Goal: Task Accomplishment & Management: Manage account settings

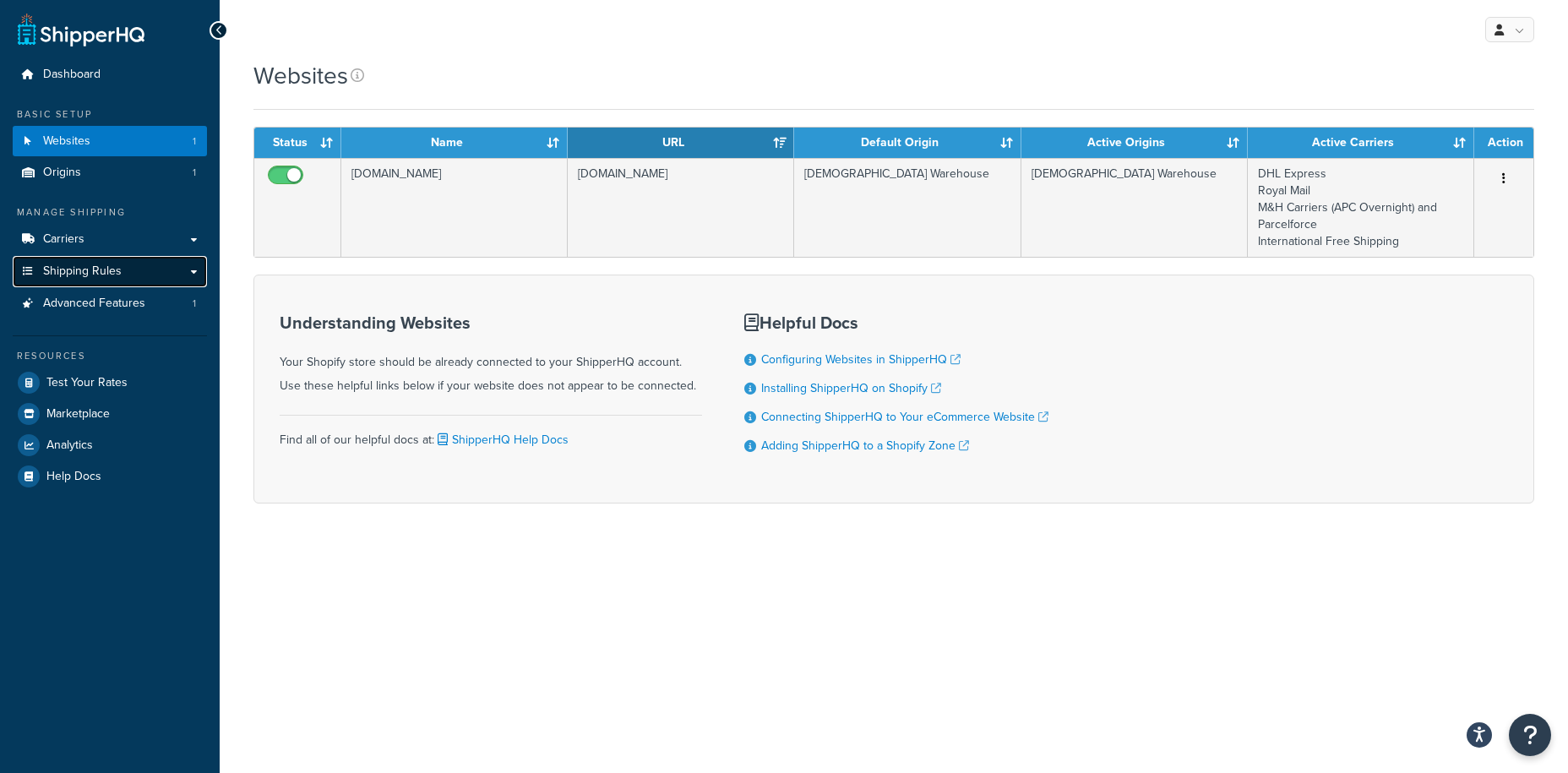
click at [102, 274] on span "Shipping Rules" at bounding box center [82, 272] width 78 height 15
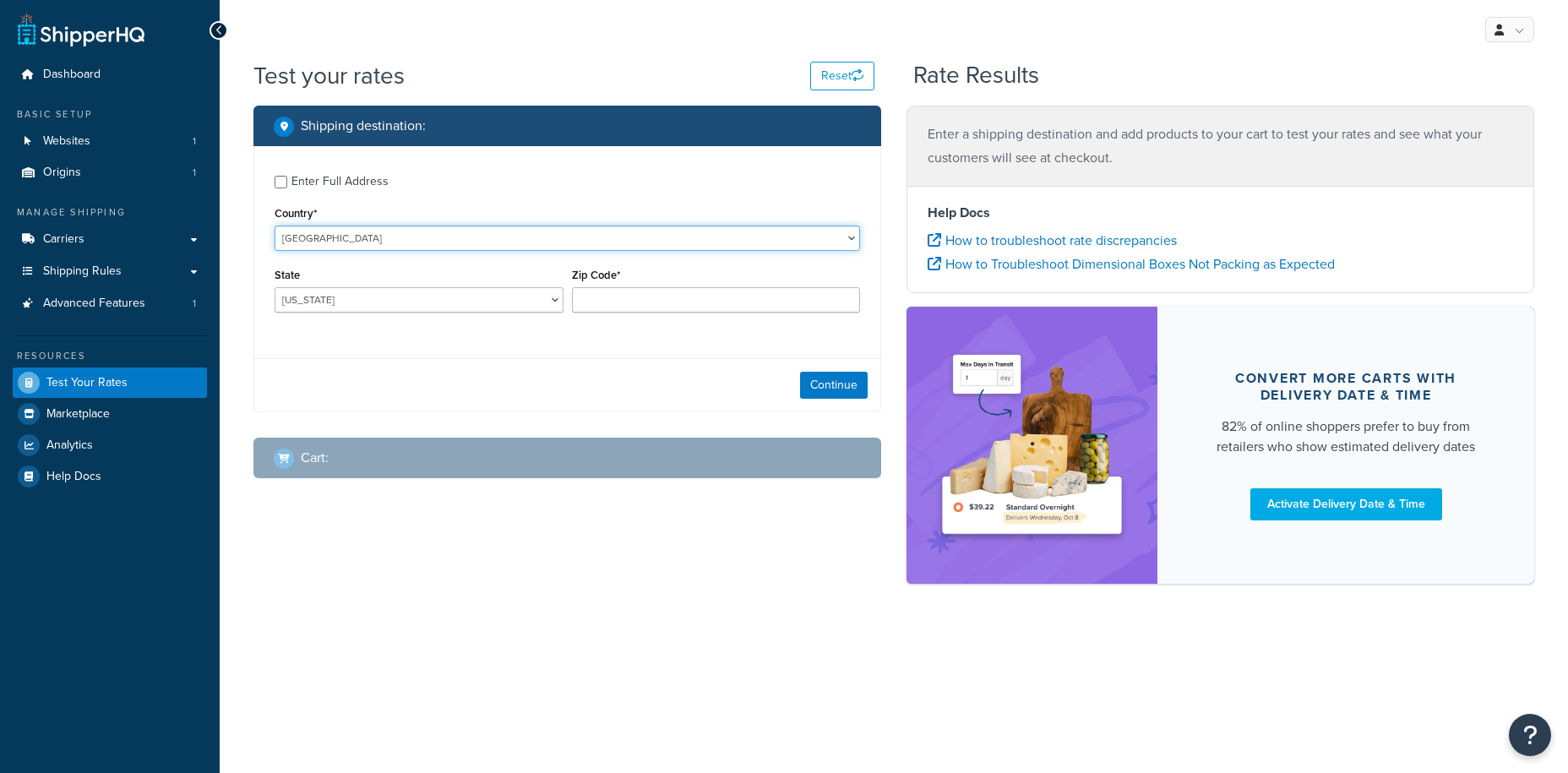
click at [342, 237] on select "United States United Kingdom Afghanistan Åland Islands Albania Algeria American…" at bounding box center [568, 237] width 585 height 25
select select "GB"
click at [275, 225] on select "United States United Kingdom Afghanistan Åland Islands Albania Algeria American…" at bounding box center [568, 237] width 585 height 25
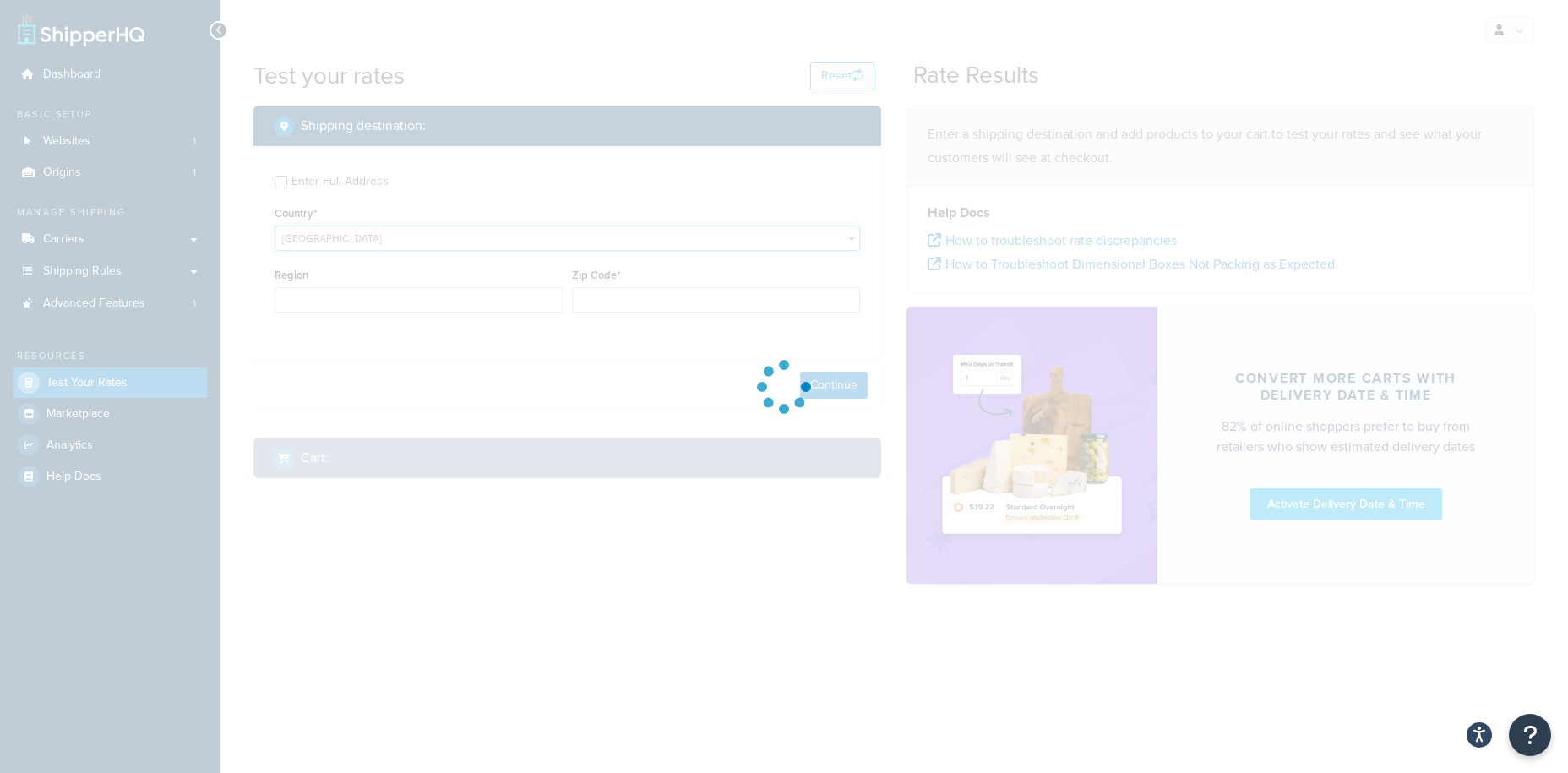
type input "AL"
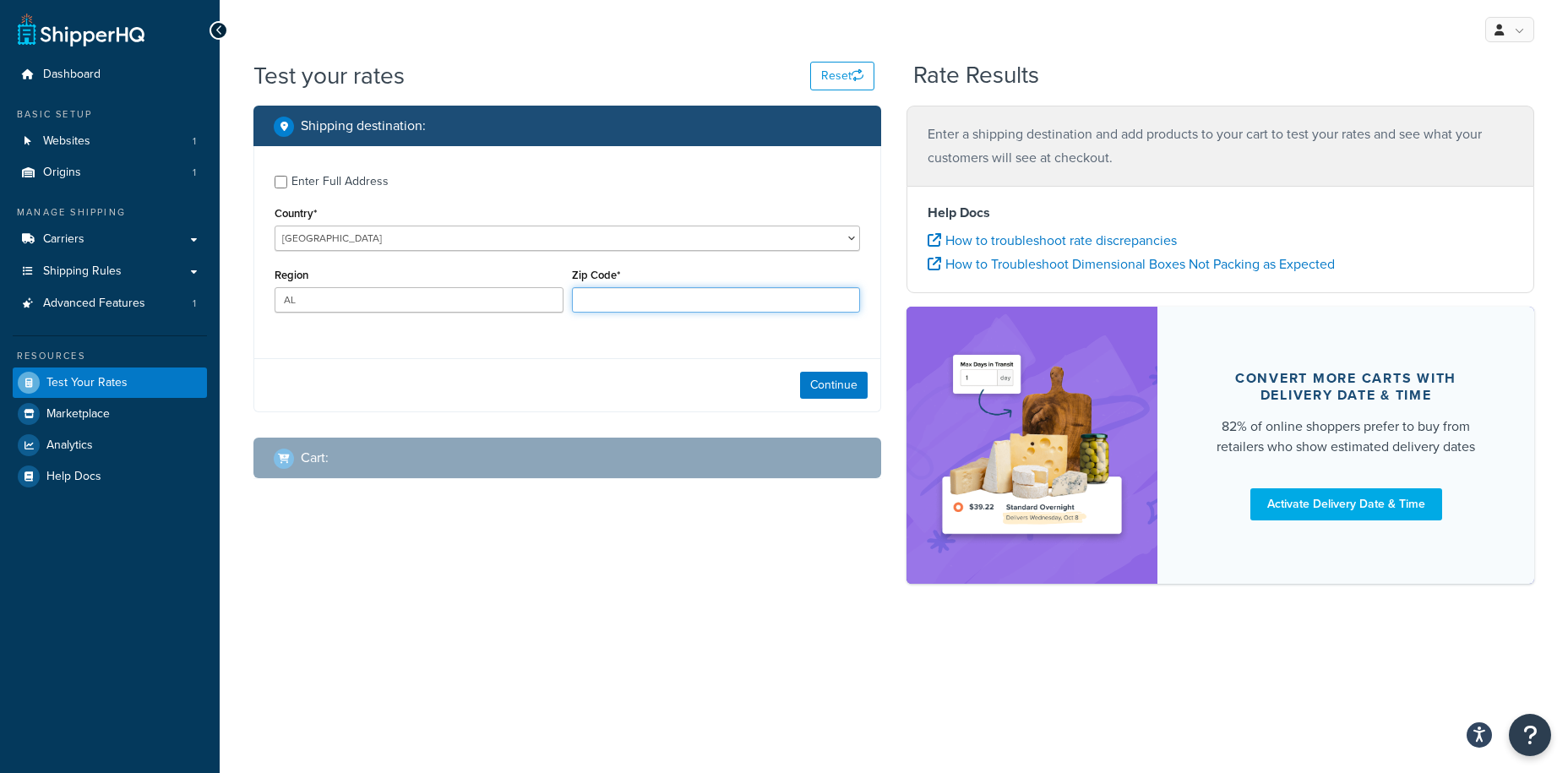
click at [667, 303] on input "Zip Code*" at bounding box center [716, 299] width 289 height 25
type input "HR5 3DY"
click at [832, 386] on button "Continue" at bounding box center [833, 385] width 67 height 27
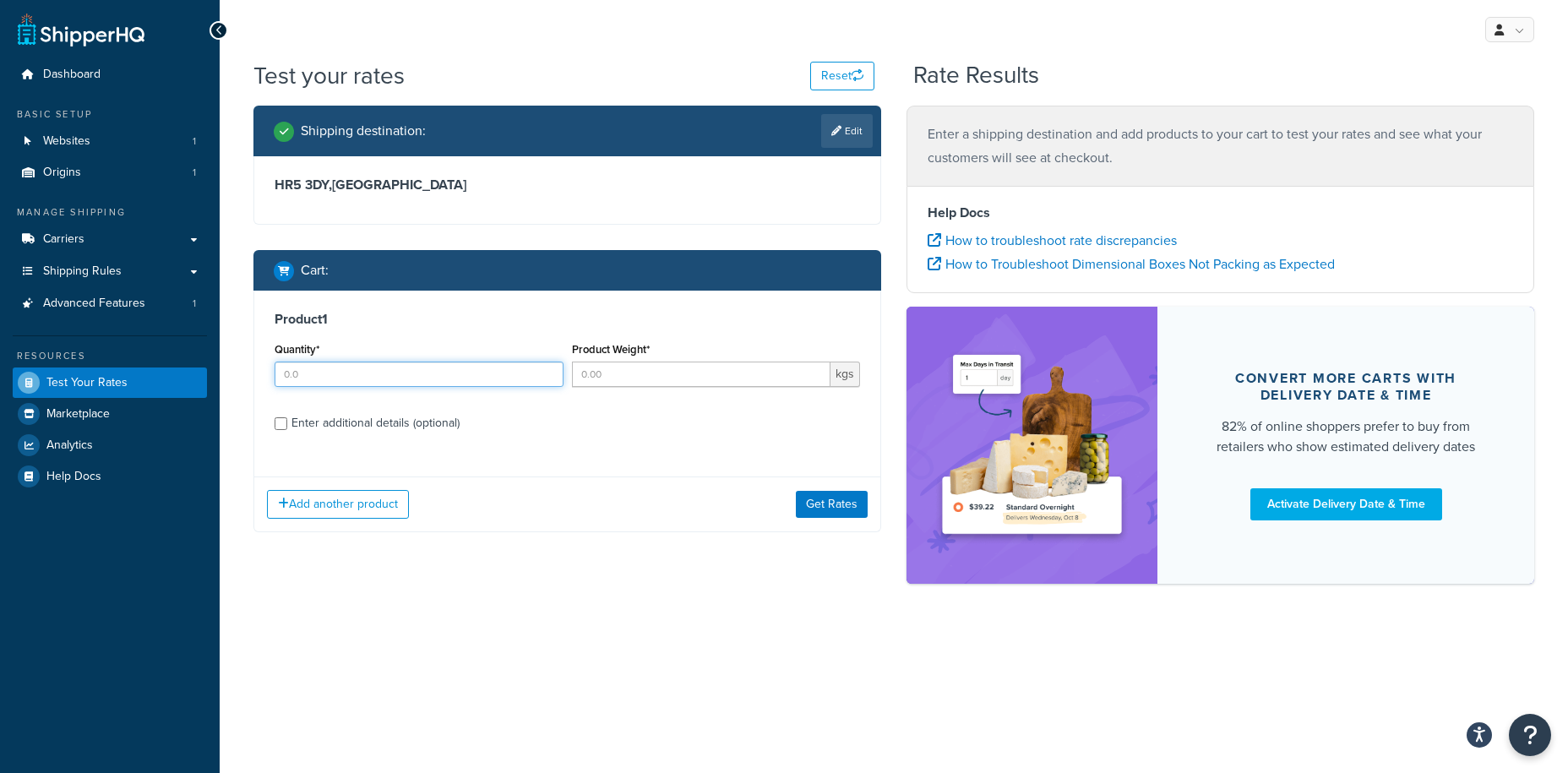
click at [311, 374] on input "Quantity*" at bounding box center [419, 374] width 289 height 25
type input "1"
click at [639, 377] on input "Product Weight*" at bounding box center [701, 374] width 259 height 25
type input "0.16"
click at [293, 424] on div "Enter additional details (optional)" at bounding box center [376, 423] width 168 height 24
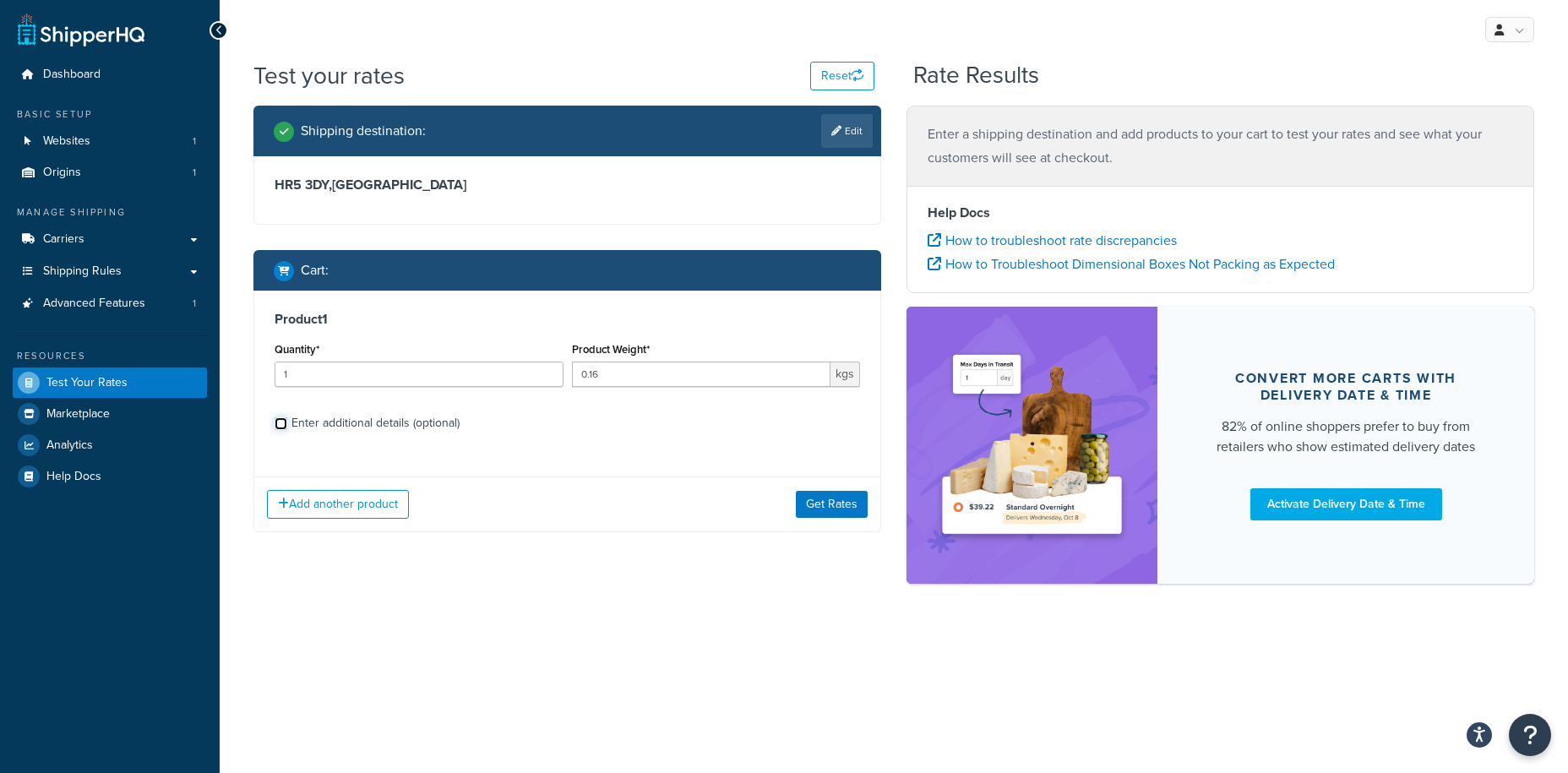
click at [287, 424] on input "Enter additional details (optional)" at bounding box center [281, 423] width 13 height 13
checkbox input "true"
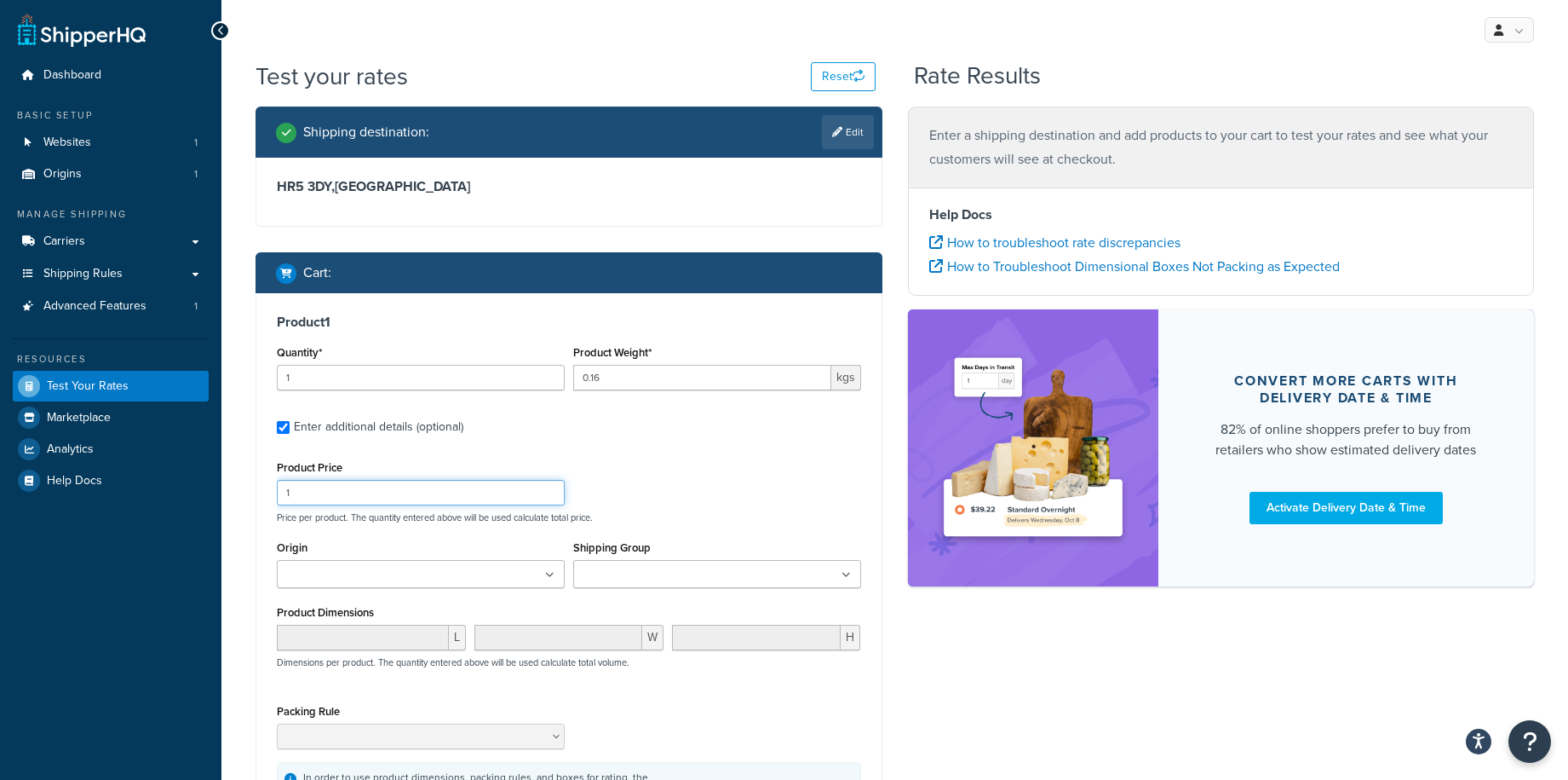
drag, startPoint x: 283, startPoint y: 493, endPoint x: 221, endPoint y: 489, distance: 62.1
click at [221, 489] on div "Dashboard Basic Setup Websites 1 Origins 1 Manage Shipping Carriers Carriers Al…" at bounding box center [784, 504] width 1568 height 1009
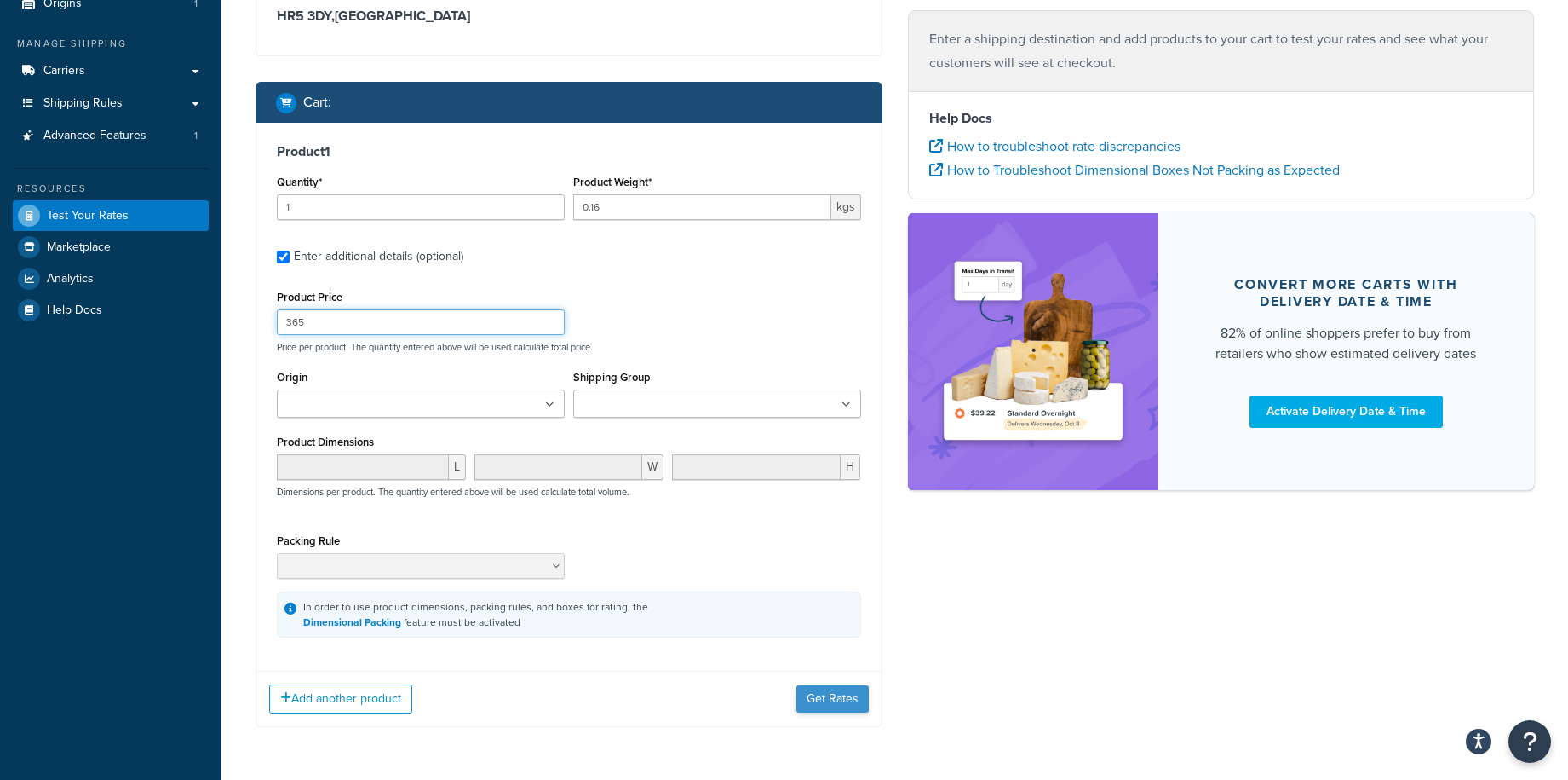
type input "365"
click at [848, 706] on button "Get Rates" at bounding box center [833, 698] width 73 height 27
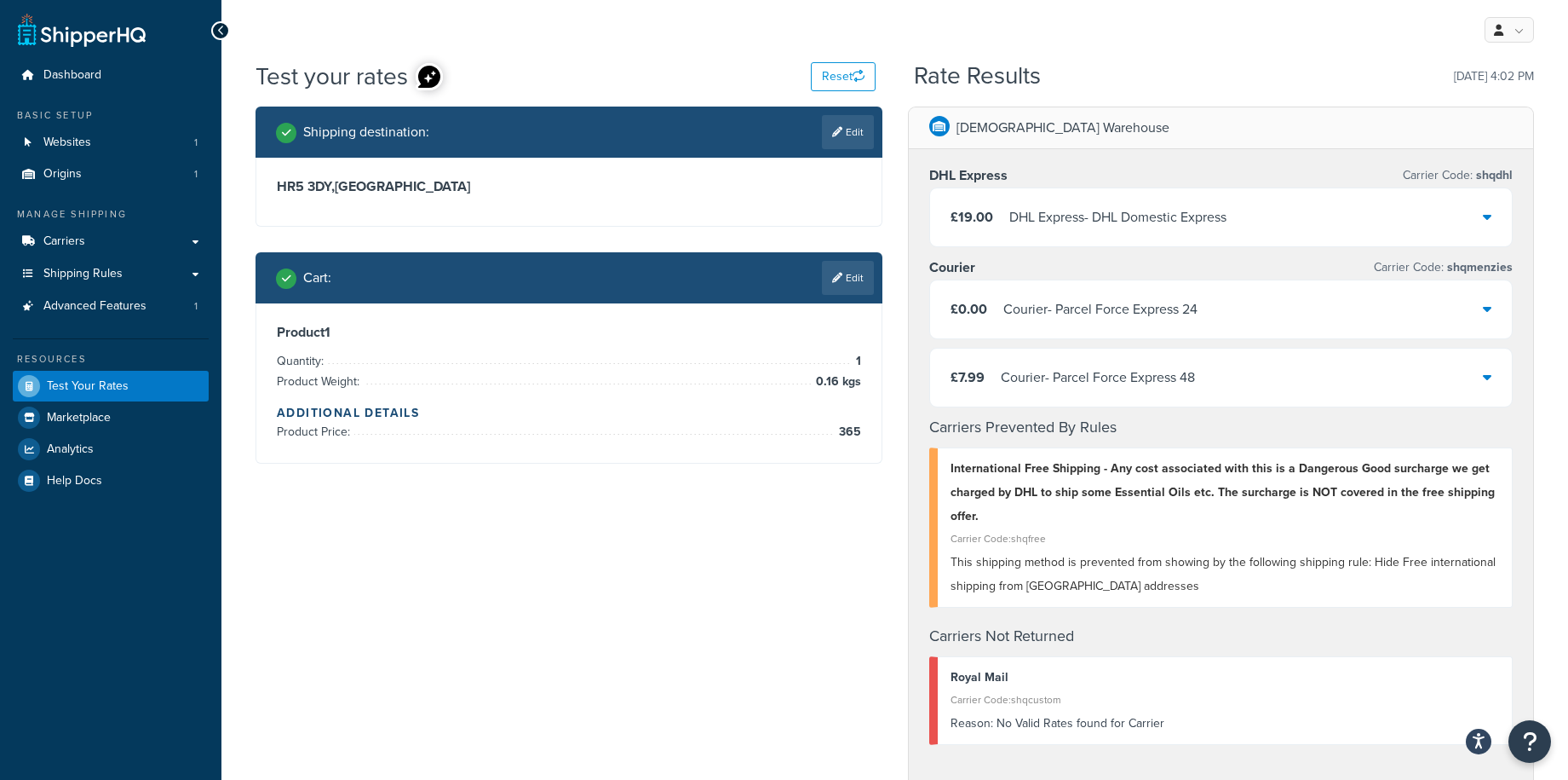
click at [1123, 422] on h4 "Carriers Prevented By Rules" at bounding box center [1222, 427] width 584 height 23
click at [97, 271] on span "Shipping Rules" at bounding box center [83, 275] width 79 height 15
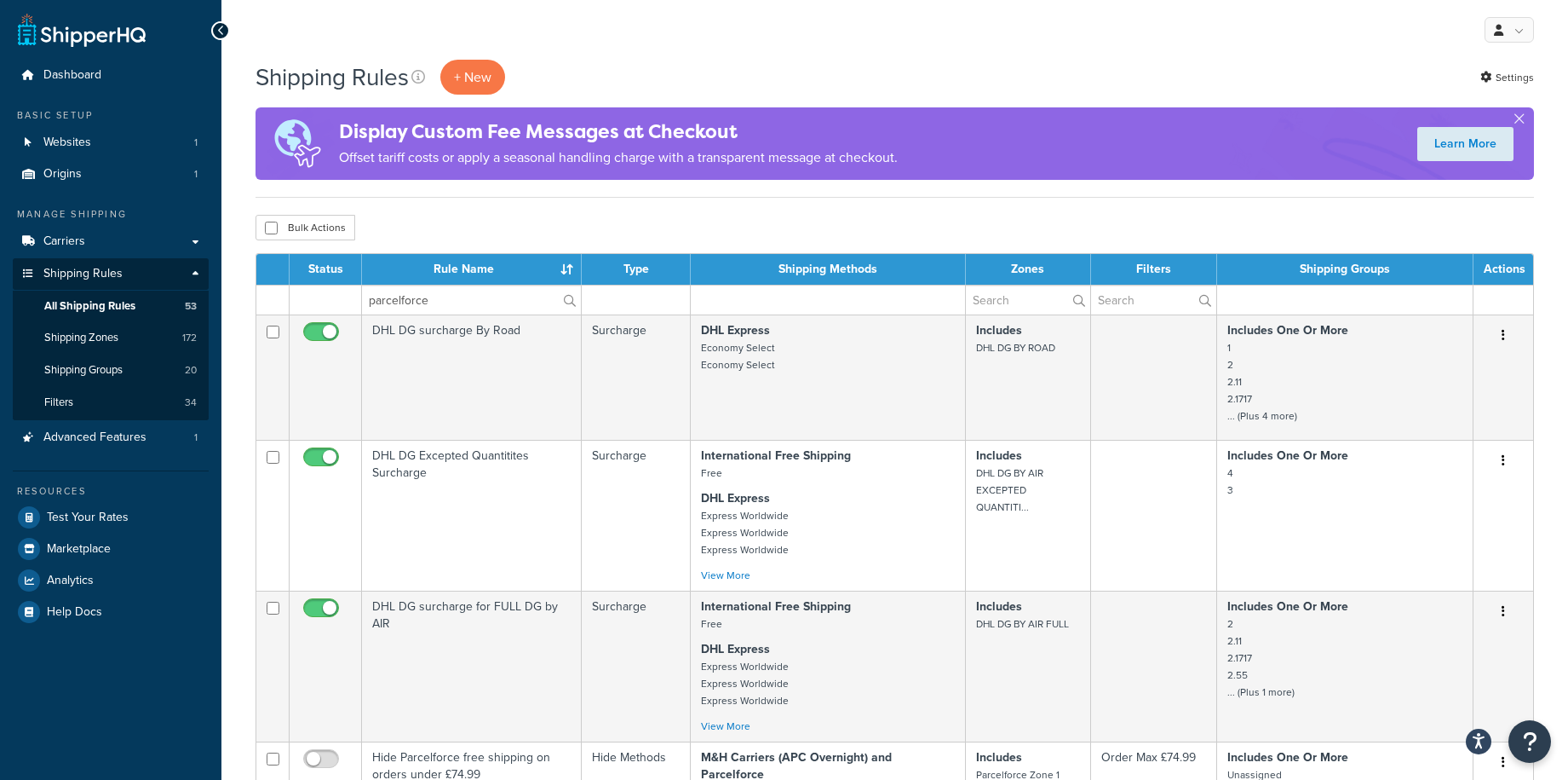
type input "parcelforce"
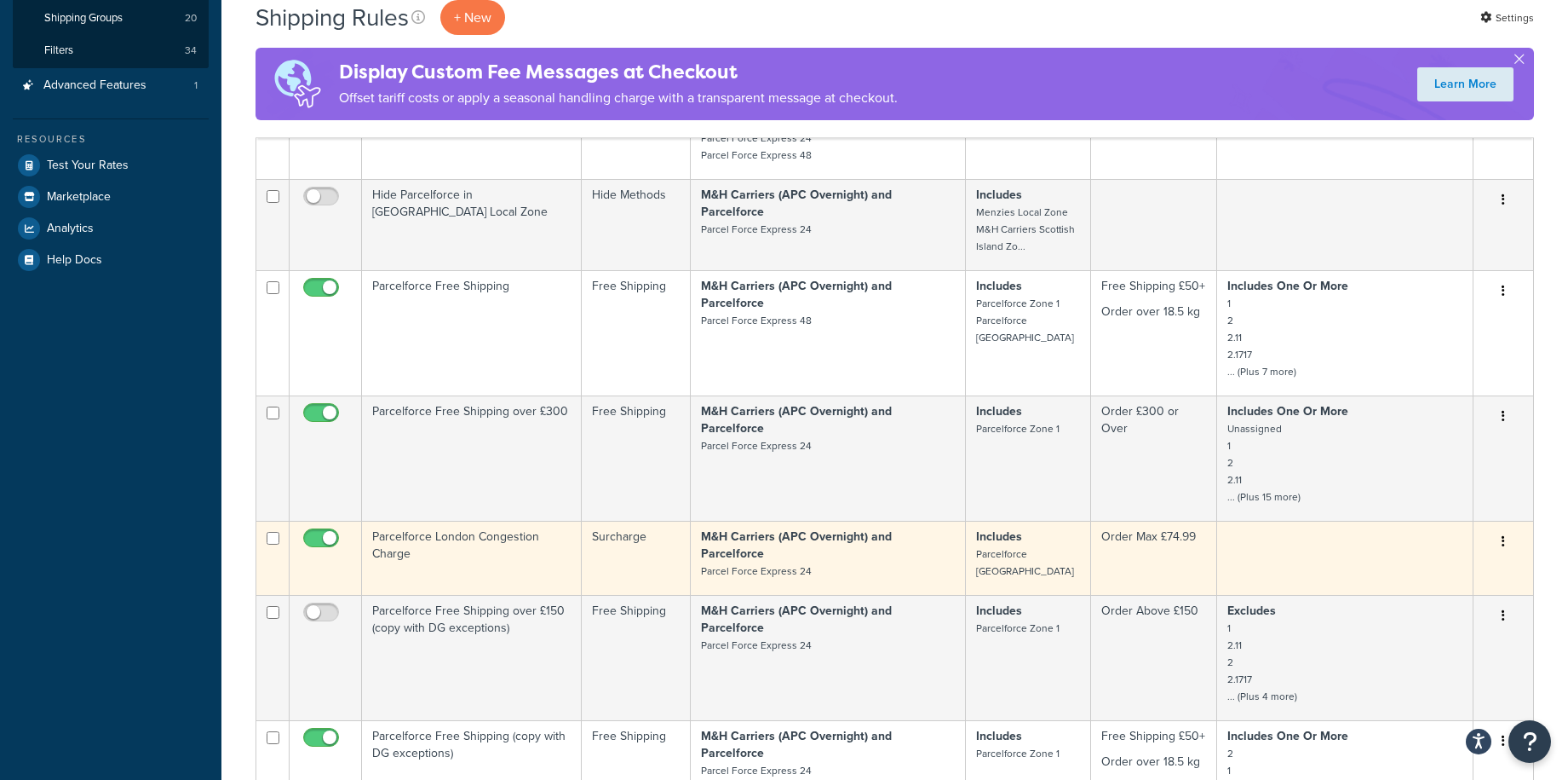
scroll to position [341, 0]
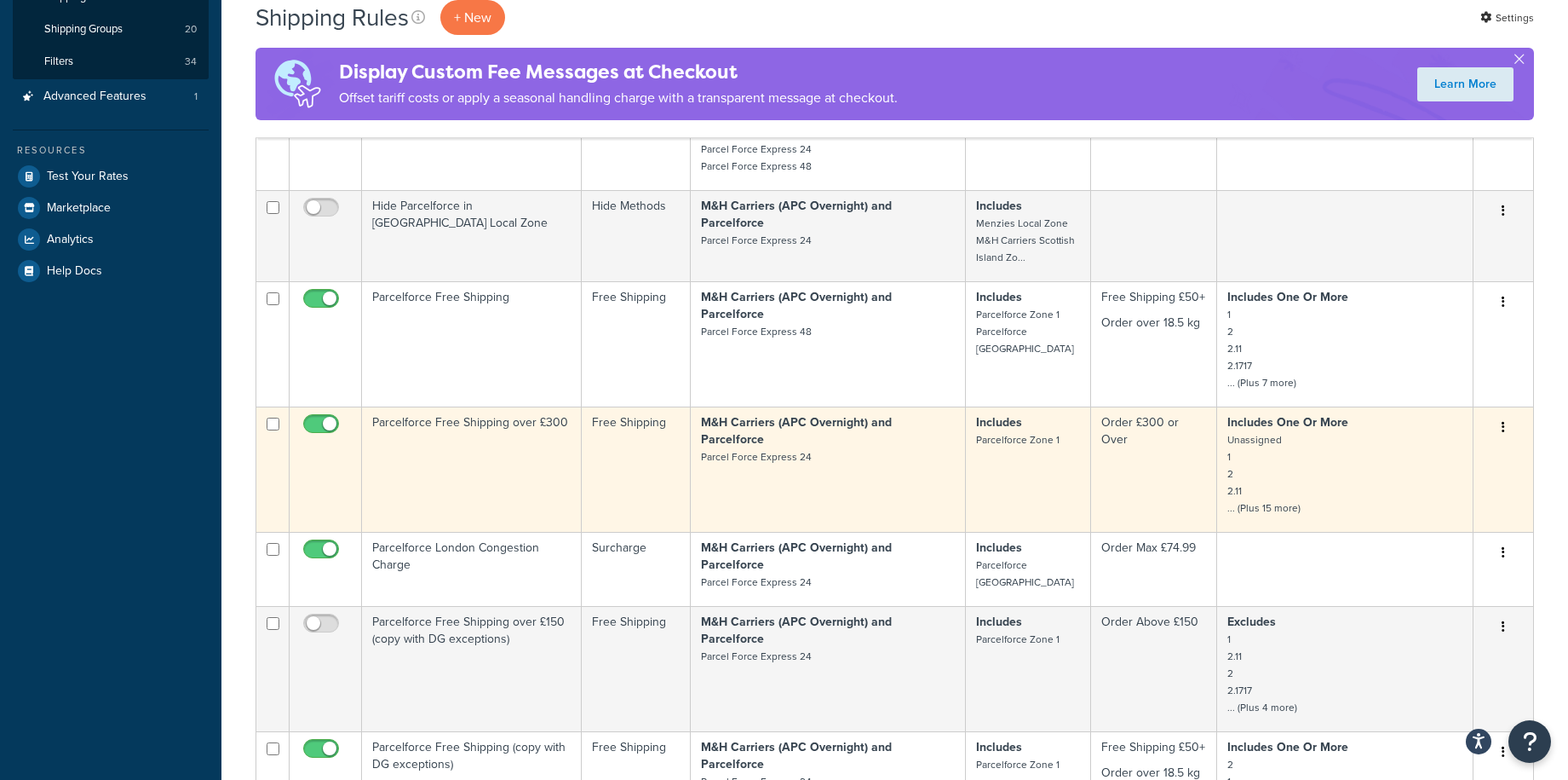
click at [468, 407] on td "Parcelforce Free Shipping over £300" at bounding box center [472, 469] width 220 height 126
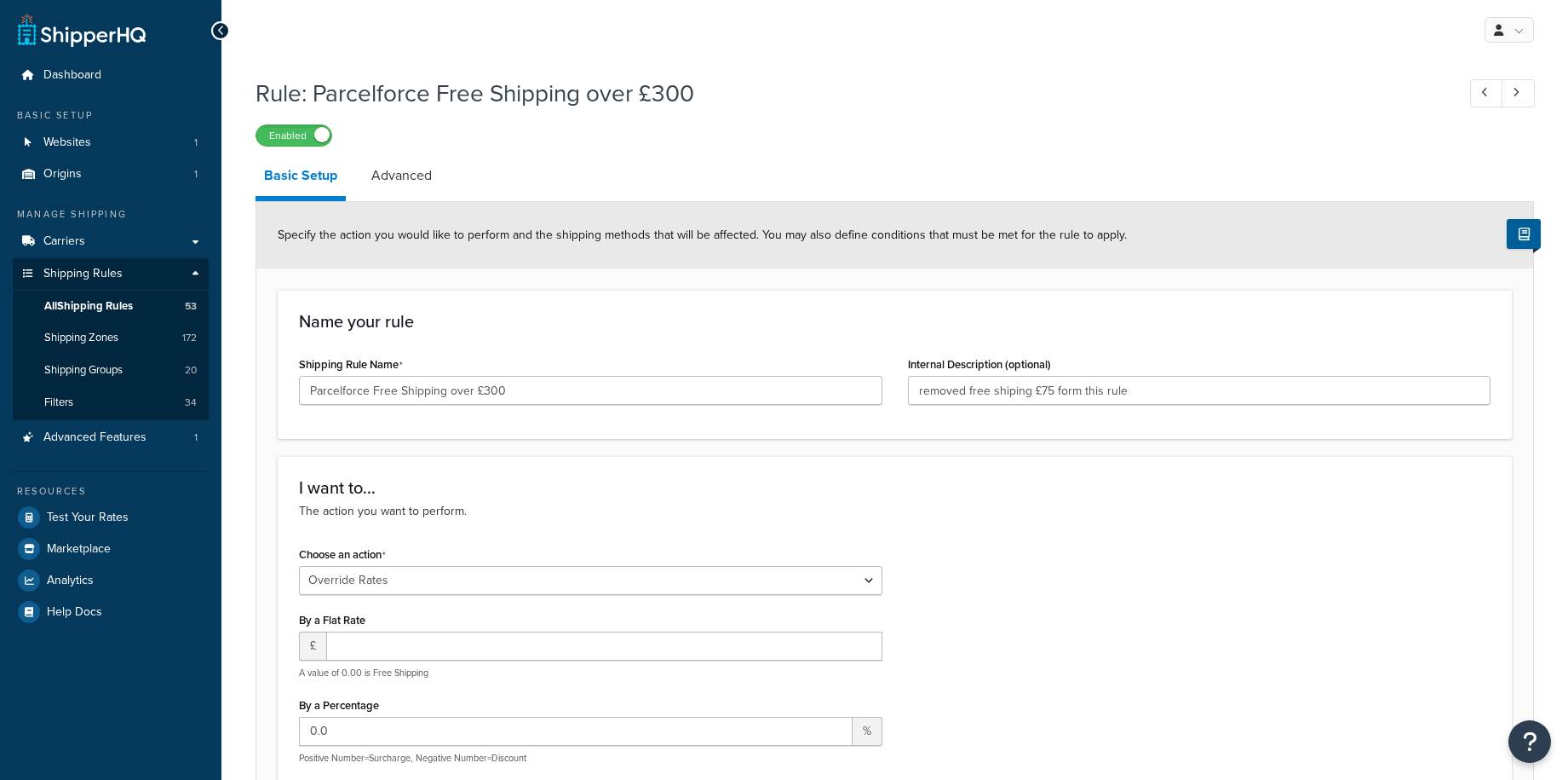
select select "OVERRIDE"
select select "LOCATION"
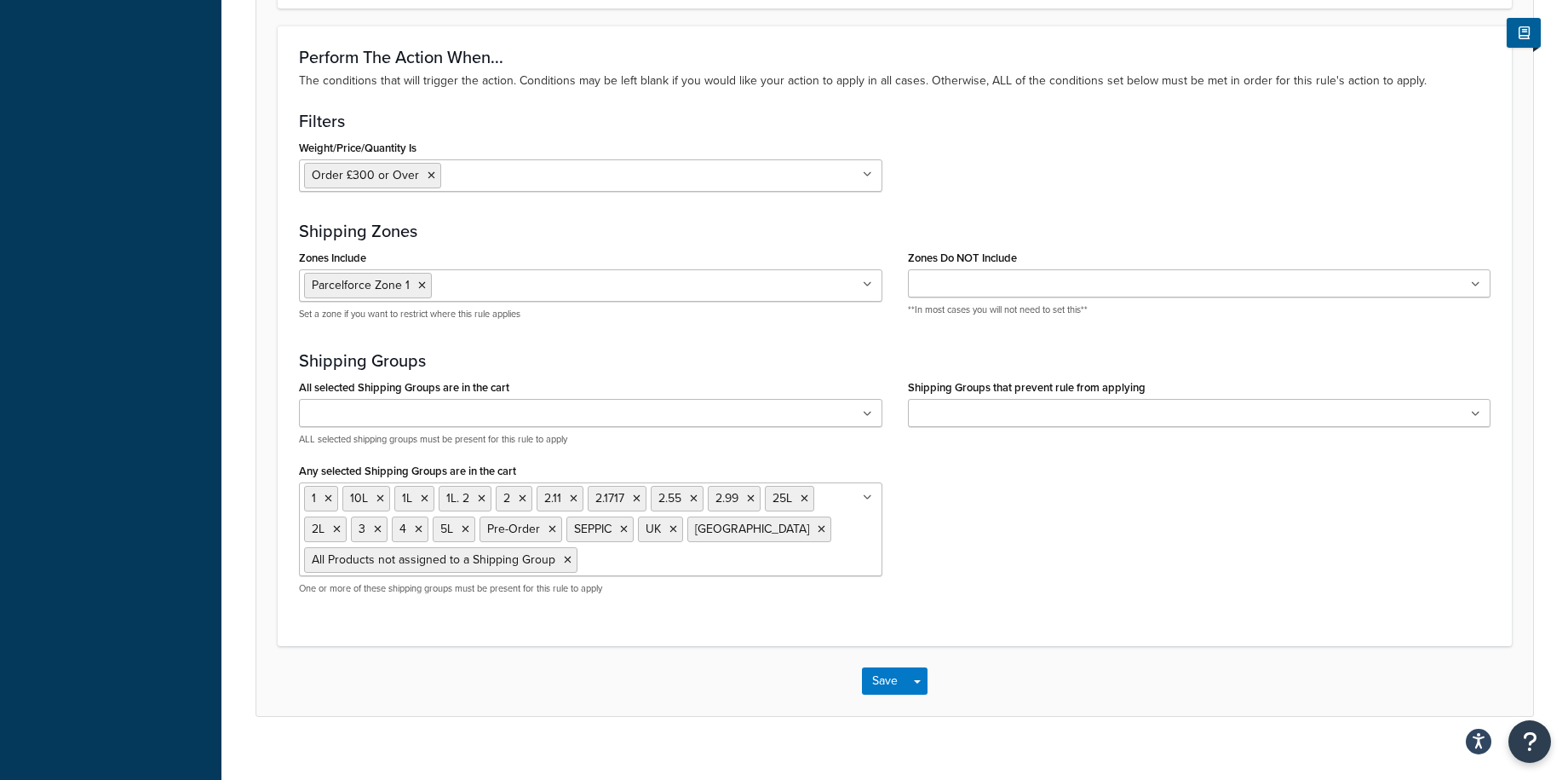
scroll to position [1257, 0]
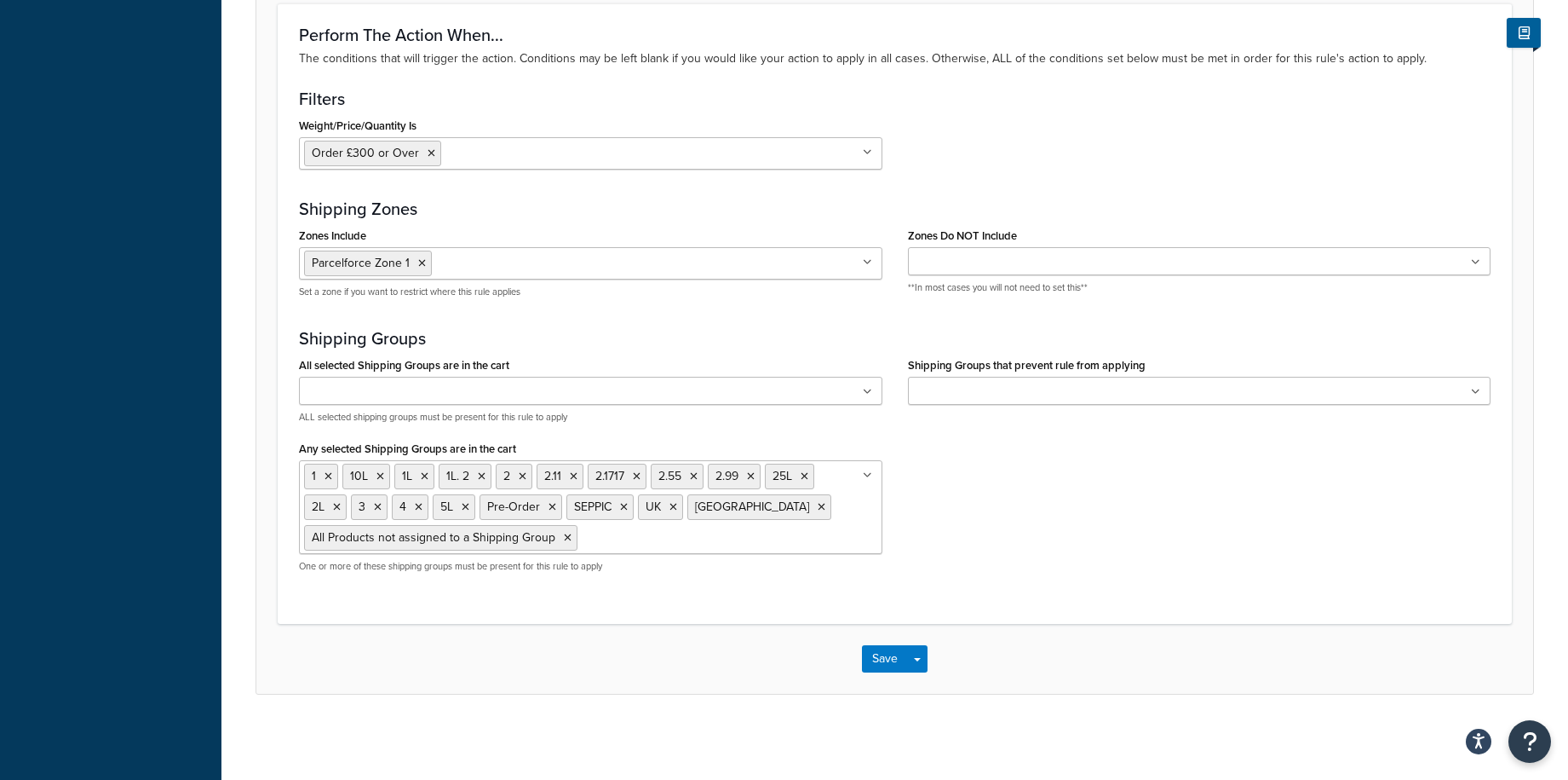
click at [483, 266] on input "Zones Include" at bounding box center [512, 262] width 151 height 19
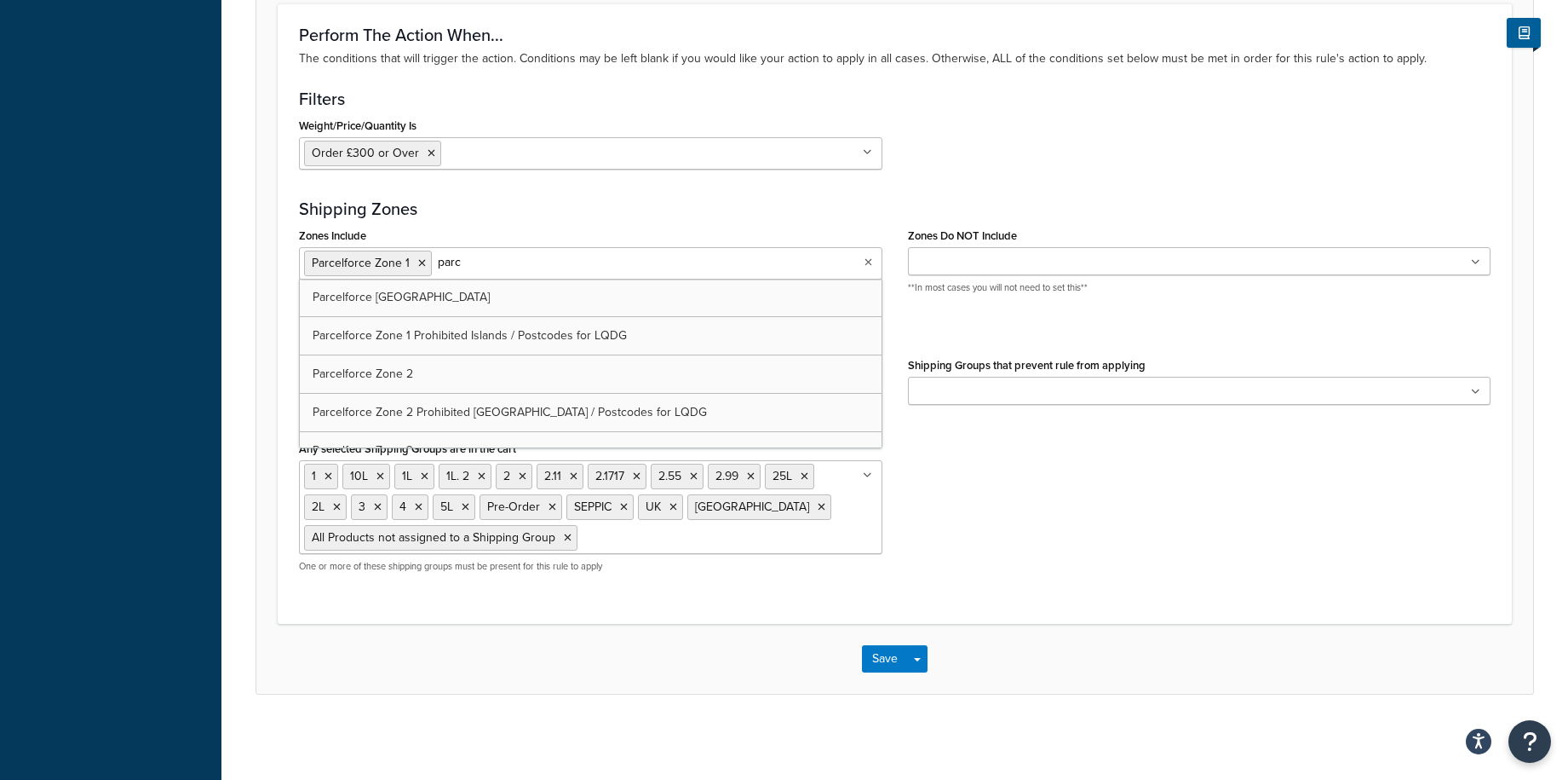
type input "parce"
click at [600, 261] on input "pa" at bounding box center [646, 262] width 151 height 19
type input "parc"
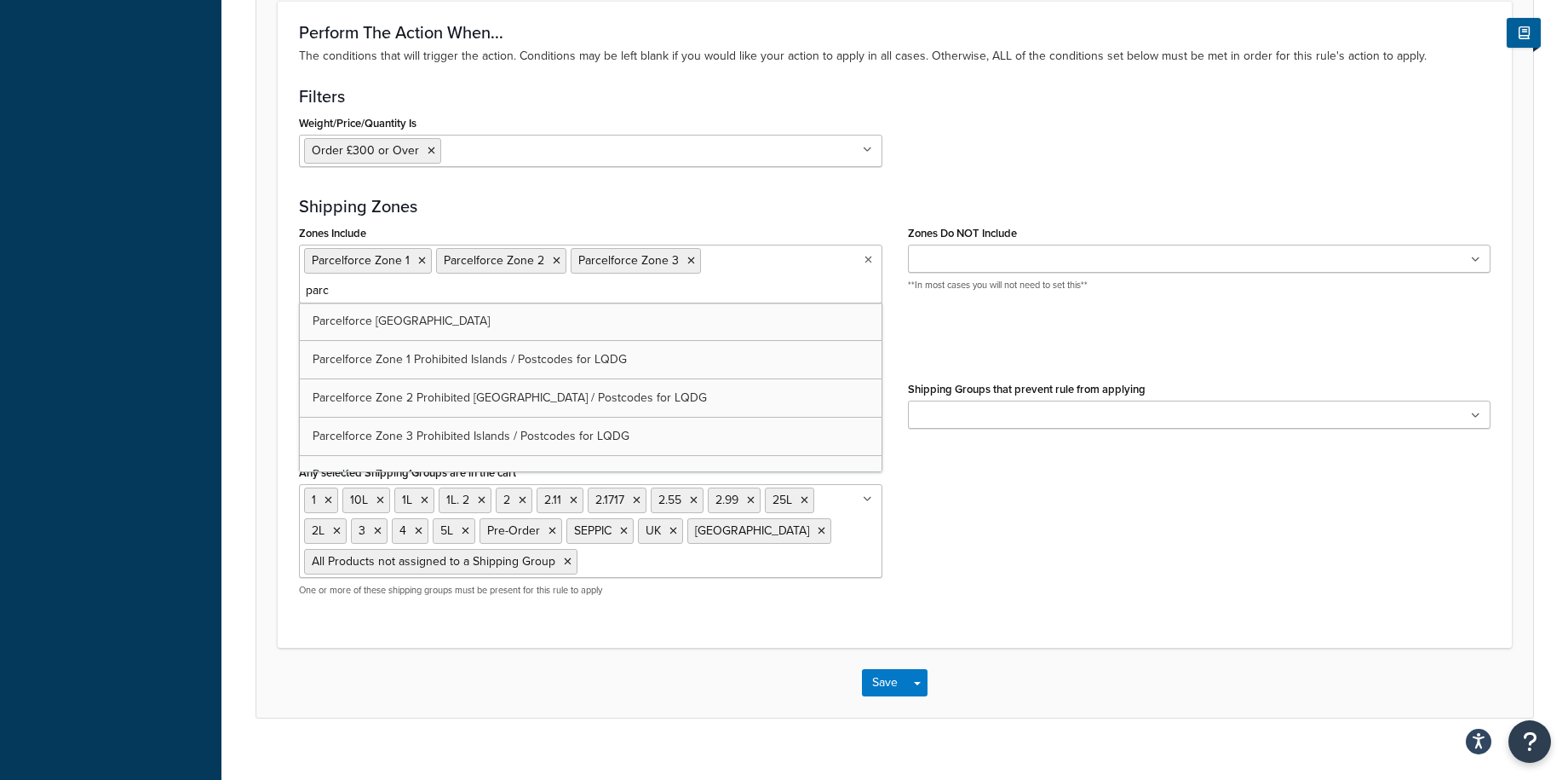
type input "parce"
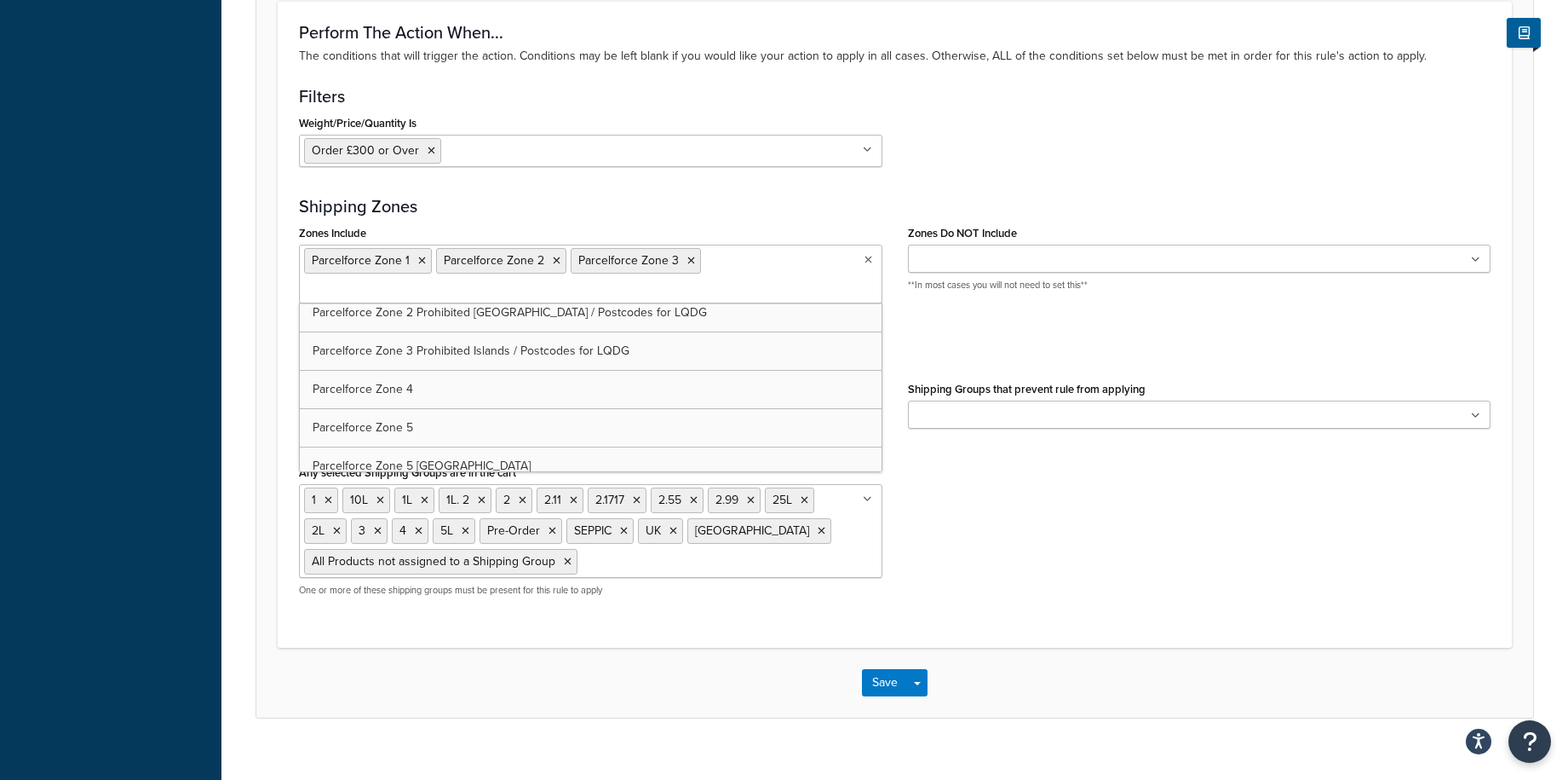
click at [680, 201] on h3 "Shipping Zones" at bounding box center [894, 206] width 1192 height 19
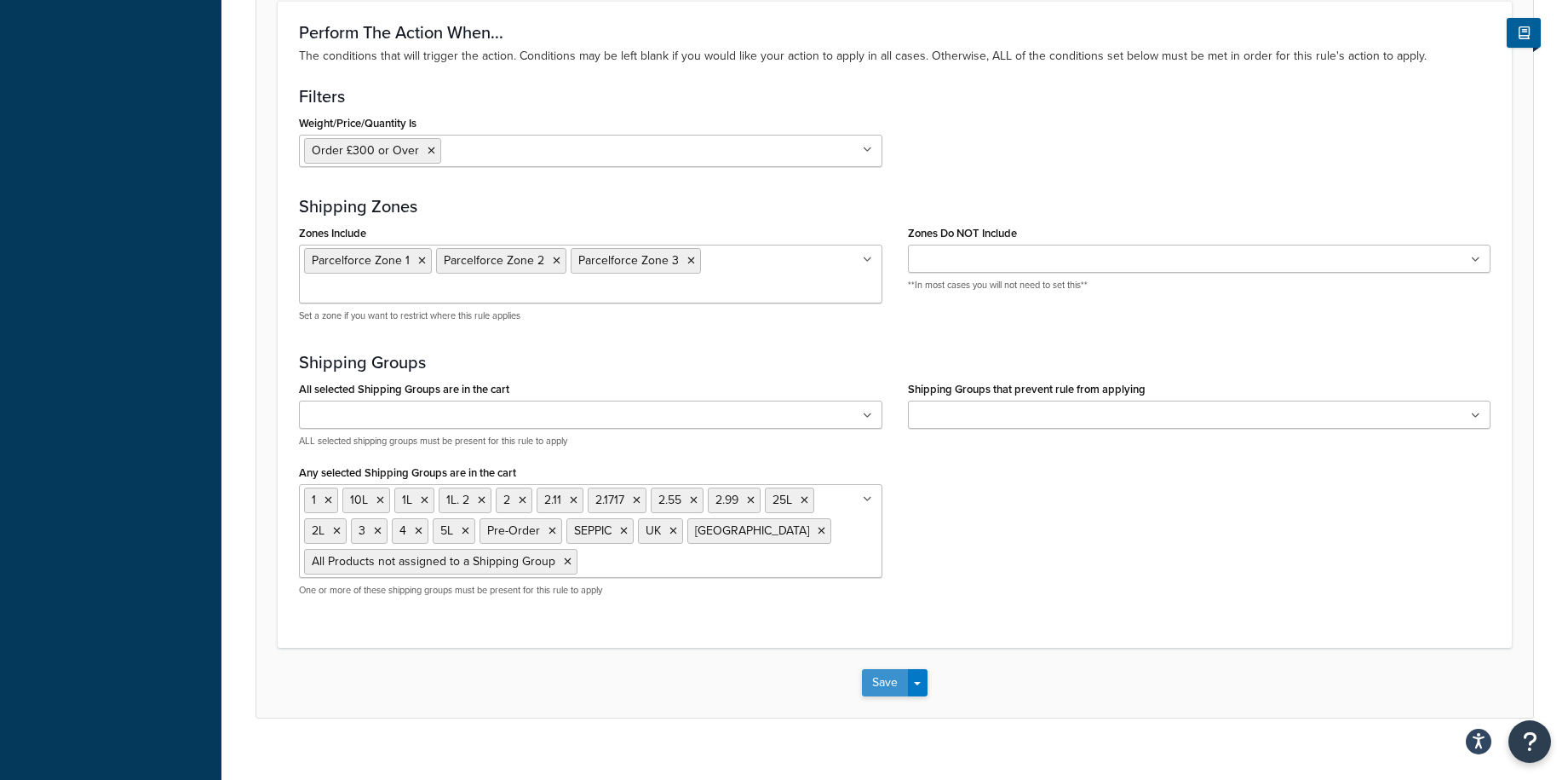
click at [878, 669] on button "Save" at bounding box center [884, 682] width 46 height 27
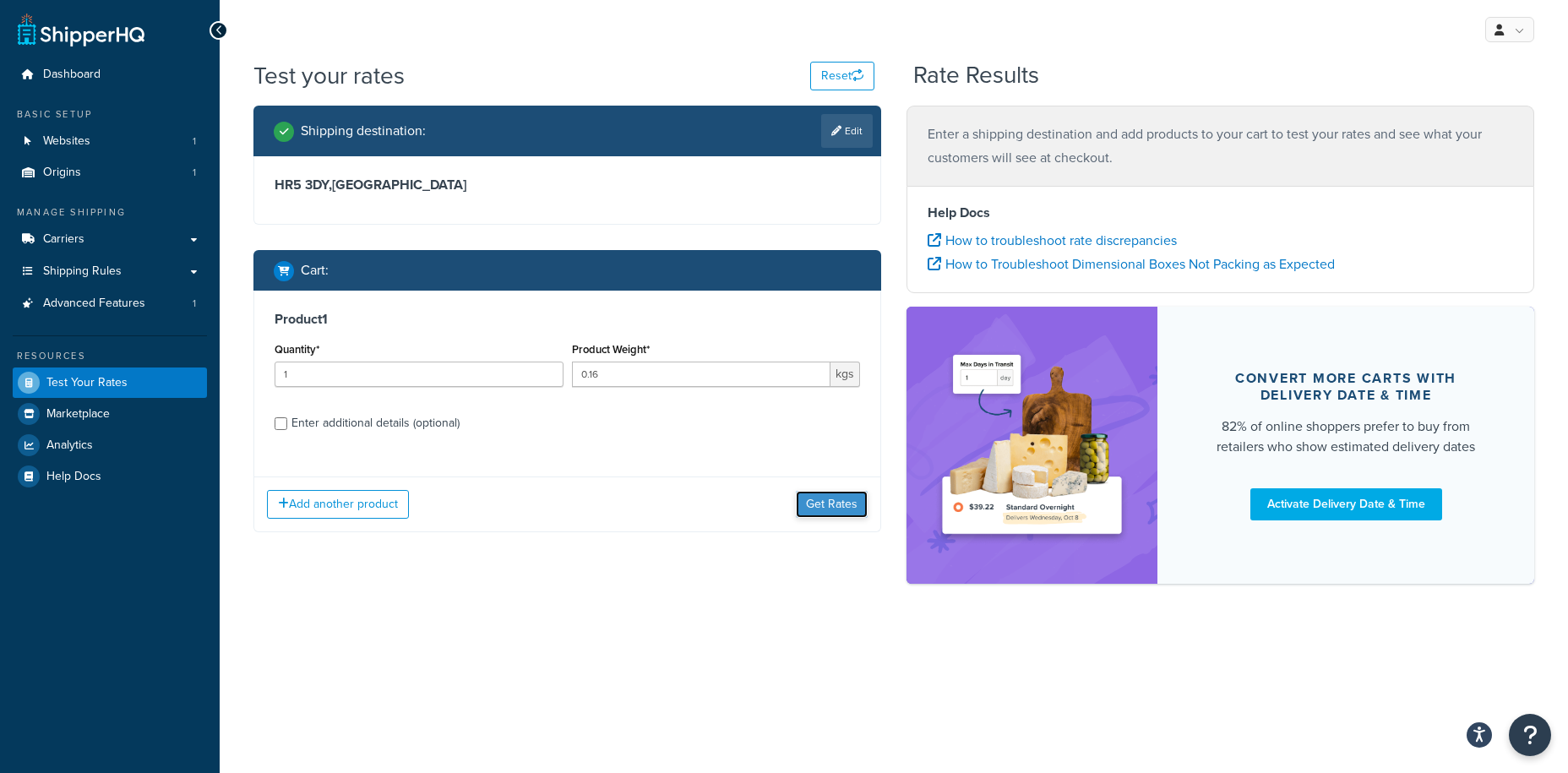
click at [854, 505] on button "Get Rates" at bounding box center [832, 504] width 72 height 27
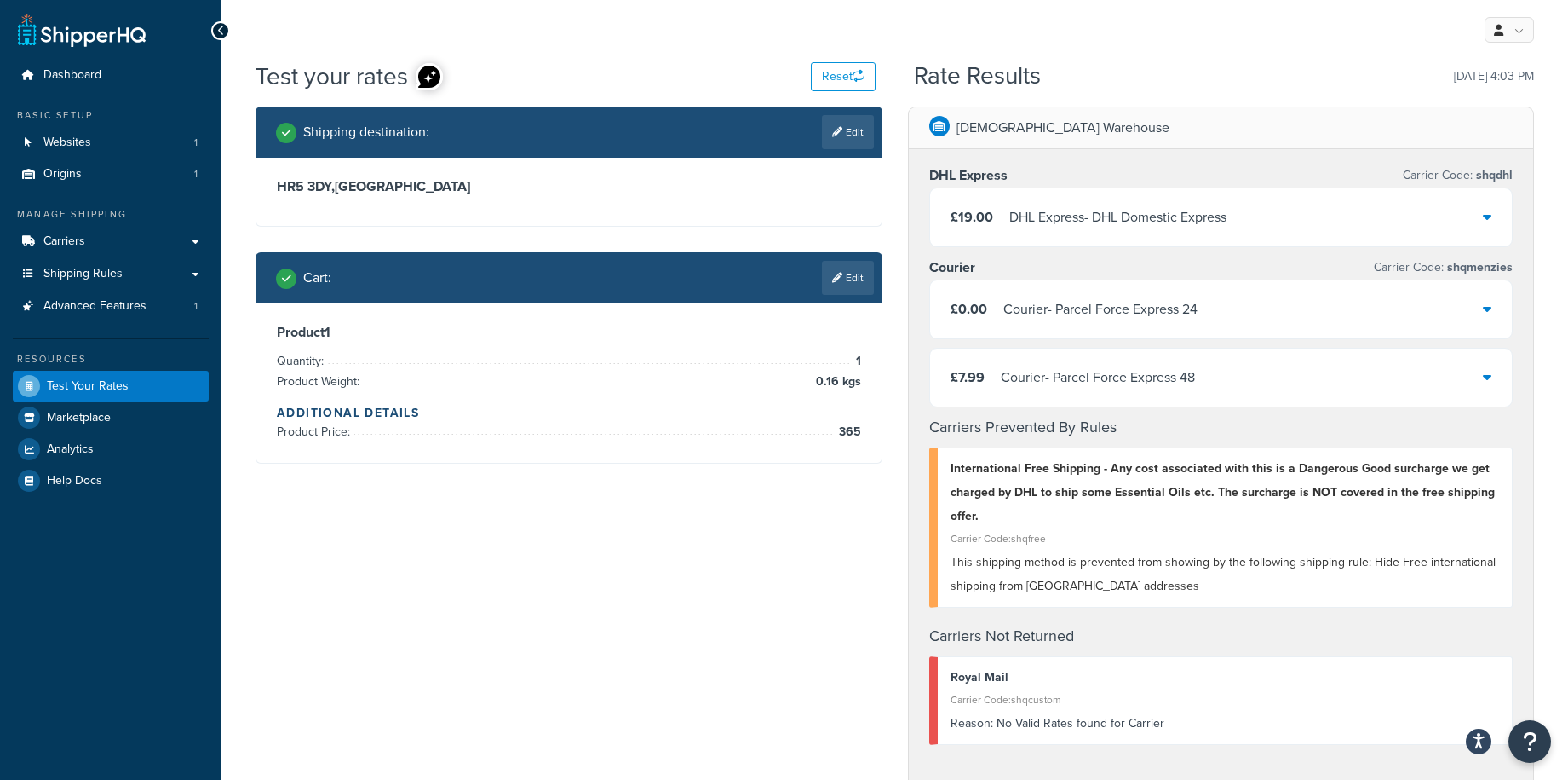
click at [1106, 376] on div "Courier - Parcel Force Express 48" at bounding box center [1098, 378] width 194 height 24
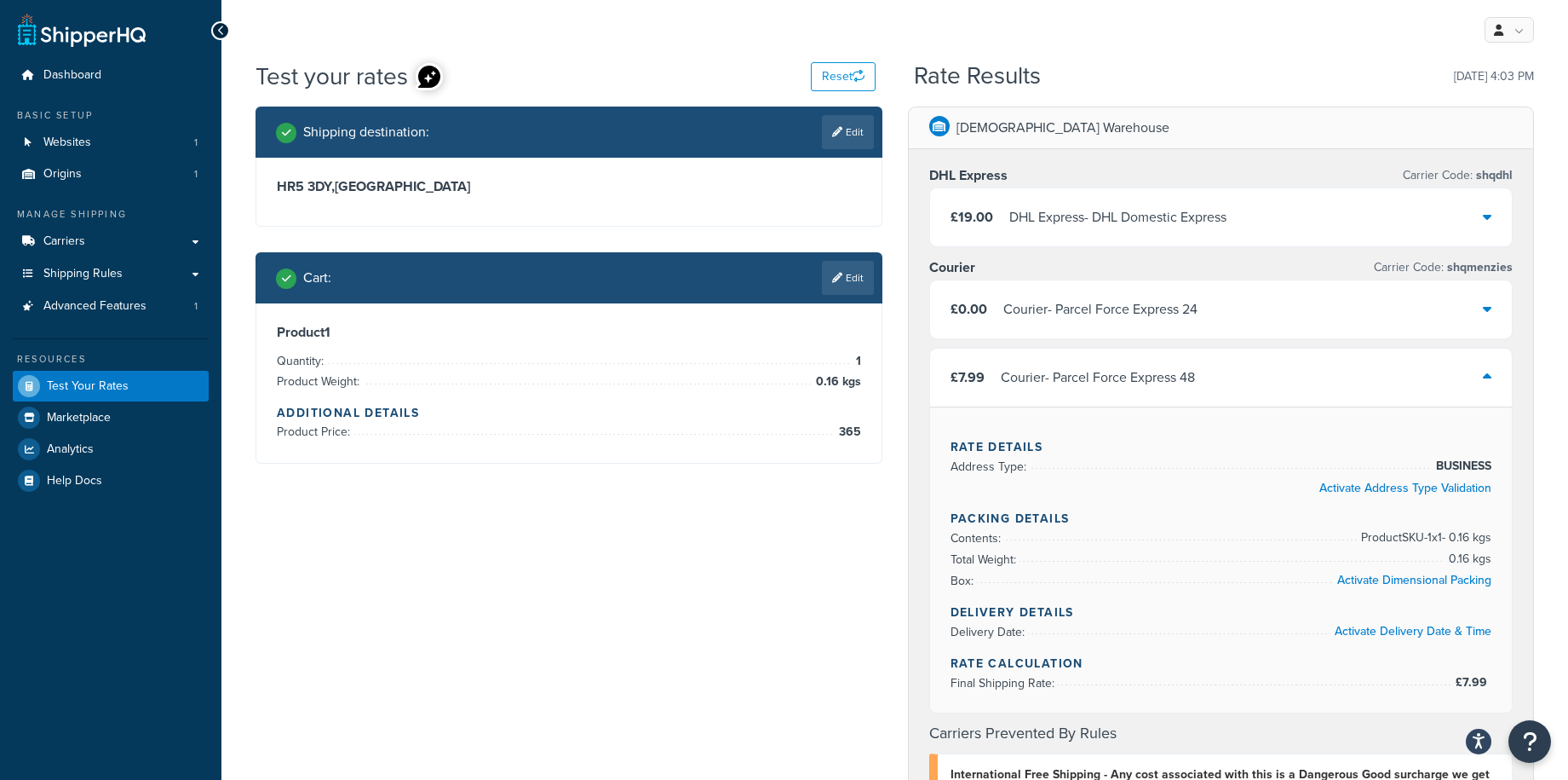
click at [1099, 310] on div "Courier - Parcel Force Express 24" at bounding box center [1100, 309] width 194 height 24
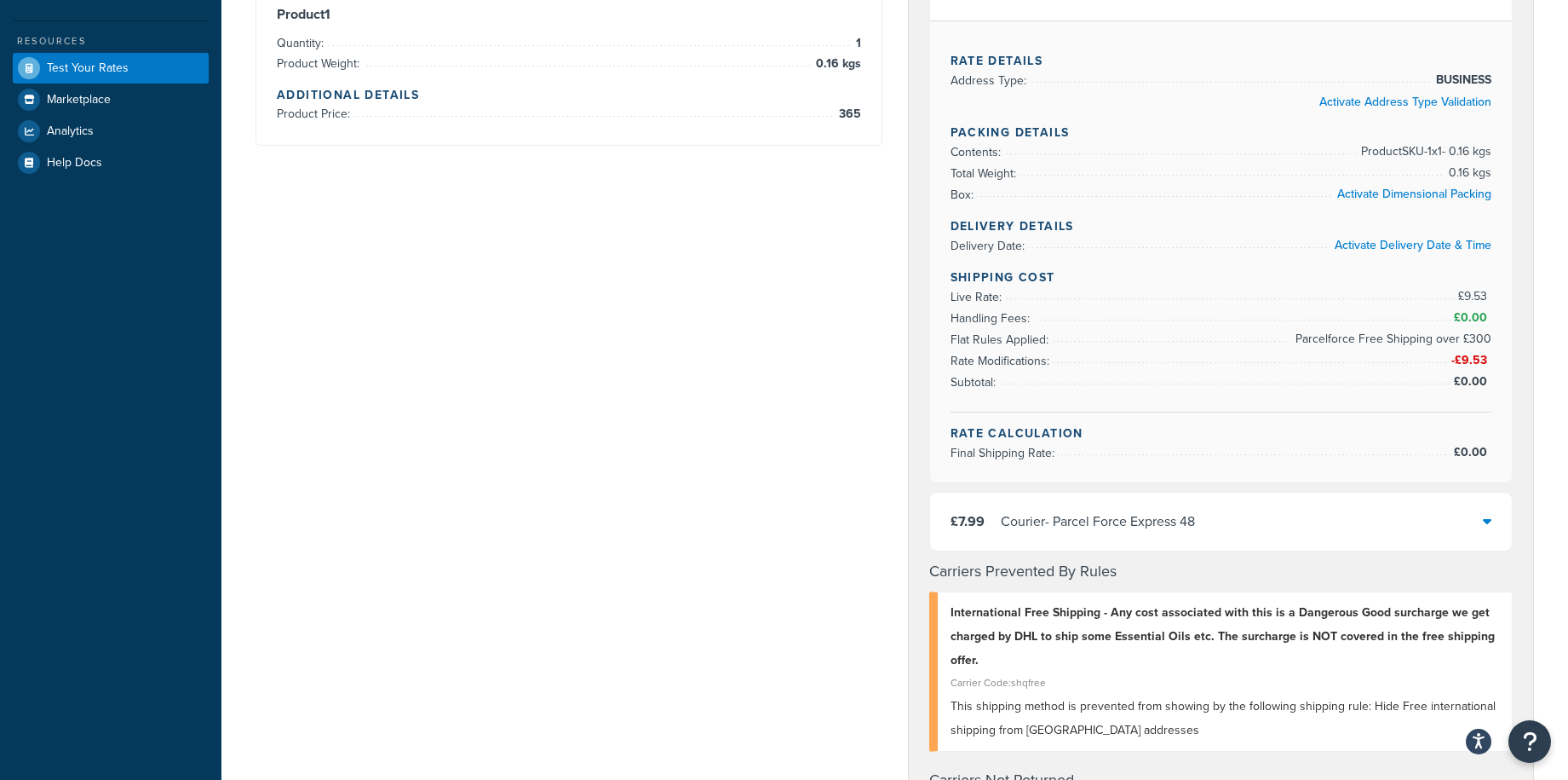
scroll to position [341, 0]
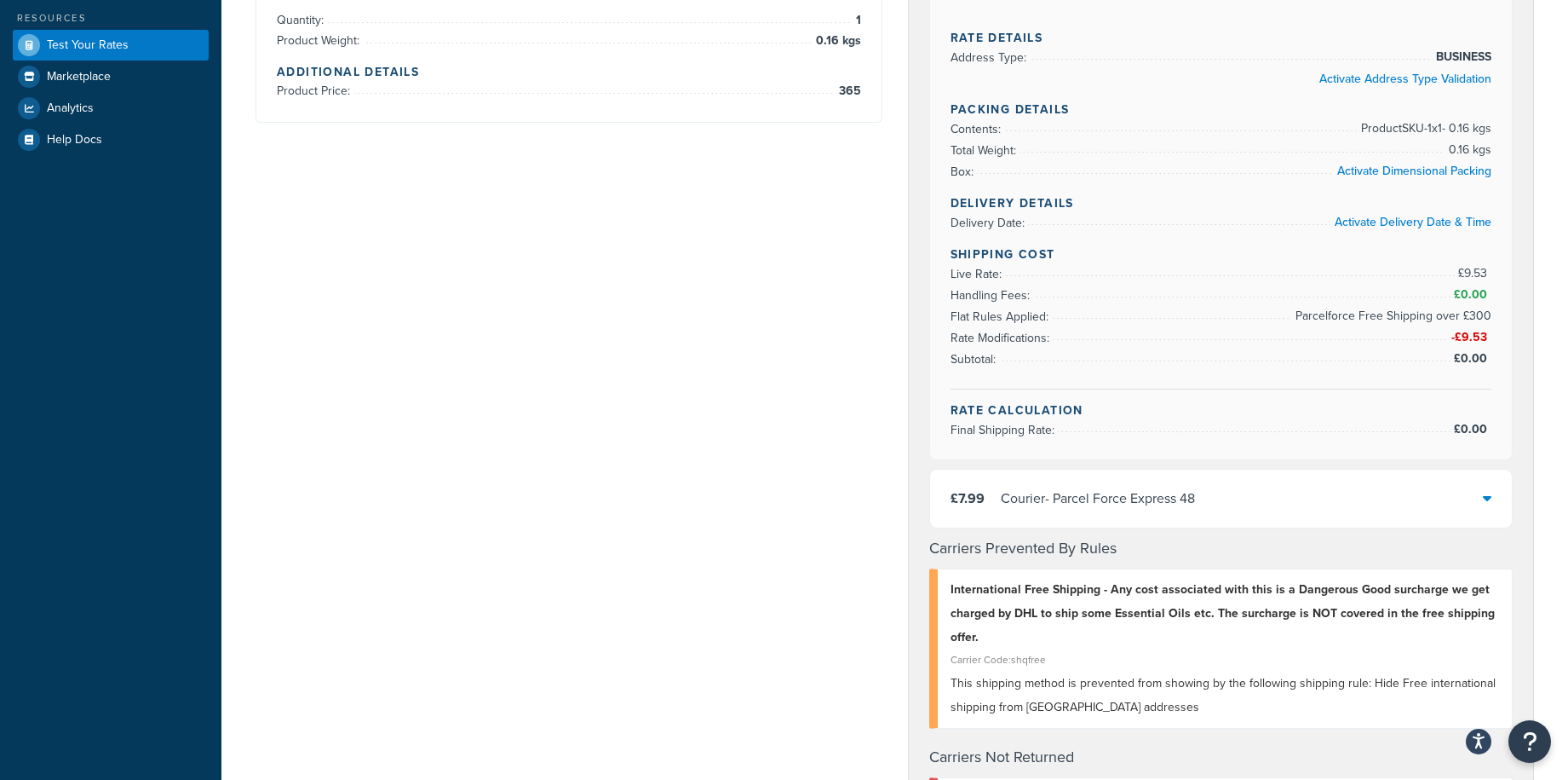
click at [1050, 487] on div "Courier - Parcel Force Express 48" at bounding box center [1098, 499] width 194 height 24
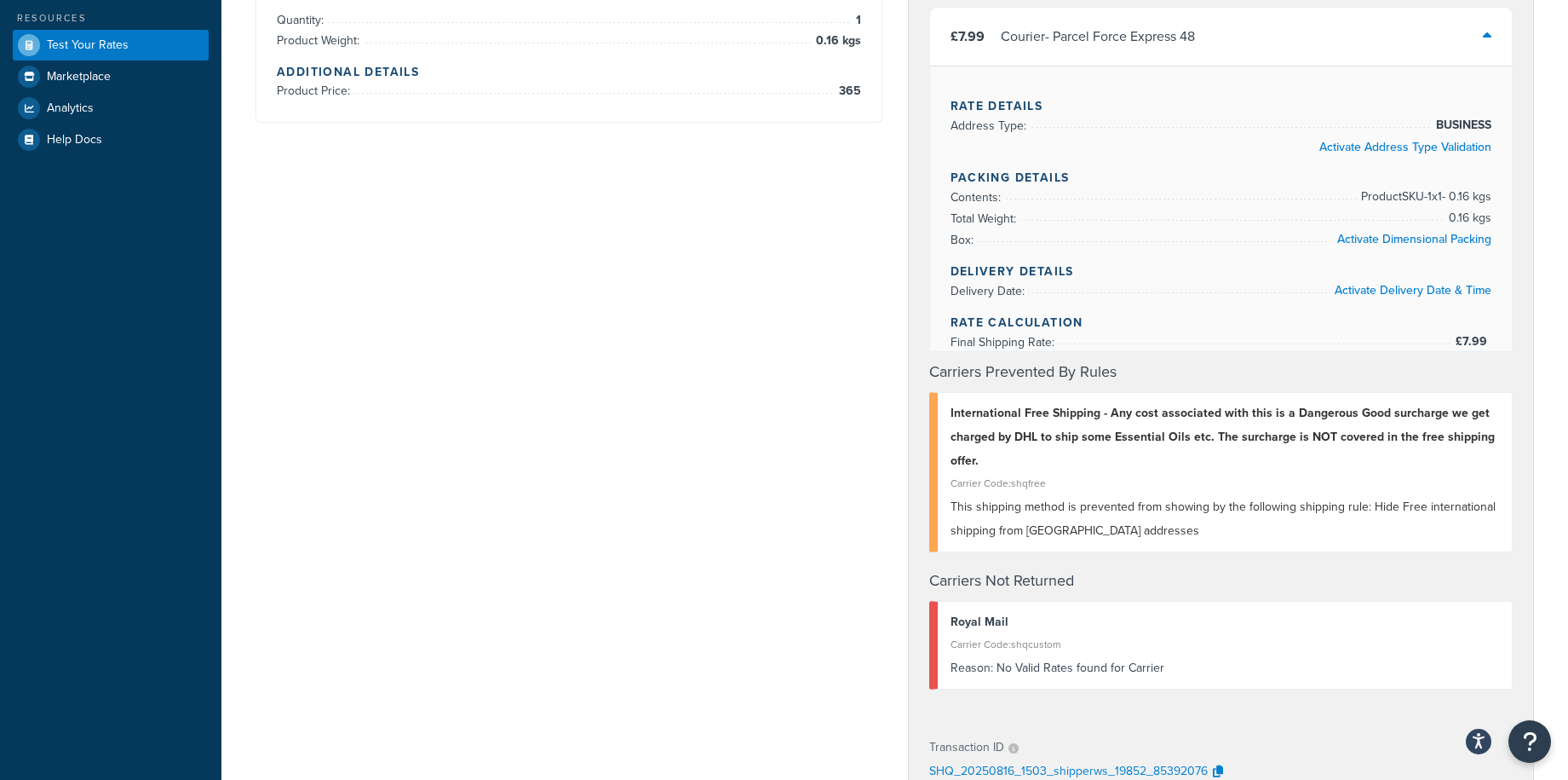
scroll to position [0, 0]
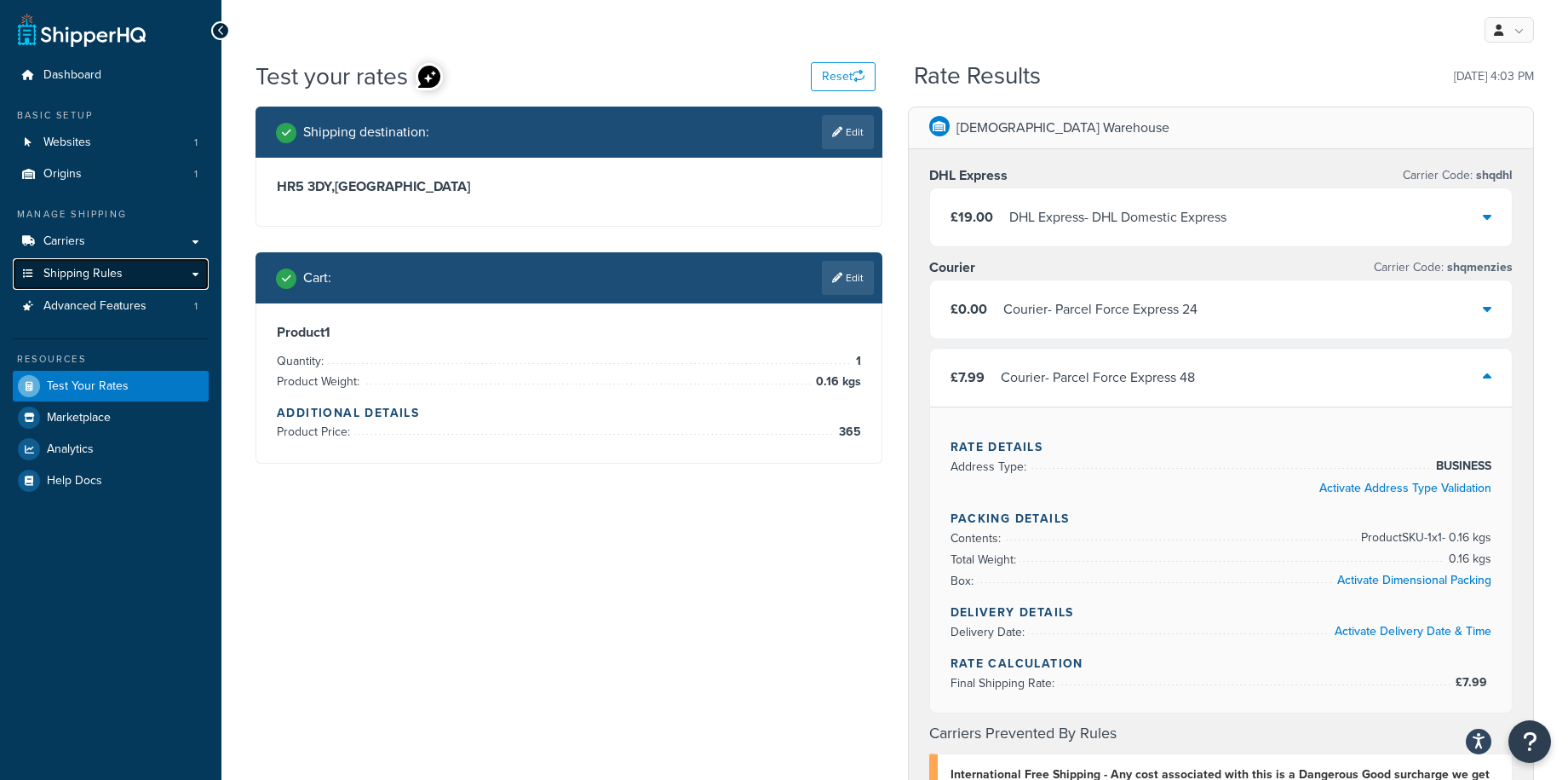
click at [88, 273] on span "Shipping Rules" at bounding box center [83, 275] width 79 height 15
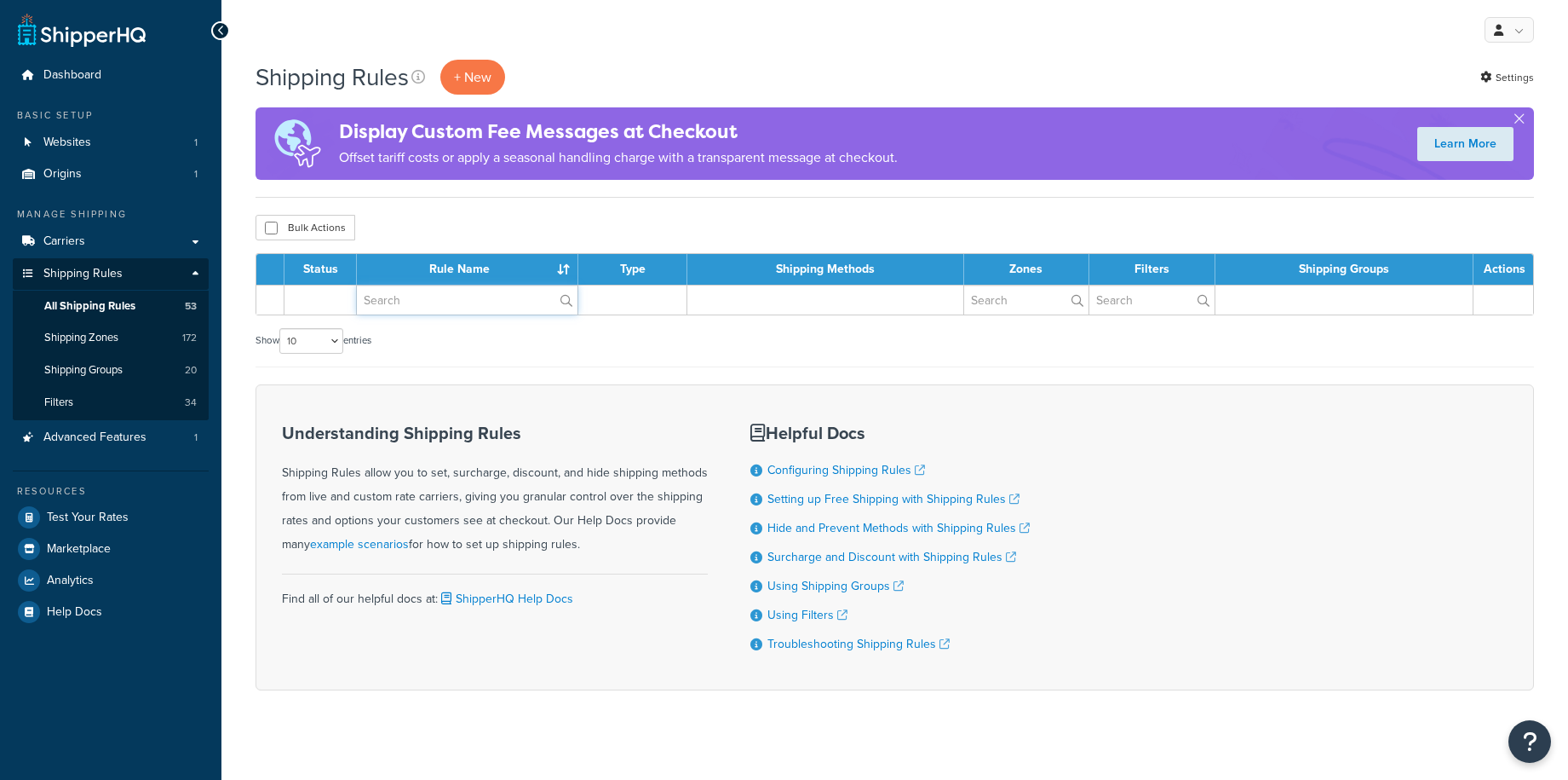
click at [433, 299] on input "text" at bounding box center [467, 300] width 221 height 29
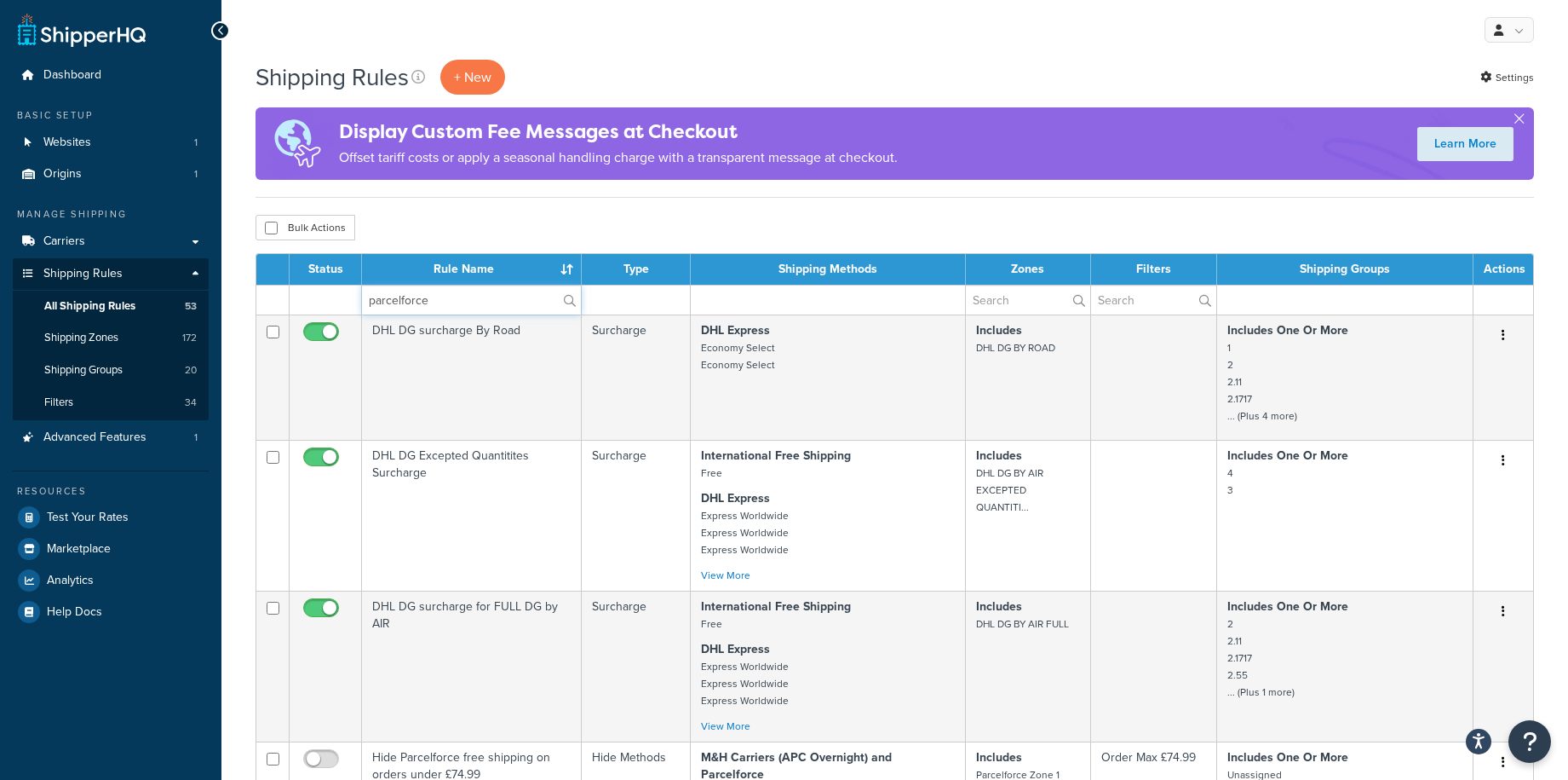
type input "parcelforce"
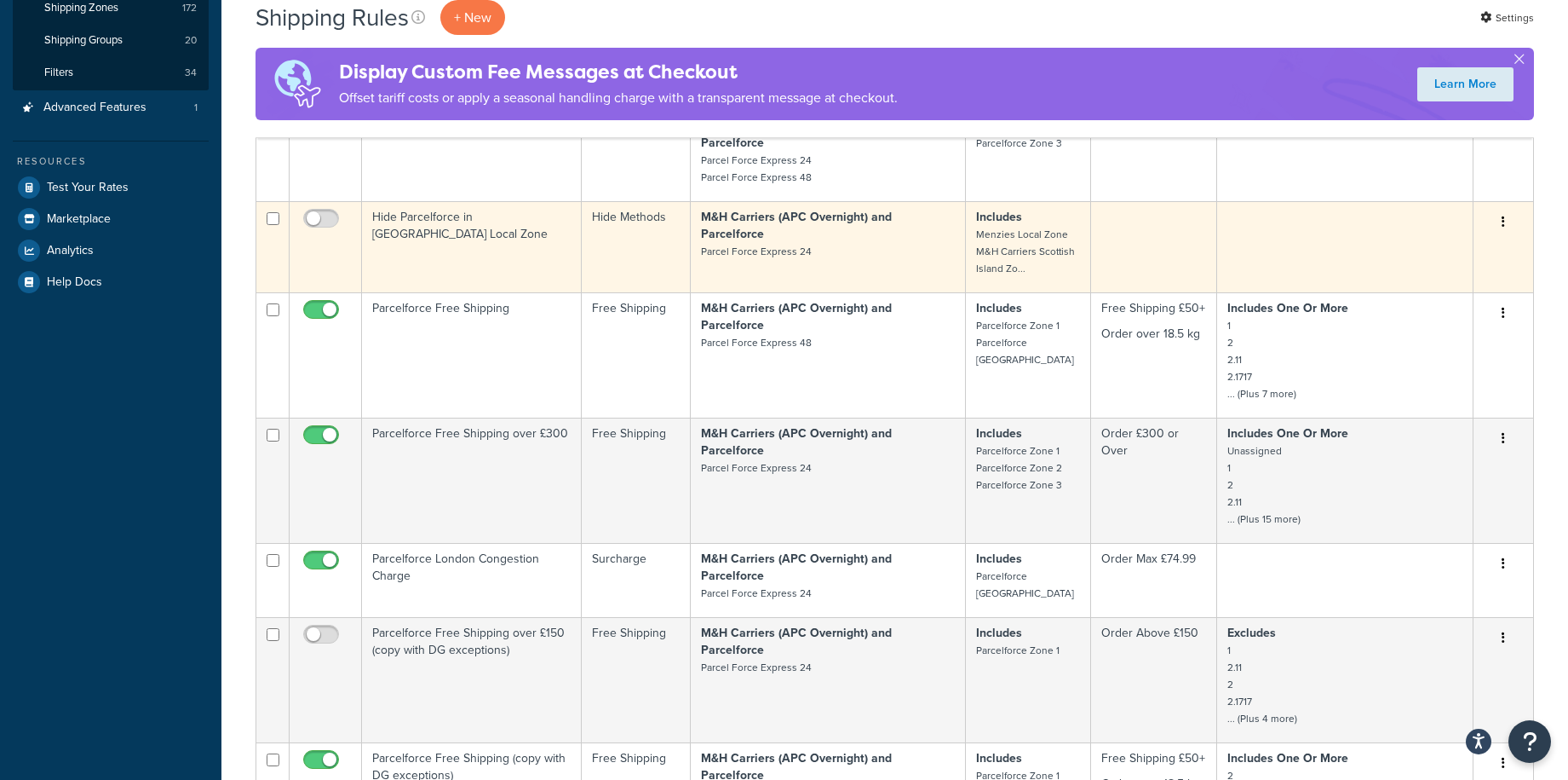
scroll to position [341, 0]
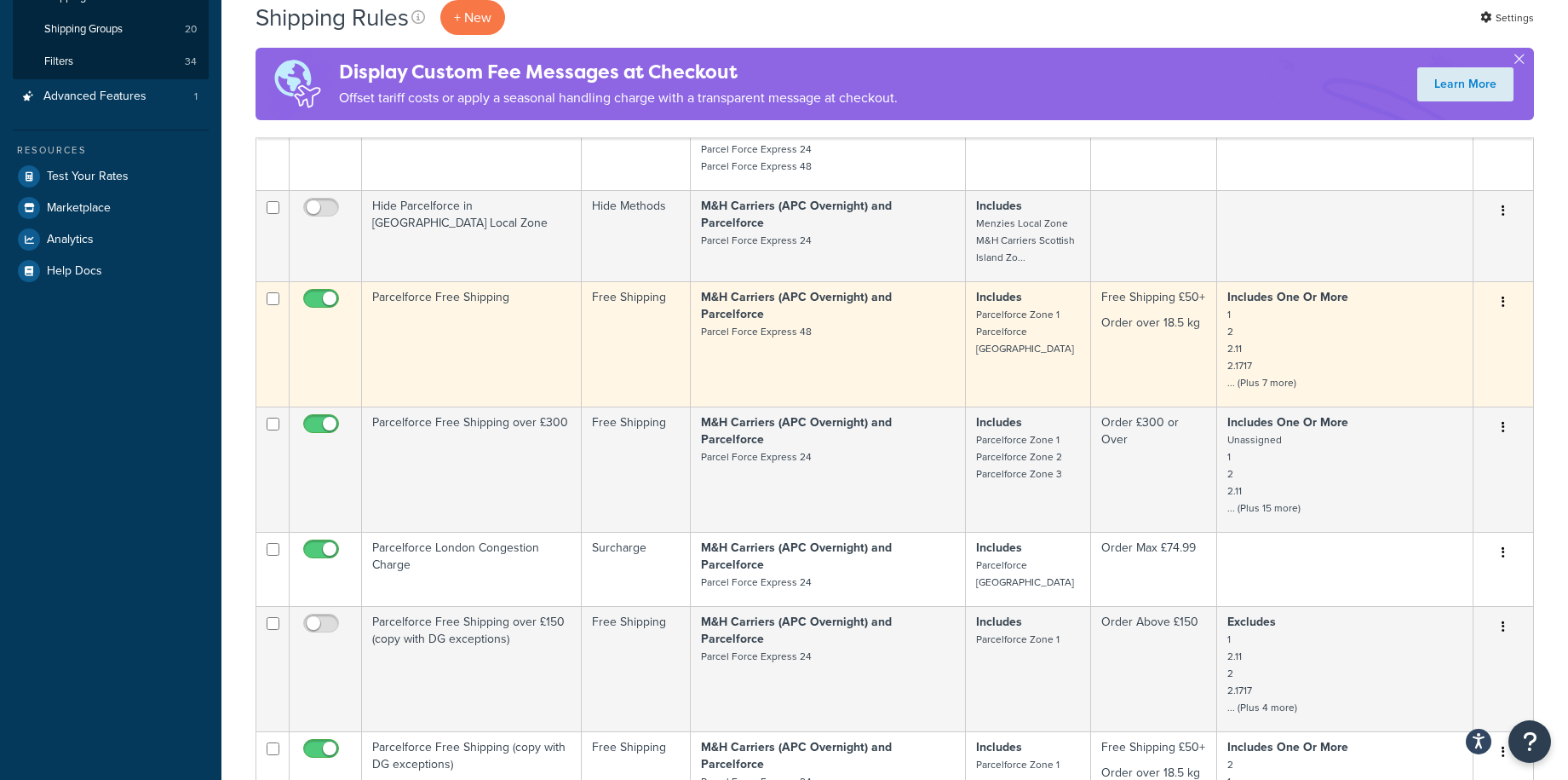
click at [480, 281] on td "Parcelforce Free Shipping" at bounding box center [472, 343] width 220 height 126
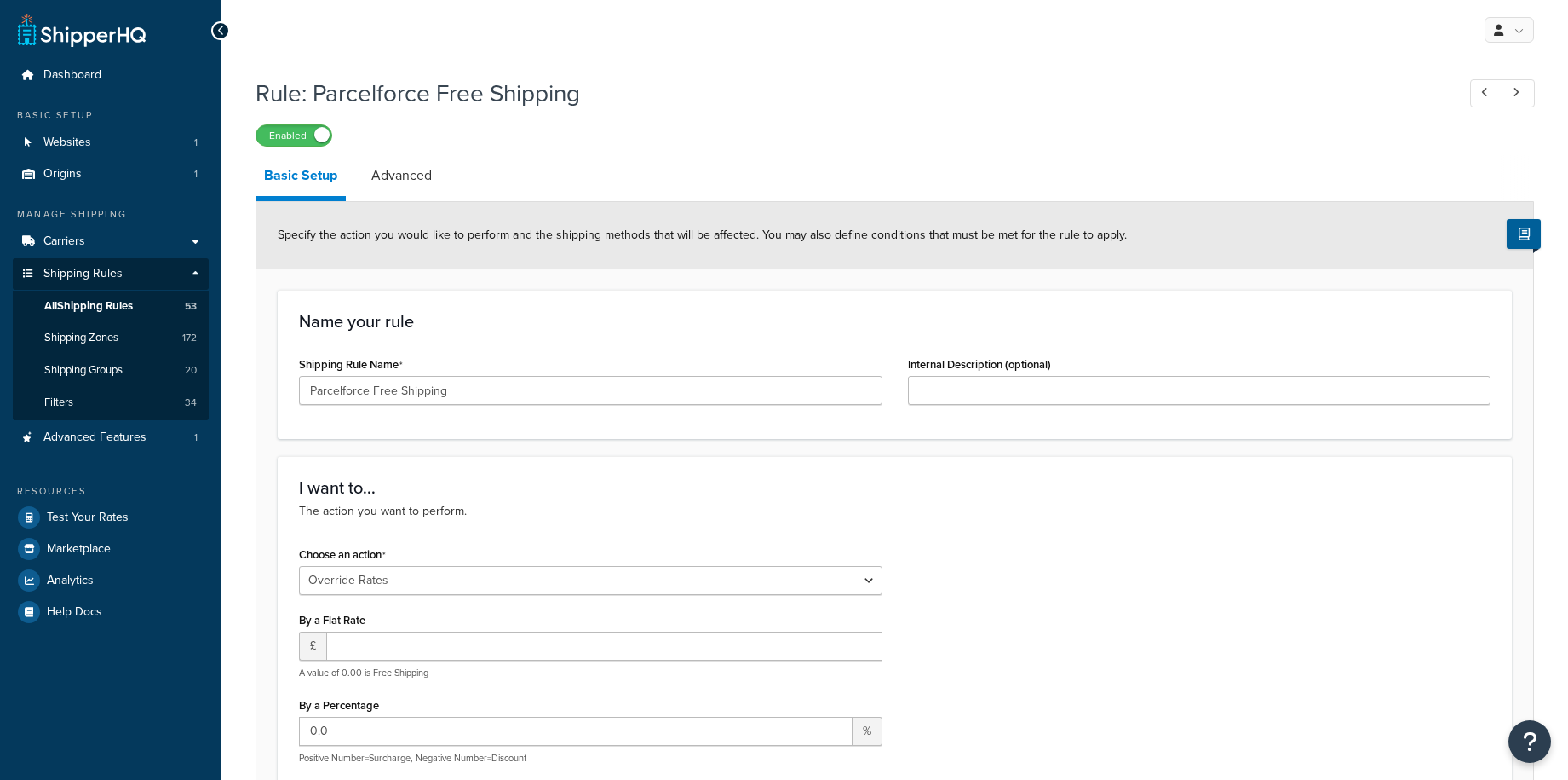
select select "OVERRIDE"
select select "LOCATION"
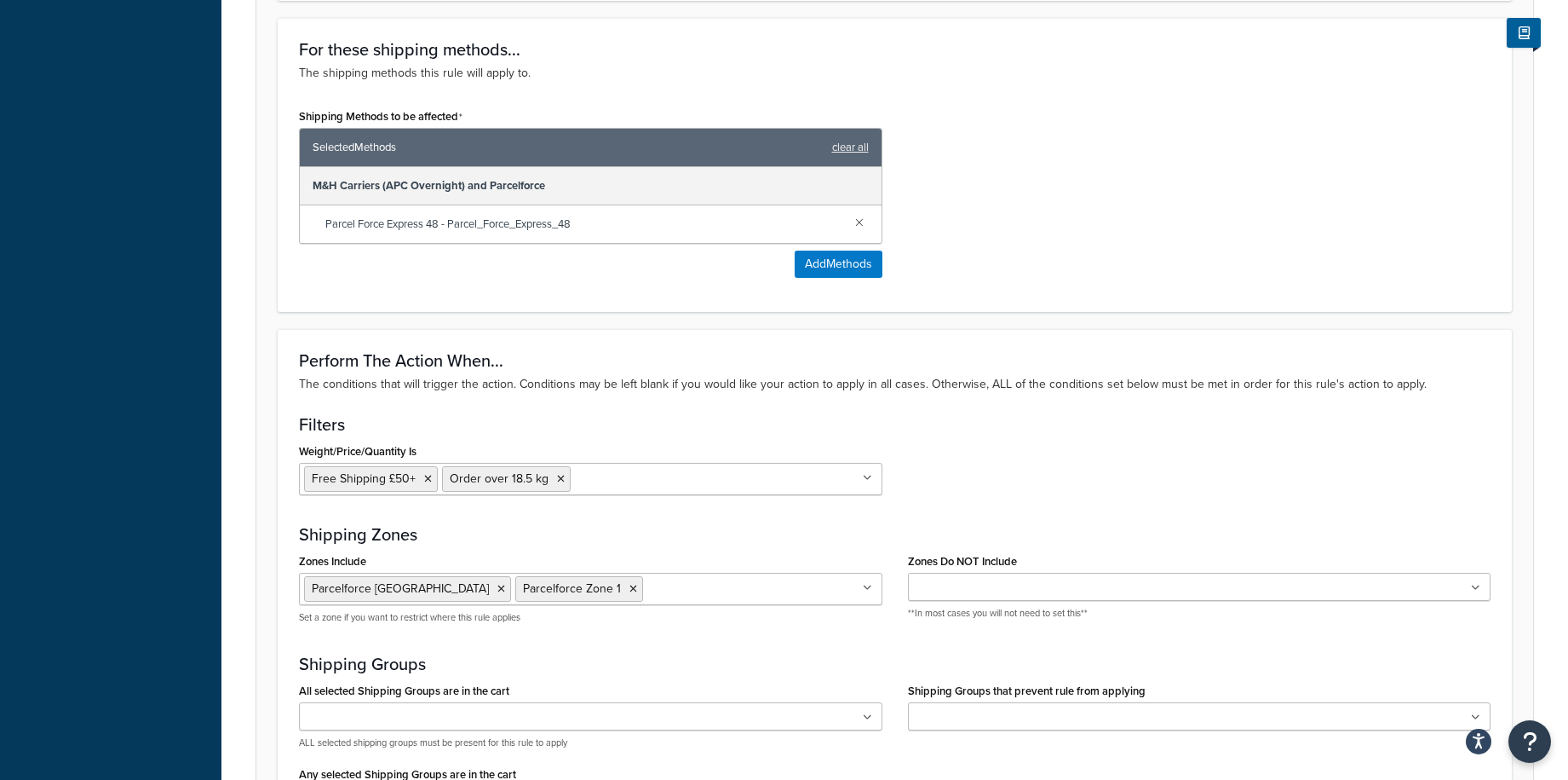
scroll to position [937, 0]
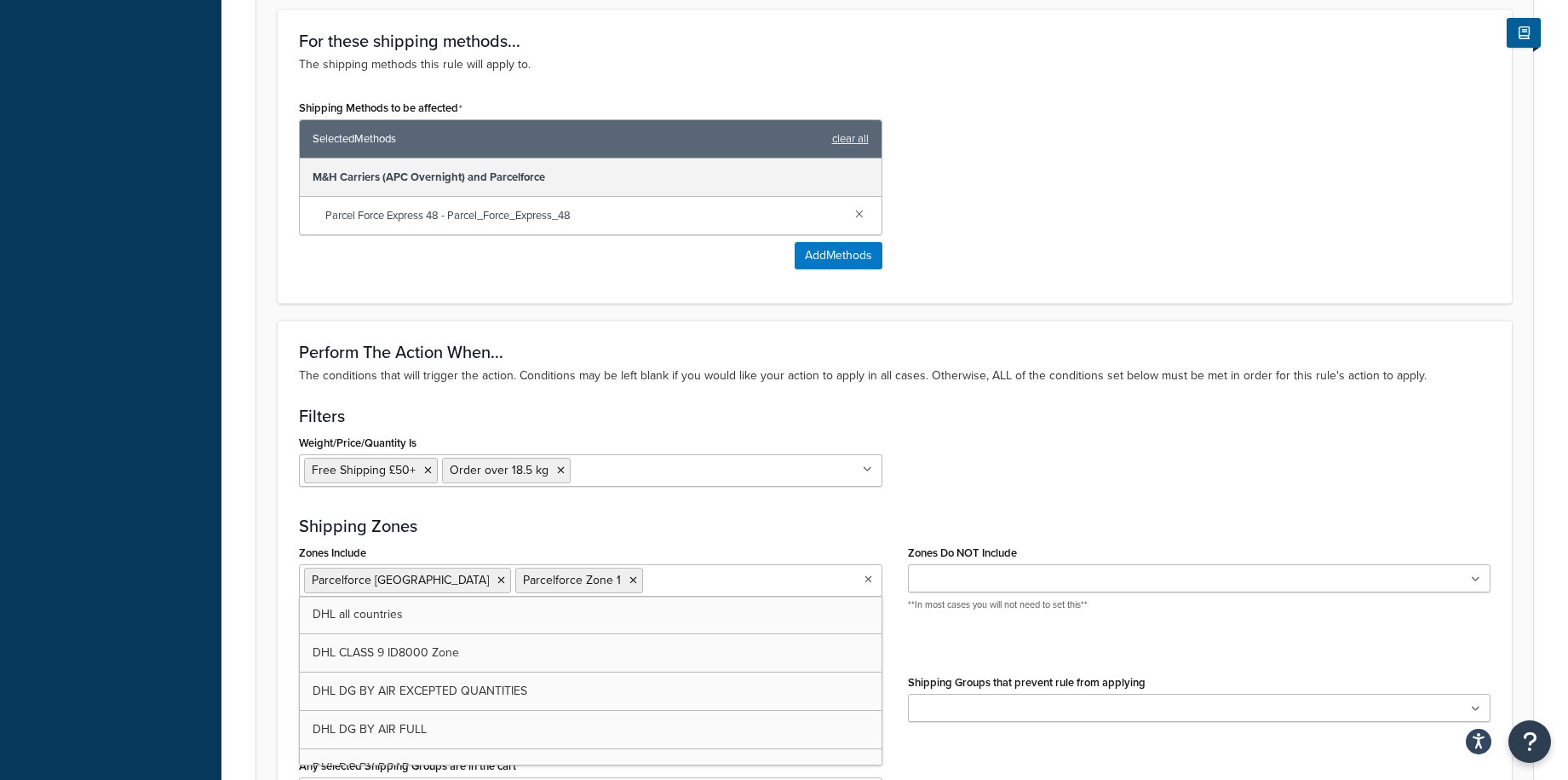
click at [650, 589] on input "Zones Include" at bounding box center [723, 579] width 151 height 19
type input "parcelf"
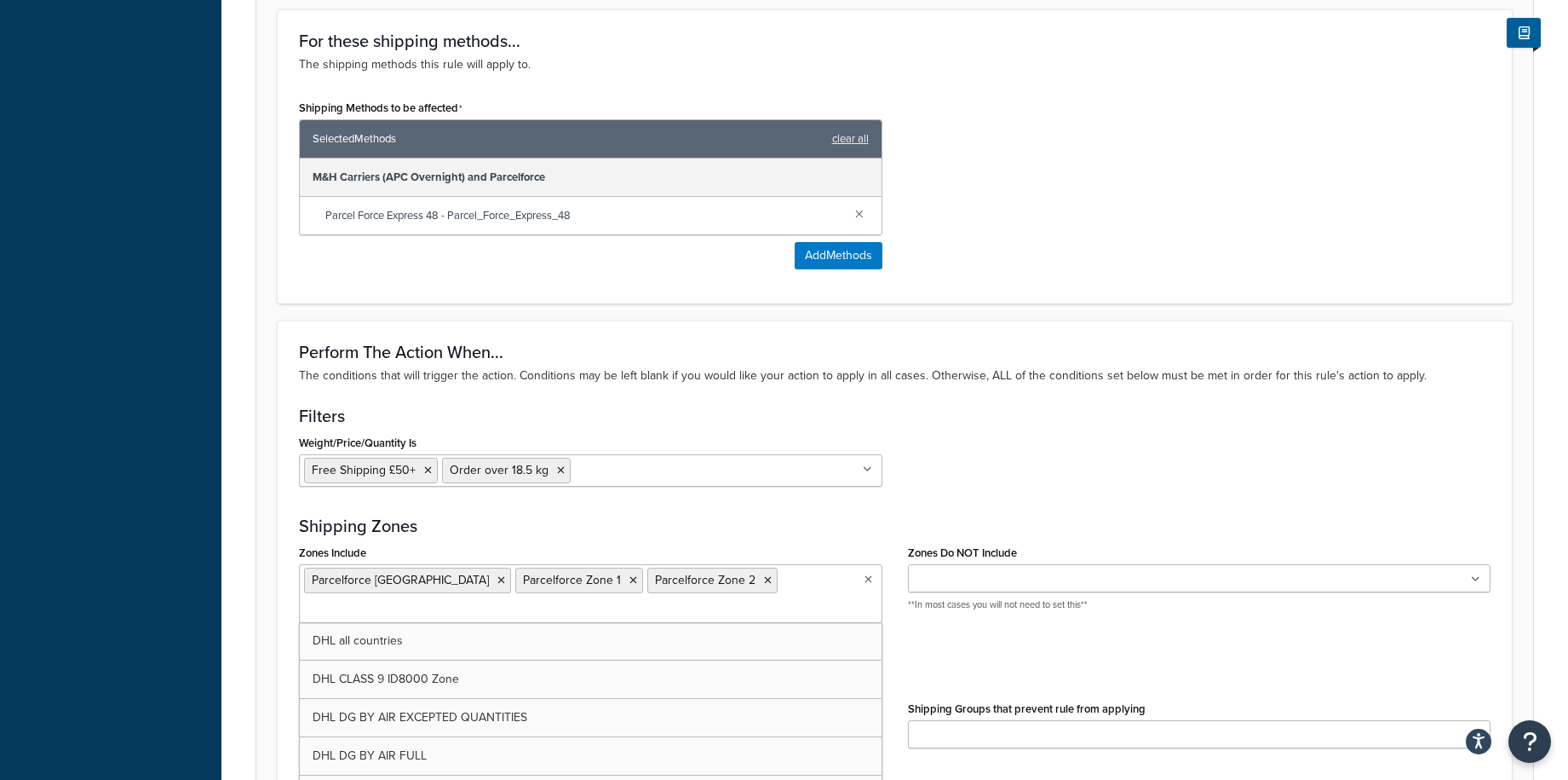
click at [760, 584] on ul "Parcelforce London CC Parcelforce Zone 1 Parcelforce Zone 2" at bounding box center [590, 593] width 583 height 59
click at [744, 581] on ul "Parcelforce London CC Parcelforce Zone 1 Parcelforce Zone 2" at bounding box center [590, 593] width 583 height 59
click at [767, 589] on ul "Parcelforce London CC Parcelforce Zone 1 Parcelforce Zone 2" at bounding box center [590, 593] width 583 height 59
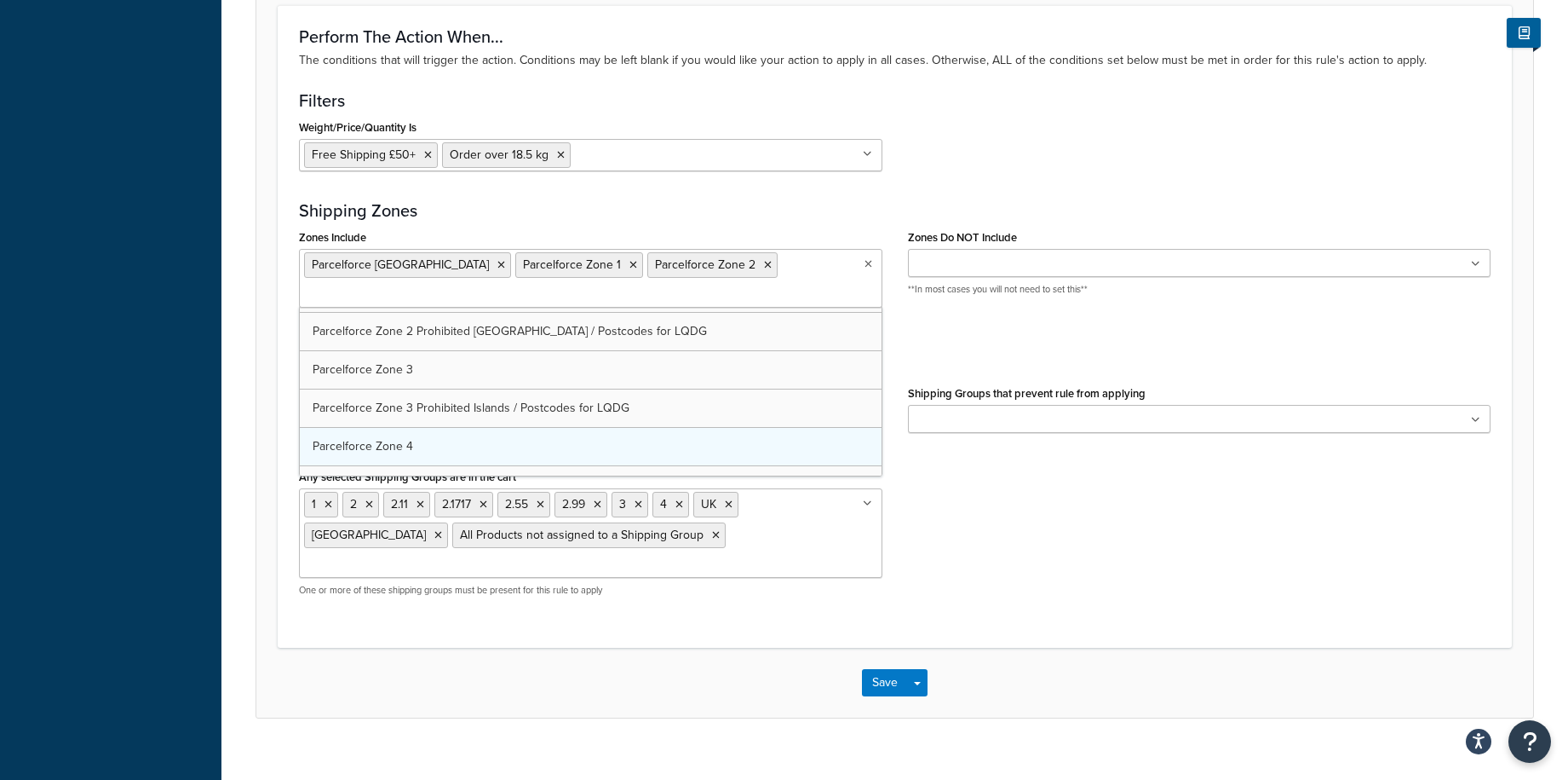
scroll to position [2897, 0]
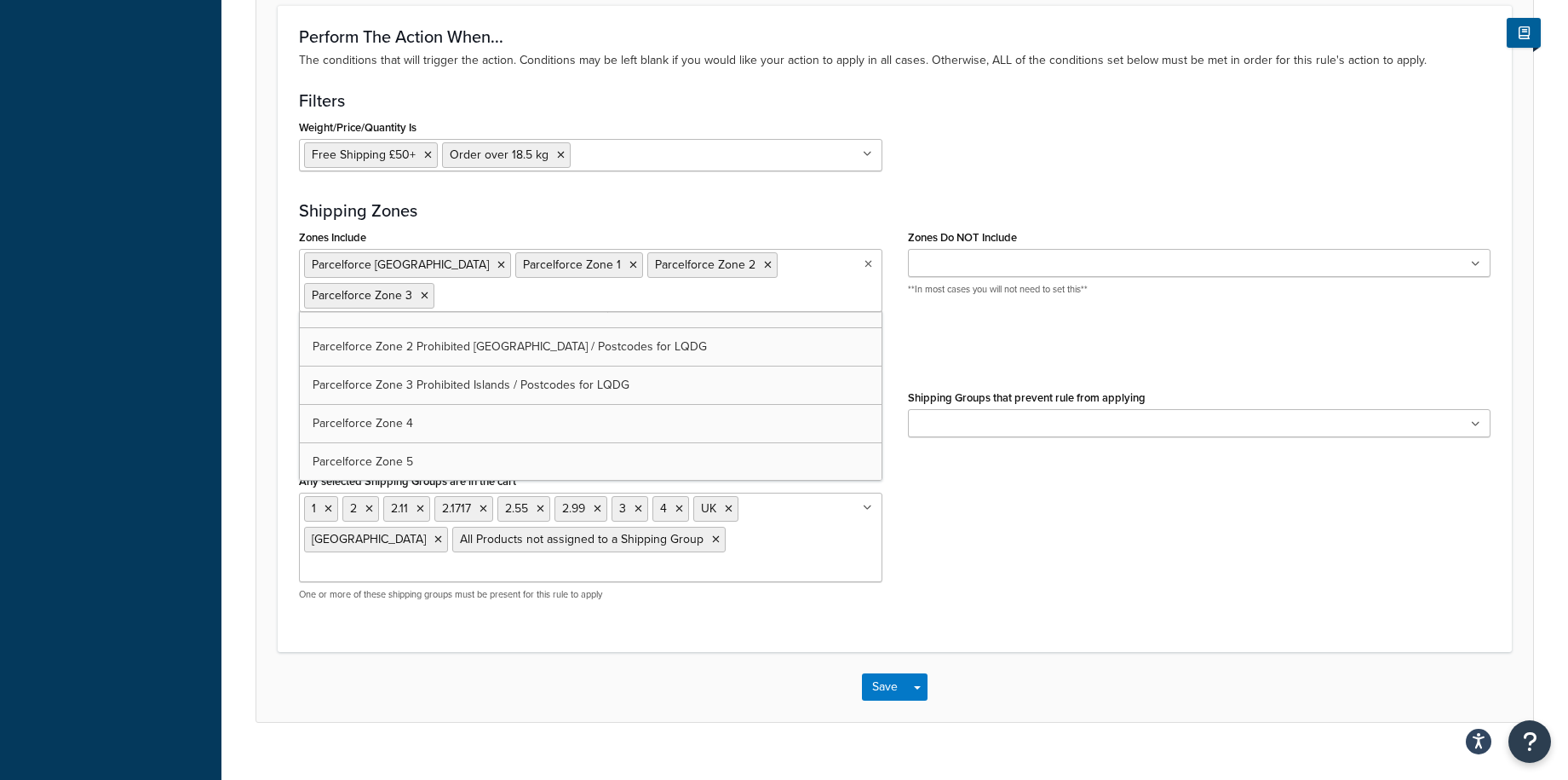
click at [740, 201] on div "Perform The Action When... The conditions that will trigger the action. Conditi…" at bounding box center [894, 328] width 1234 height 647
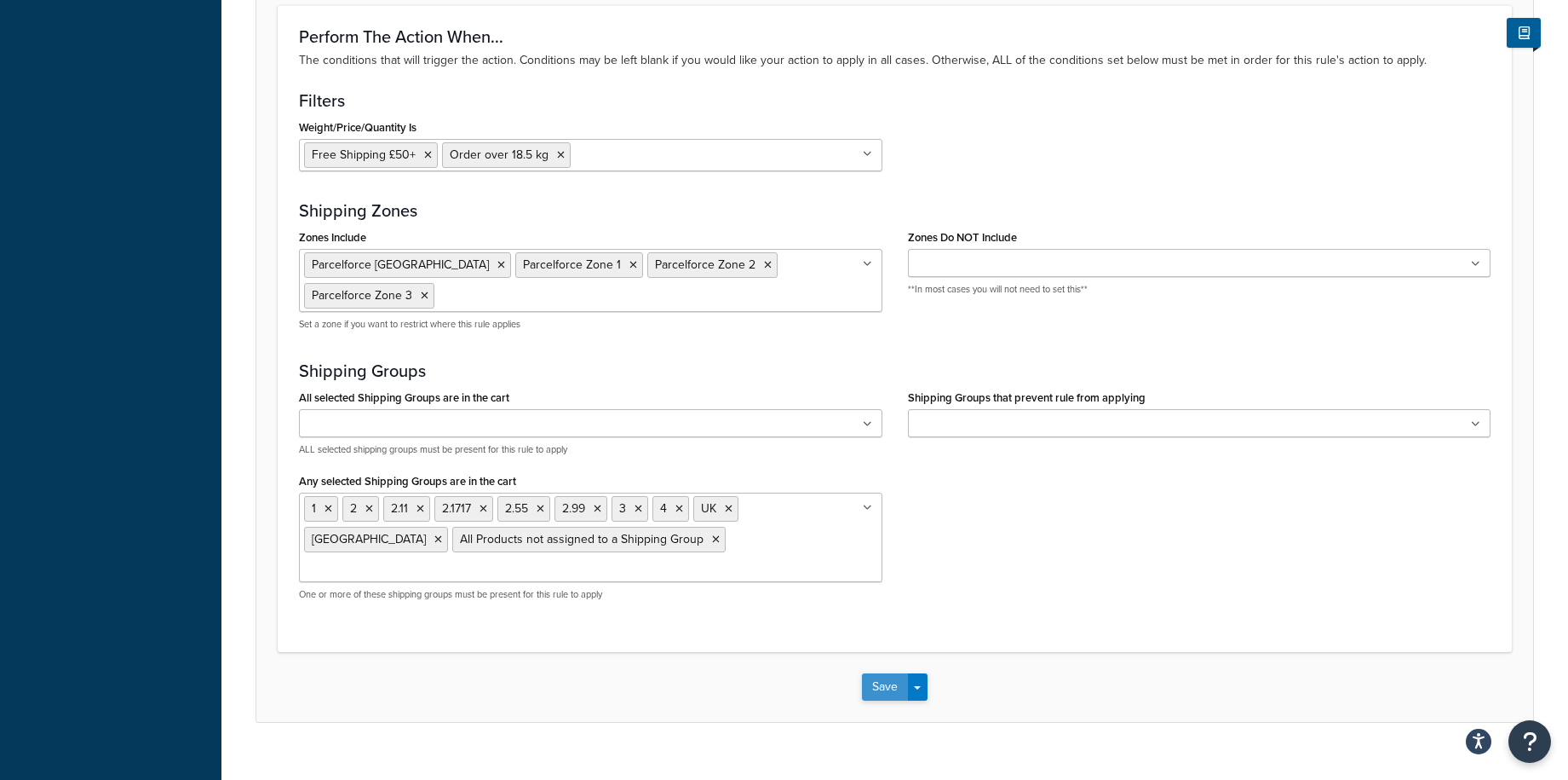
click at [894, 673] on button "Save" at bounding box center [884, 686] width 46 height 27
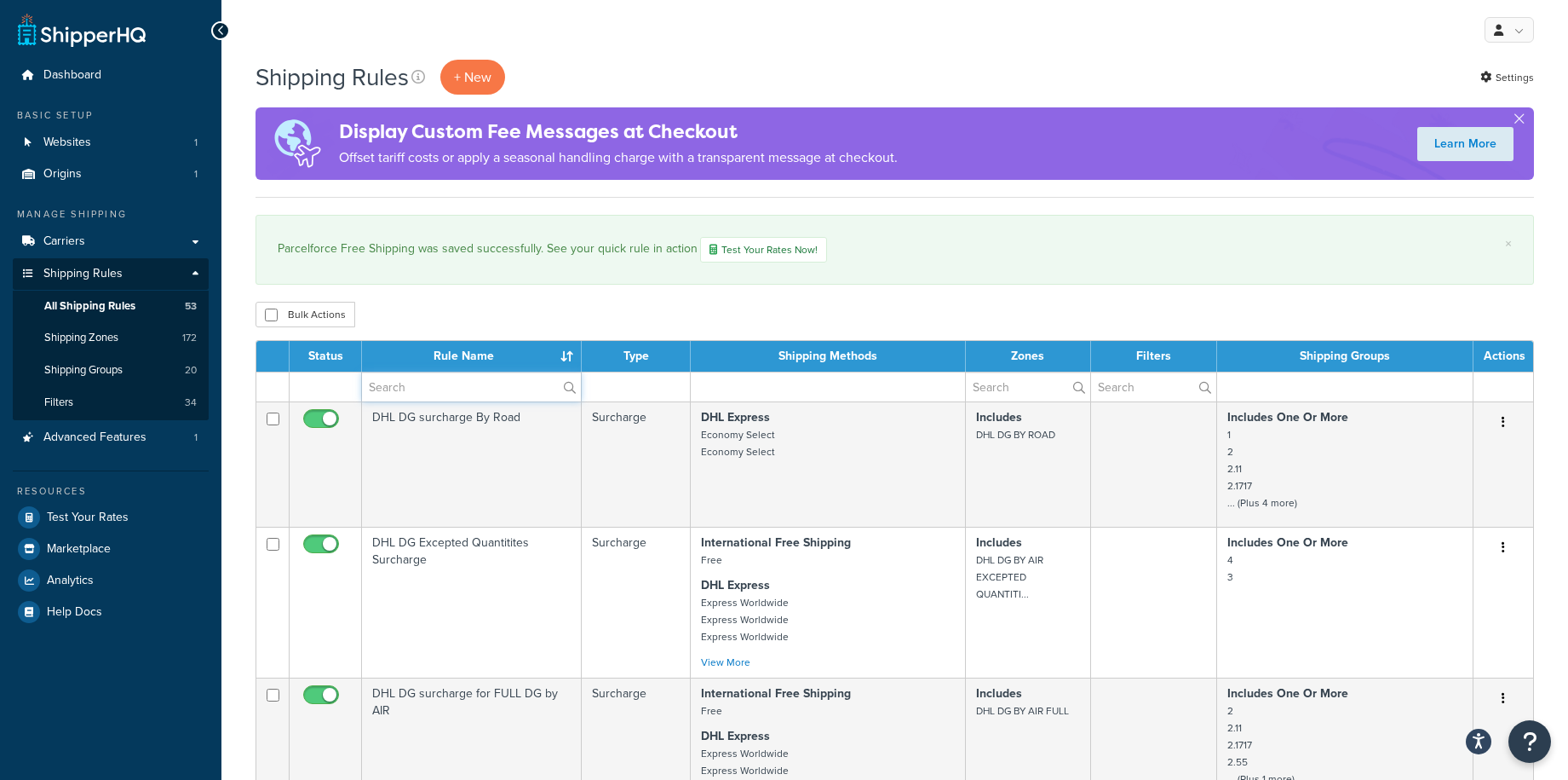
click at [426, 392] on input "text" at bounding box center [471, 386] width 219 height 29
type input "parcelforce"
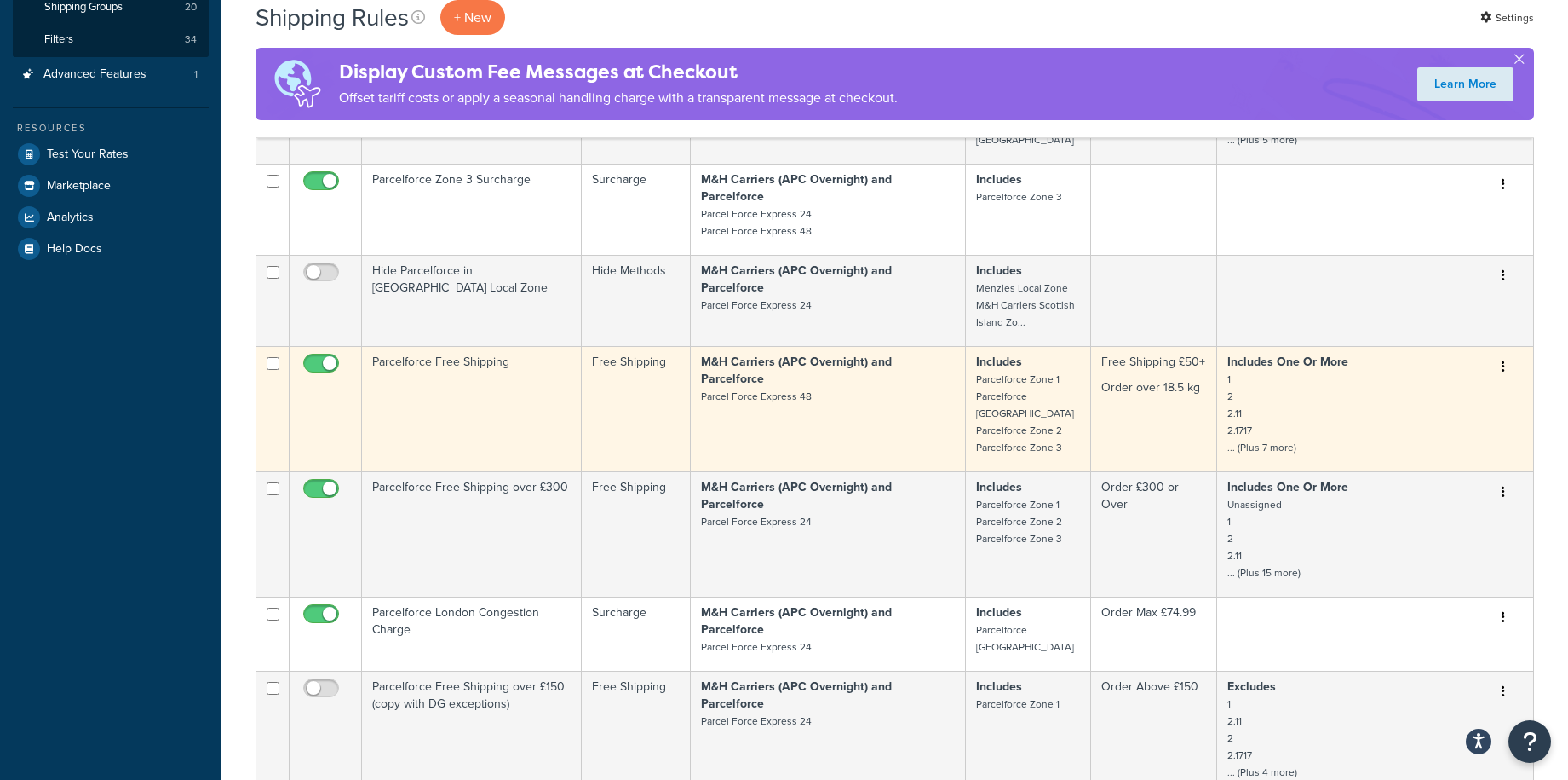
scroll to position [426, 0]
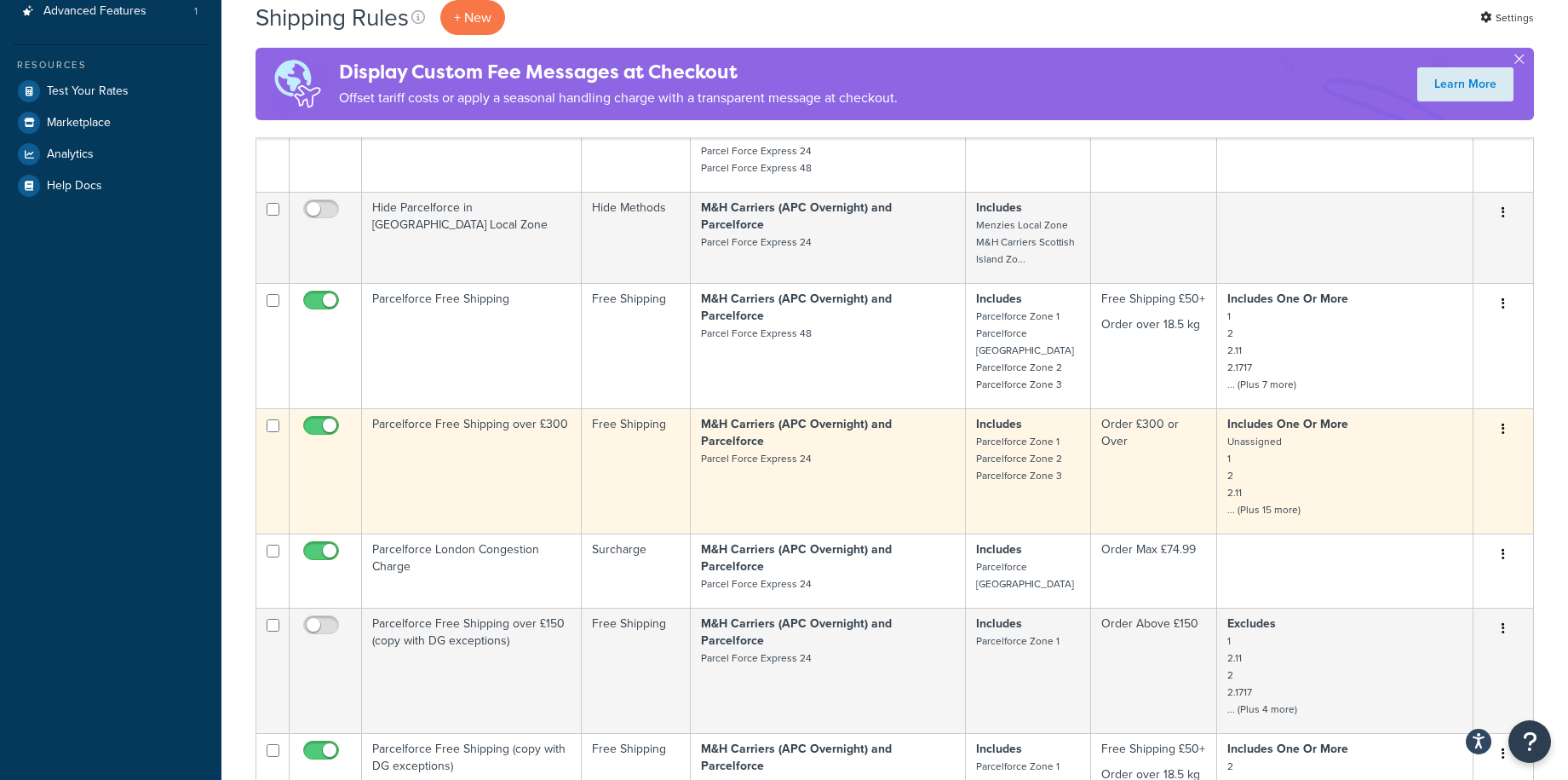
click at [1504, 423] on icon "button" at bounding box center [1504, 428] width 4 height 12
click at [1454, 449] on link "Edit" at bounding box center [1447, 462] width 135 height 35
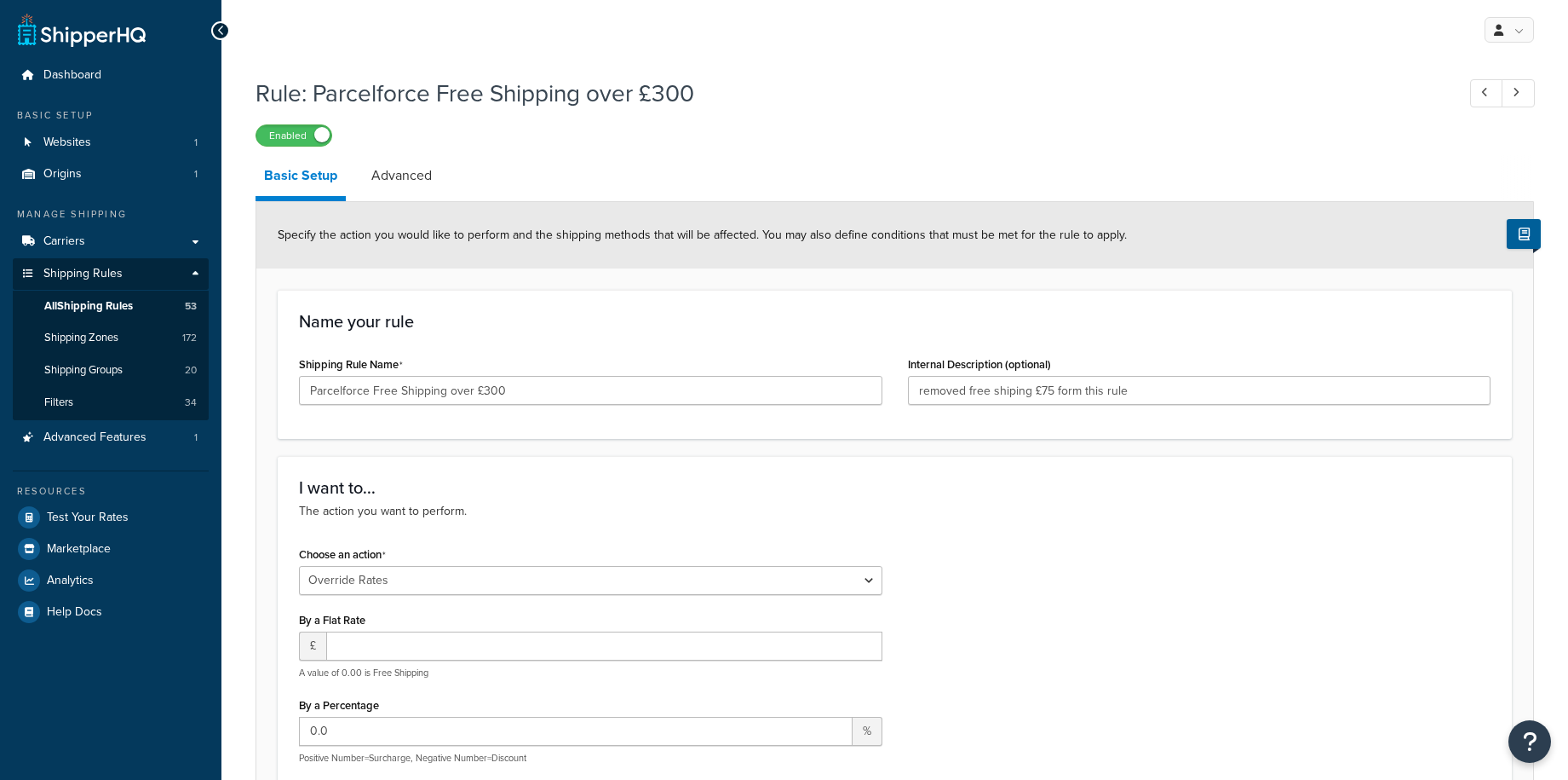
select select "OVERRIDE"
select select "LOCATION"
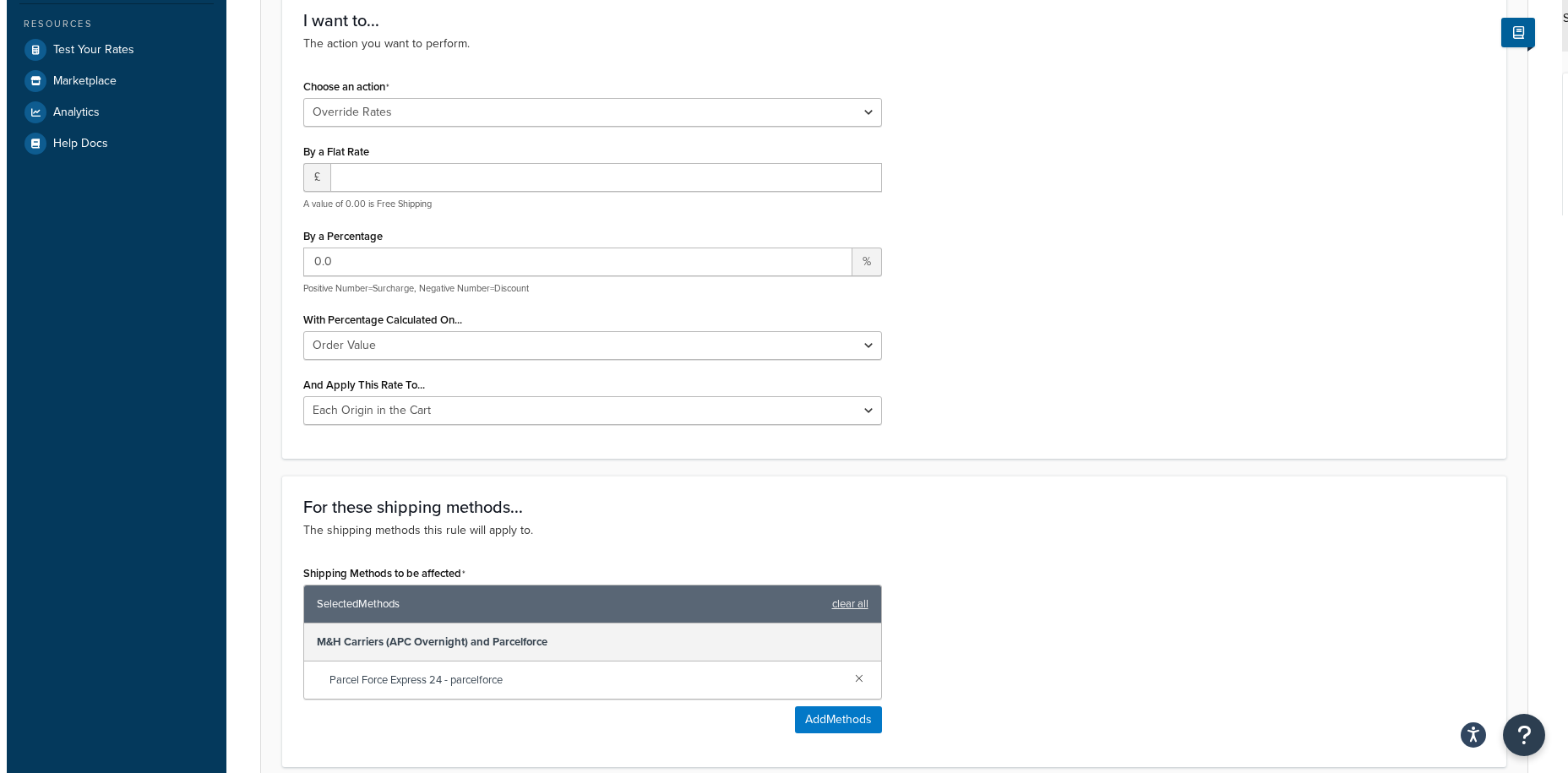
scroll to position [591, 0]
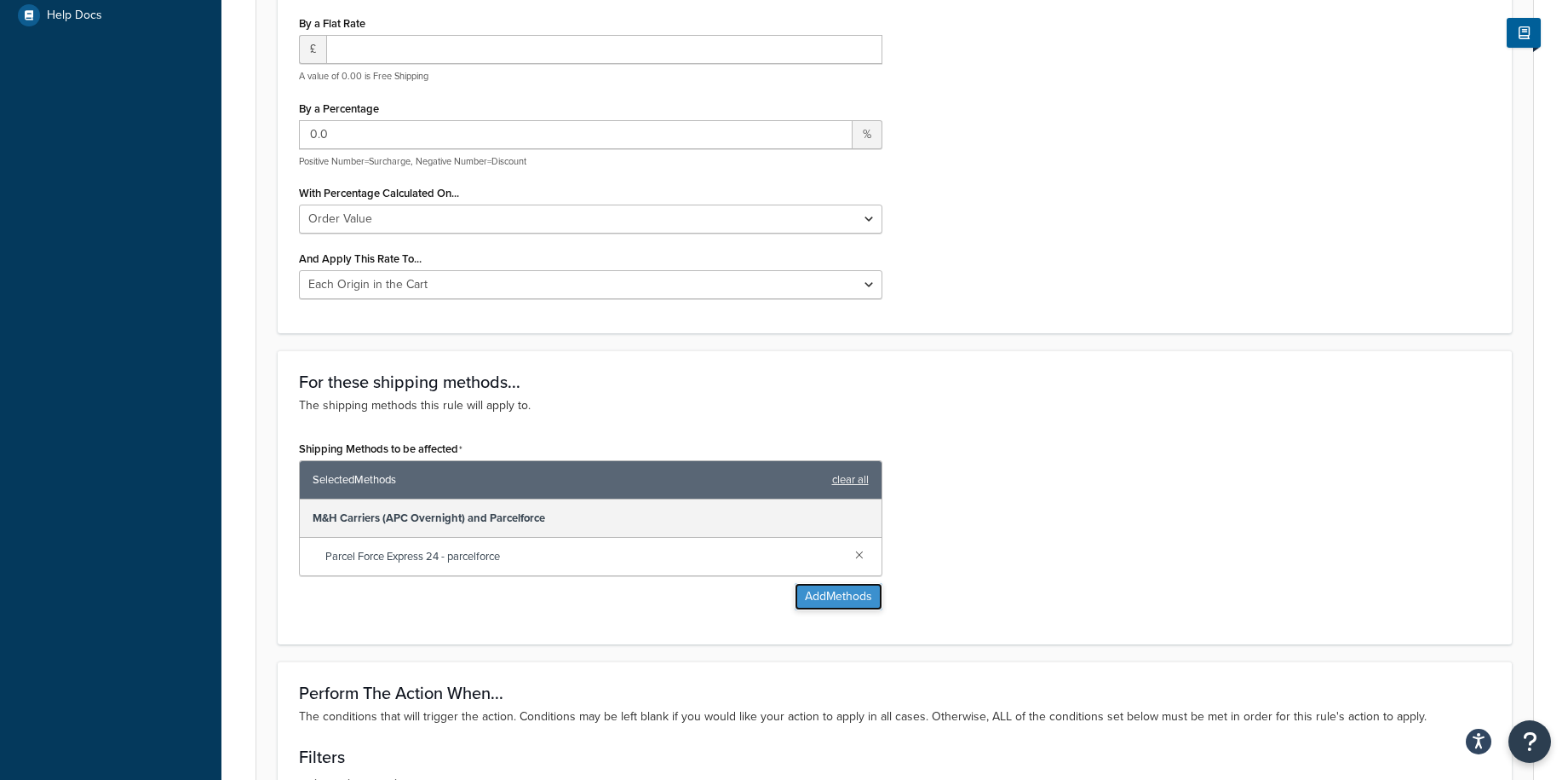
click at [810, 601] on button "Add Methods" at bounding box center [838, 596] width 87 height 27
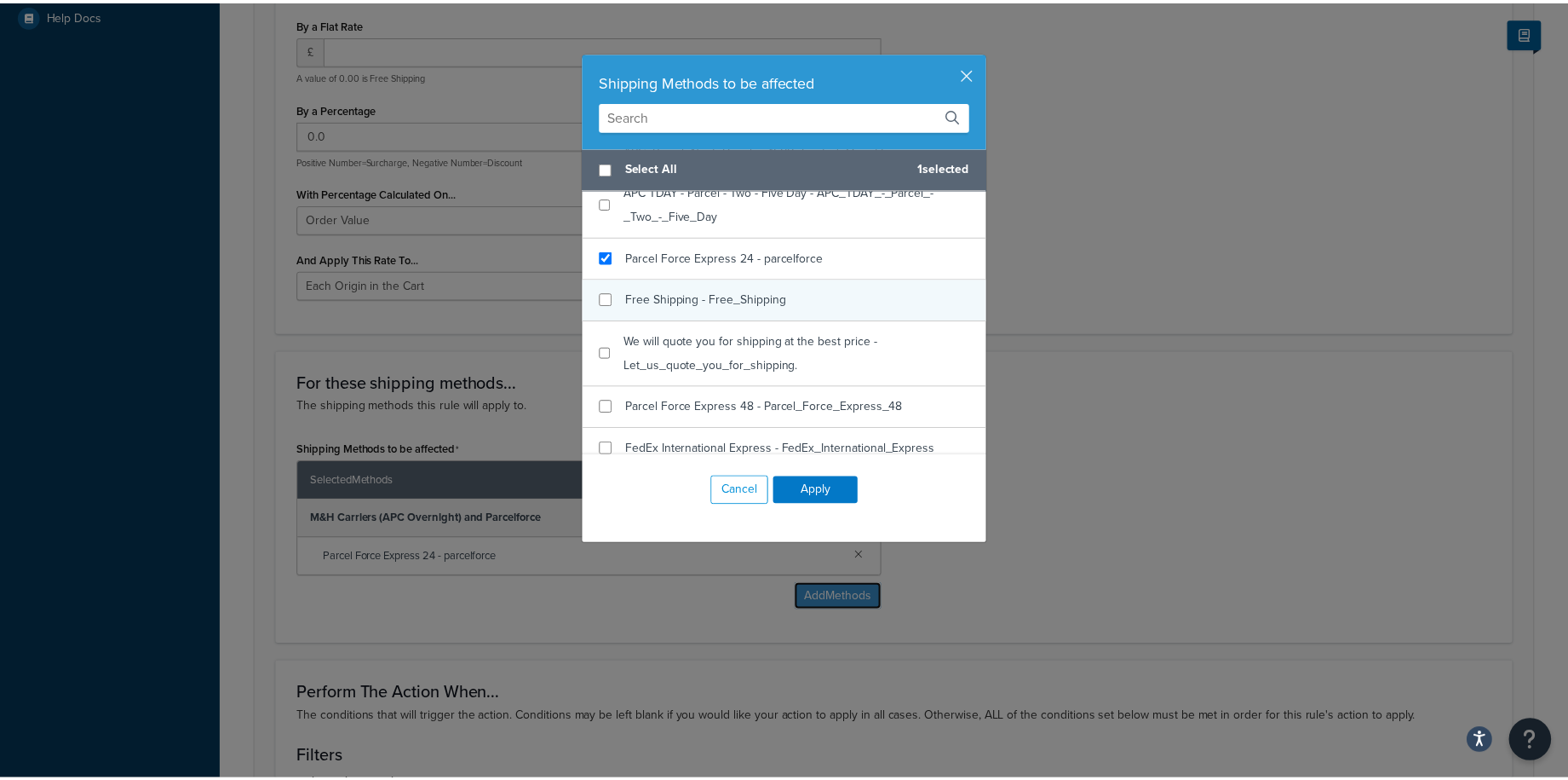
scroll to position [256, 0]
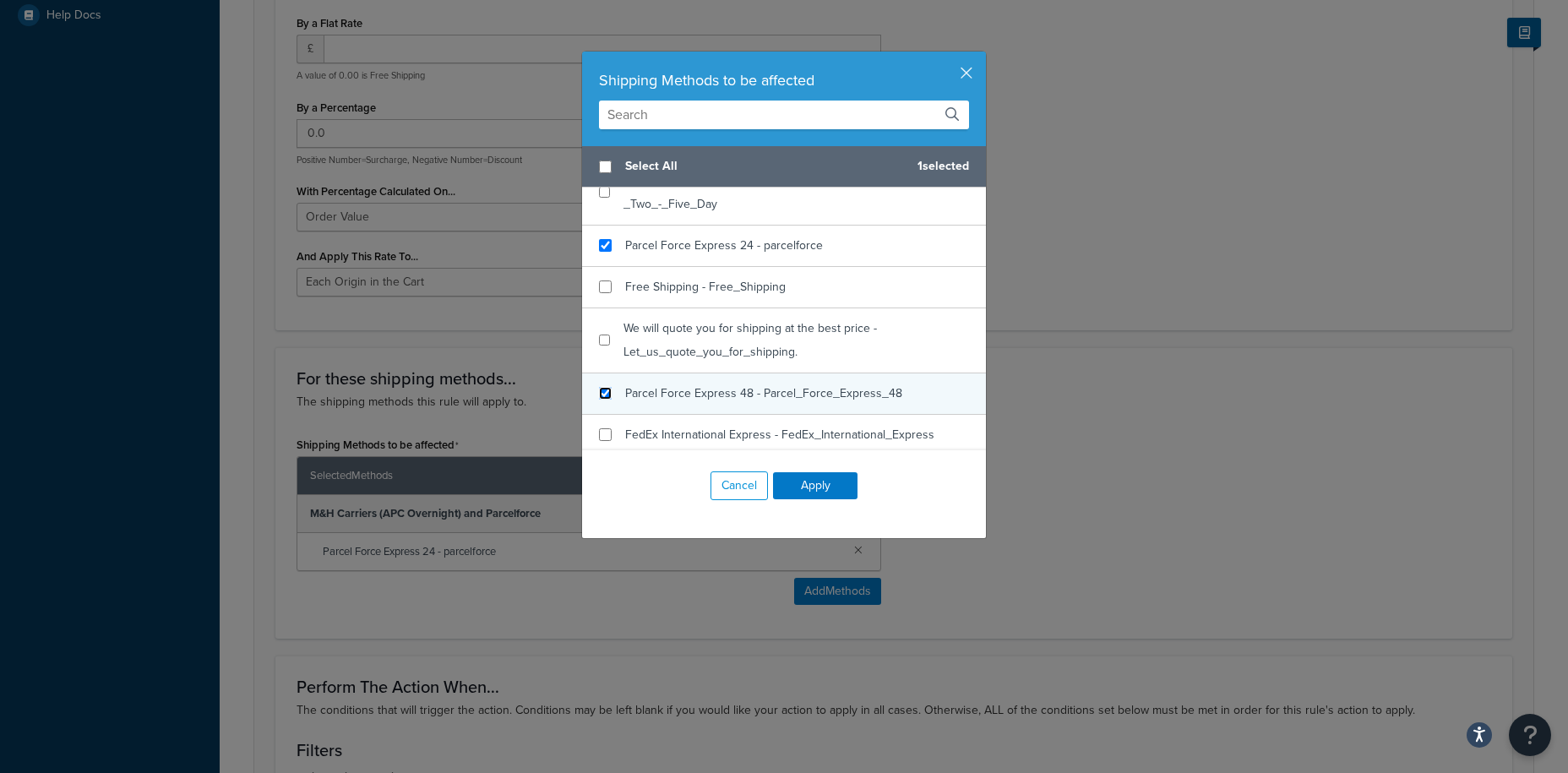
click at [599, 394] on input "checkbox" at bounding box center [605, 393] width 13 height 13
checkbox input "true"
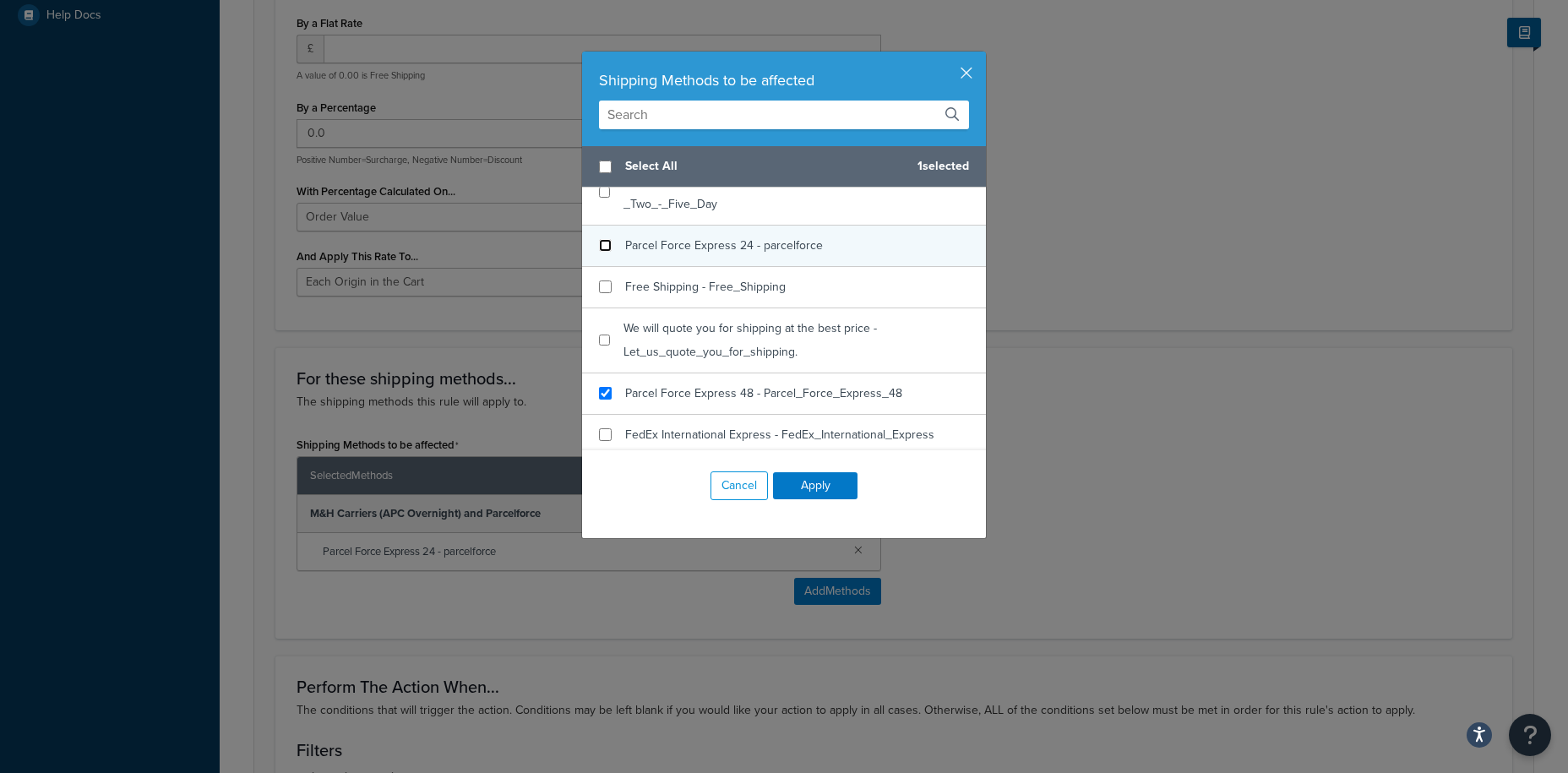
click at [599, 247] on input "checkbox" at bounding box center [605, 245] width 13 height 13
checkbox input "false"
click at [803, 484] on button "Apply" at bounding box center [816, 485] width 85 height 27
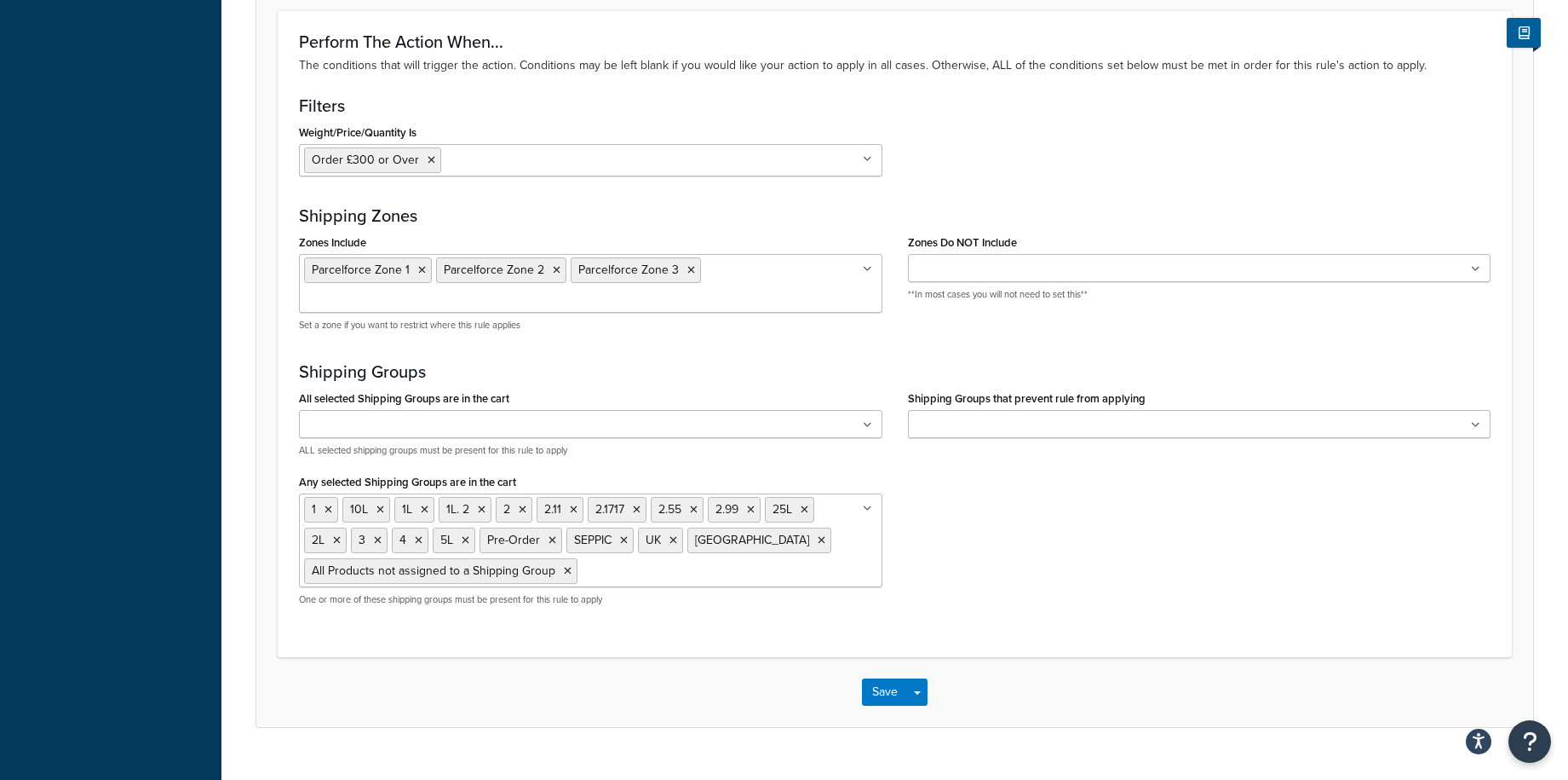
scroll to position [1257, 0]
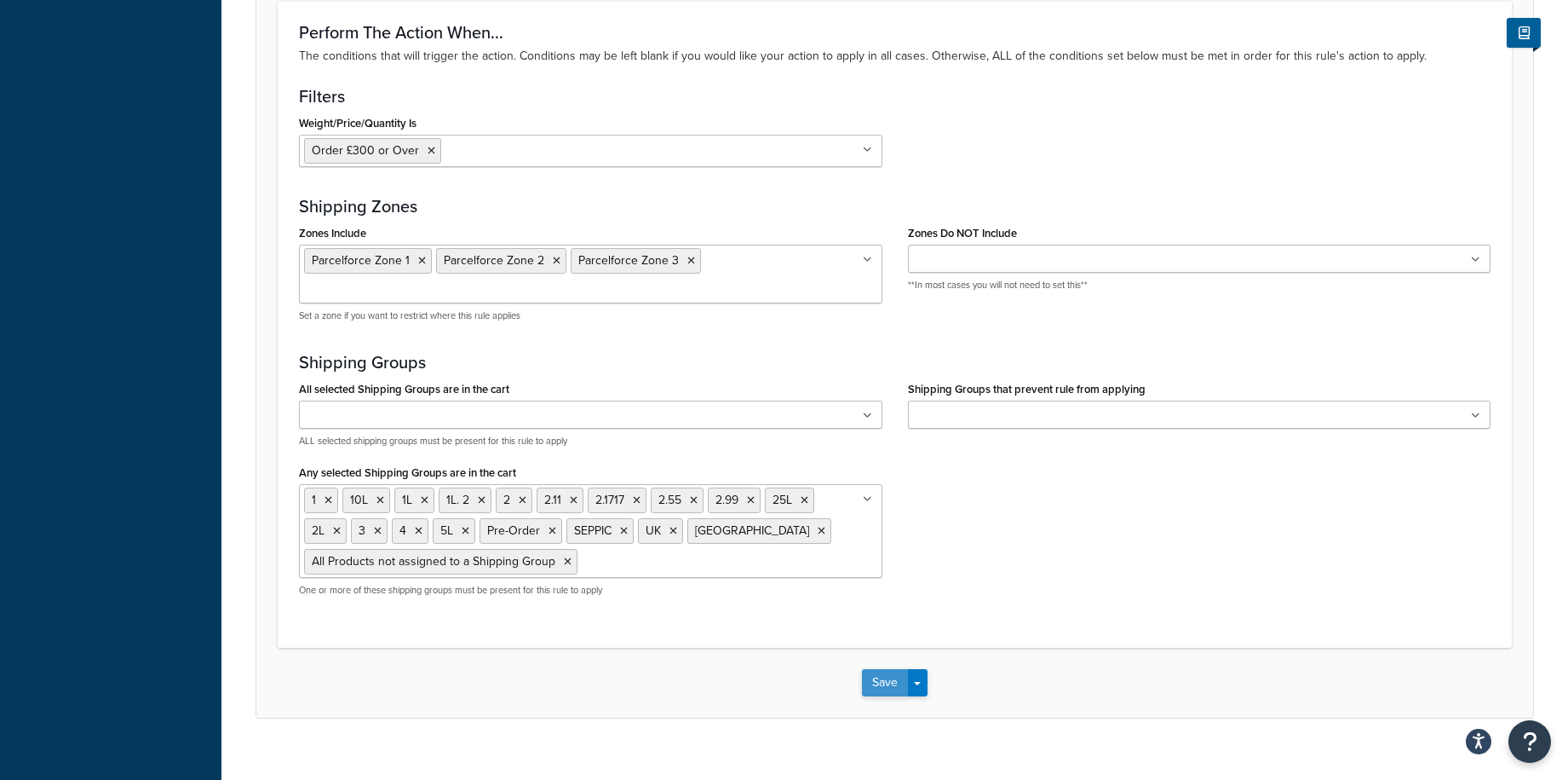
click at [879, 669] on button "Save" at bounding box center [884, 682] width 46 height 27
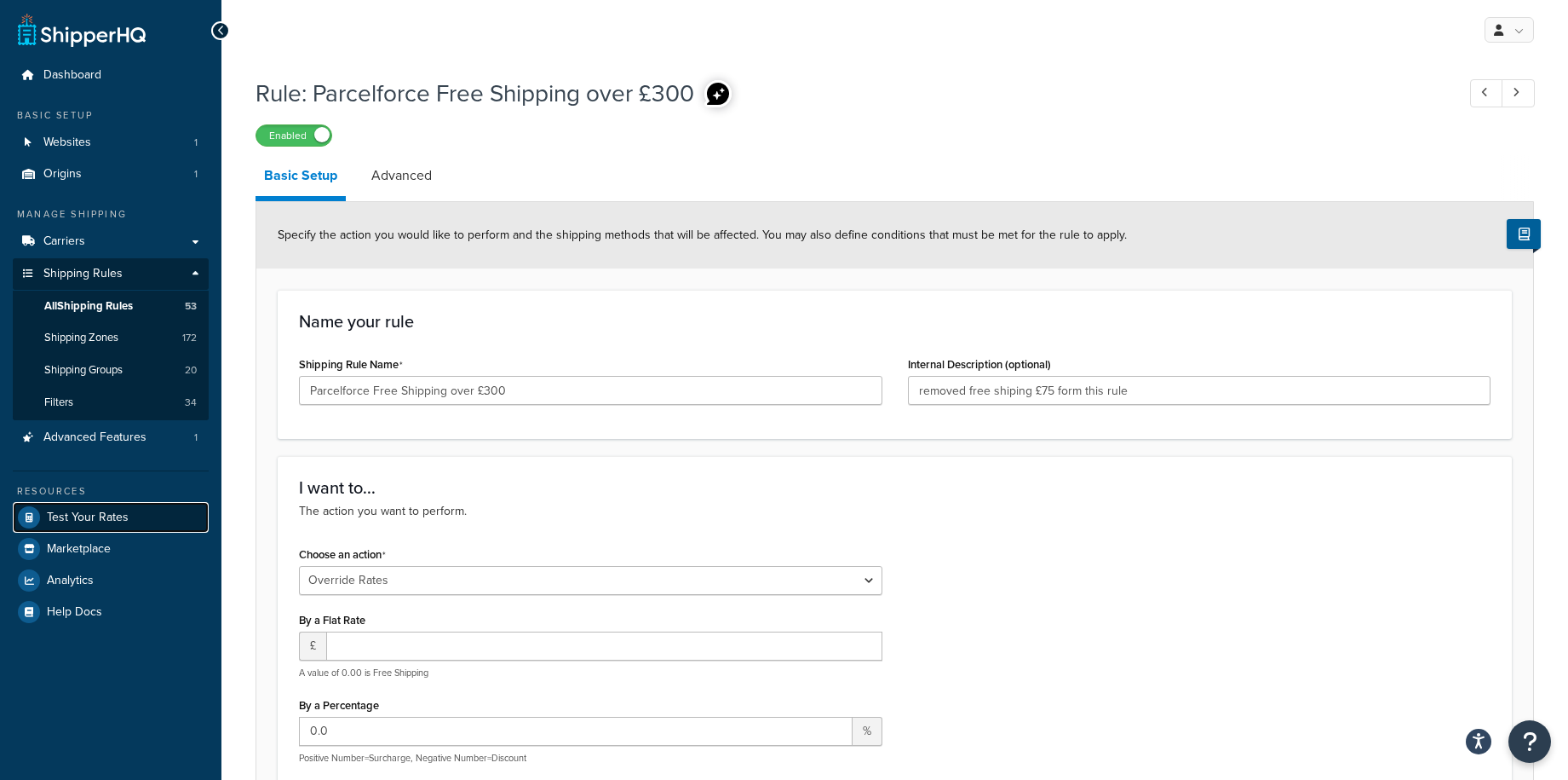
click at [56, 525] on link "Test Your Rates" at bounding box center [111, 517] width 196 height 31
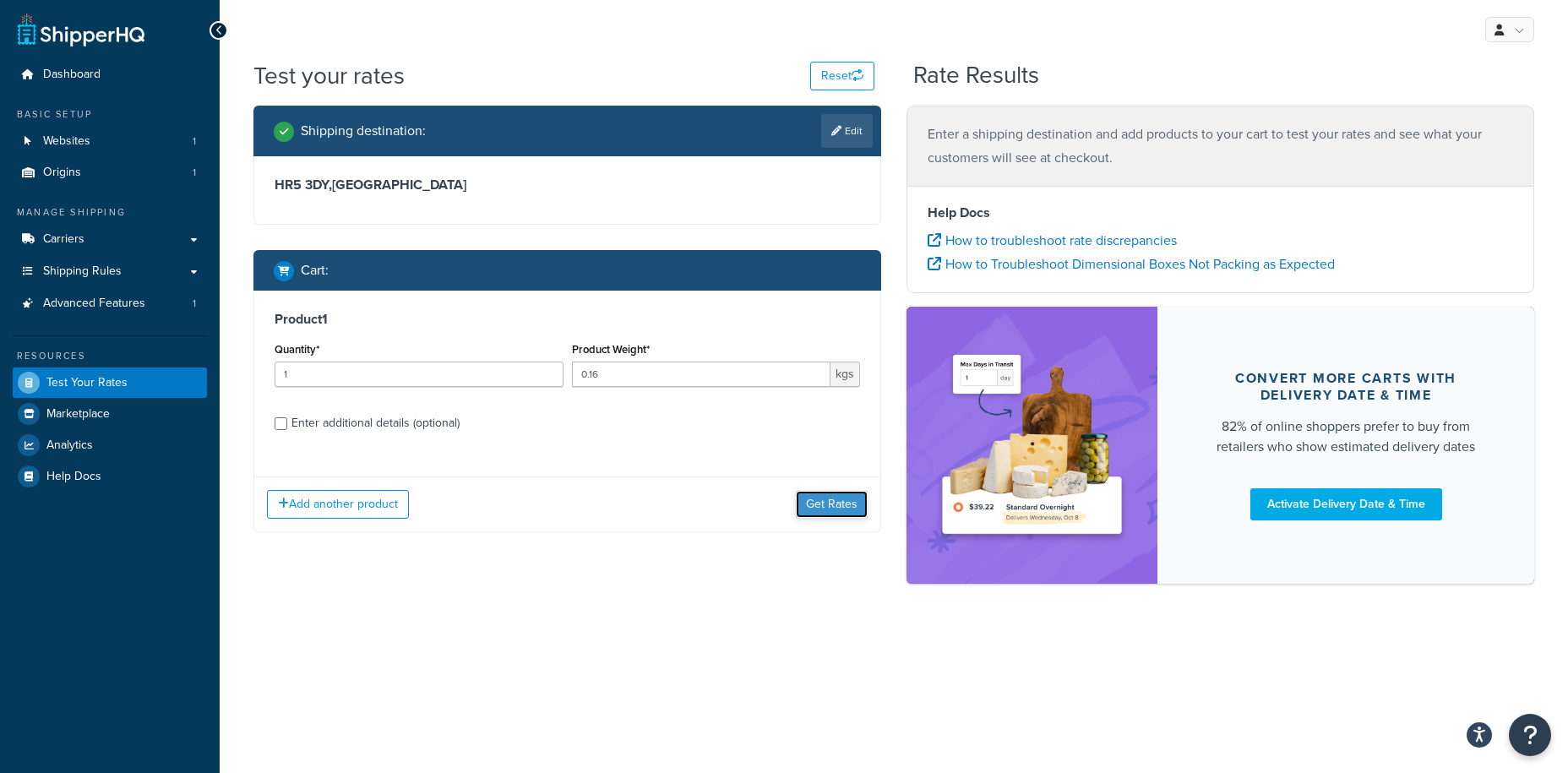
click at [821, 505] on button "Get Rates" at bounding box center [832, 504] width 72 height 27
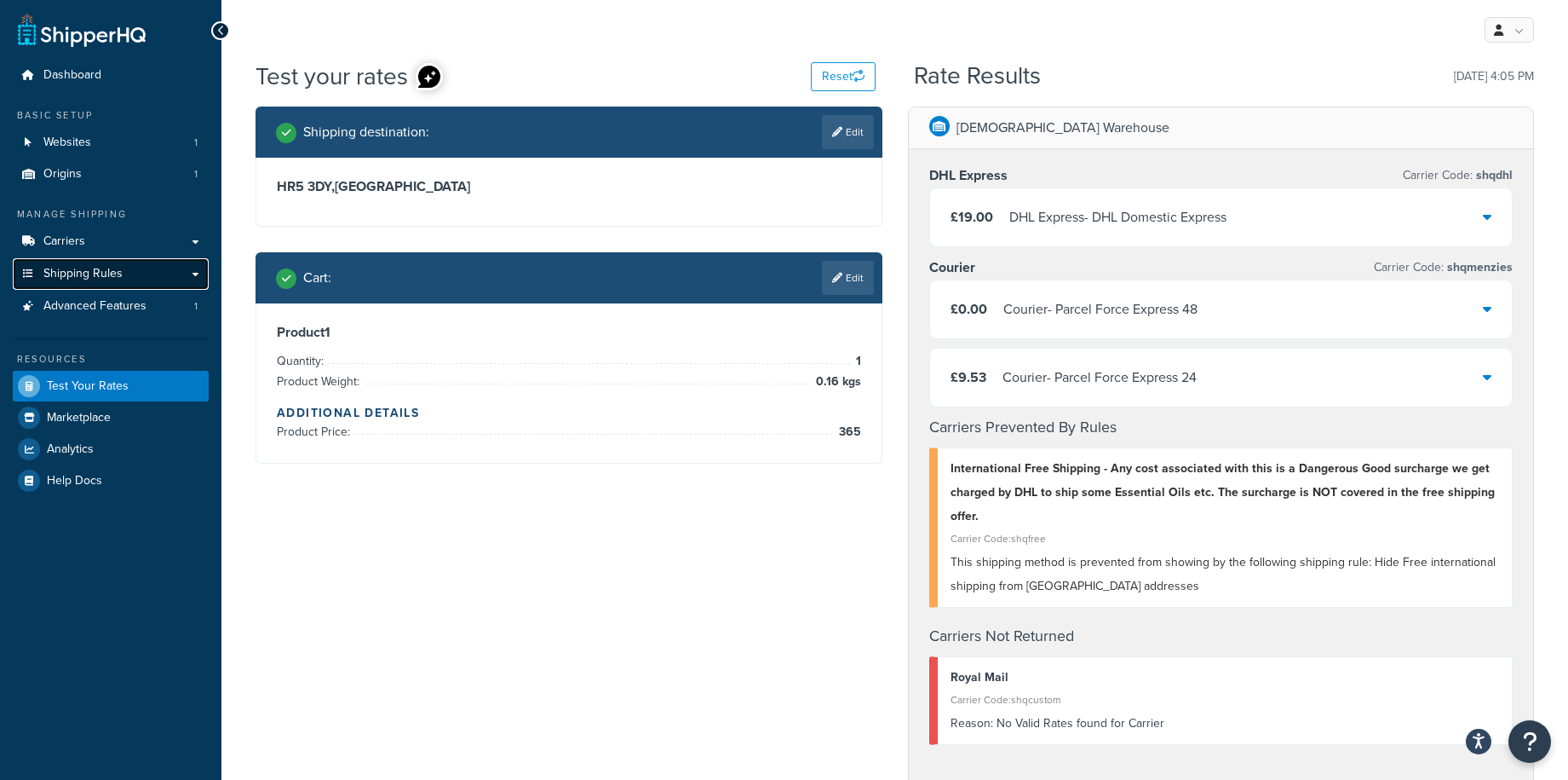
click at [70, 276] on span "Shipping Rules" at bounding box center [83, 275] width 79 height 15
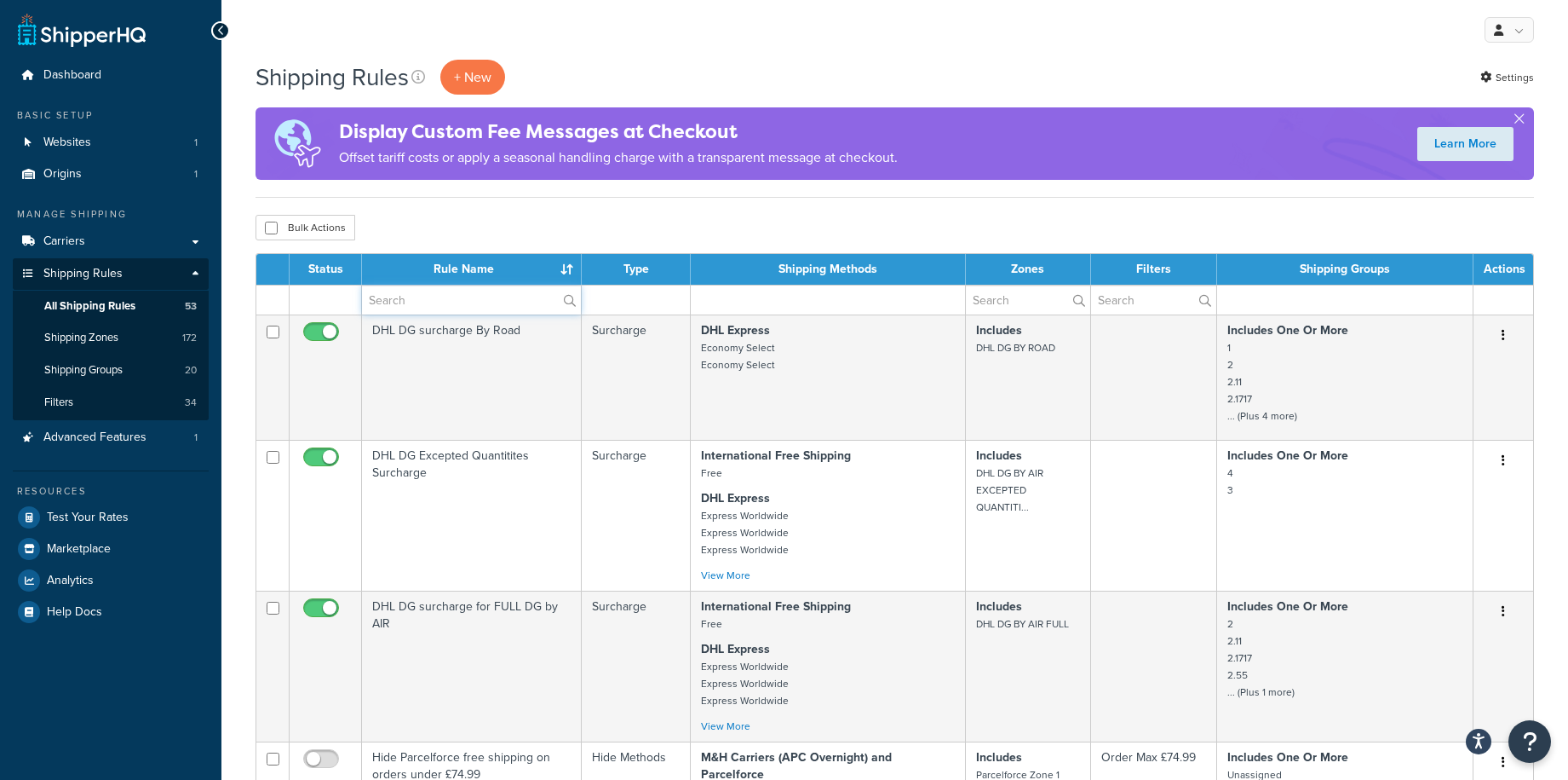
click at [468, 302] on input "text" at bounding box center [471, 300] width 219 height 29
type input "parcelforce"
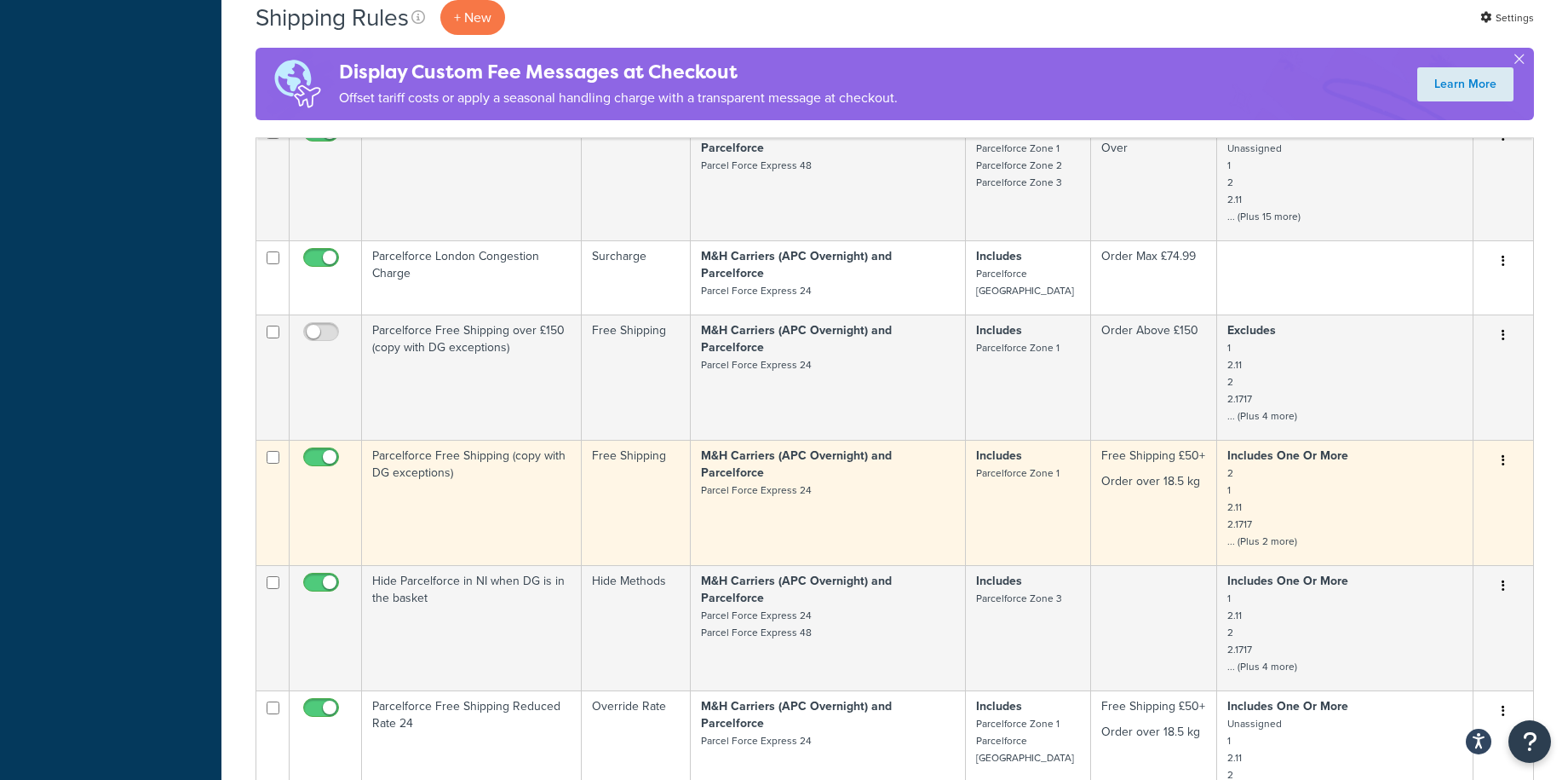
scroll to position [681, 0]
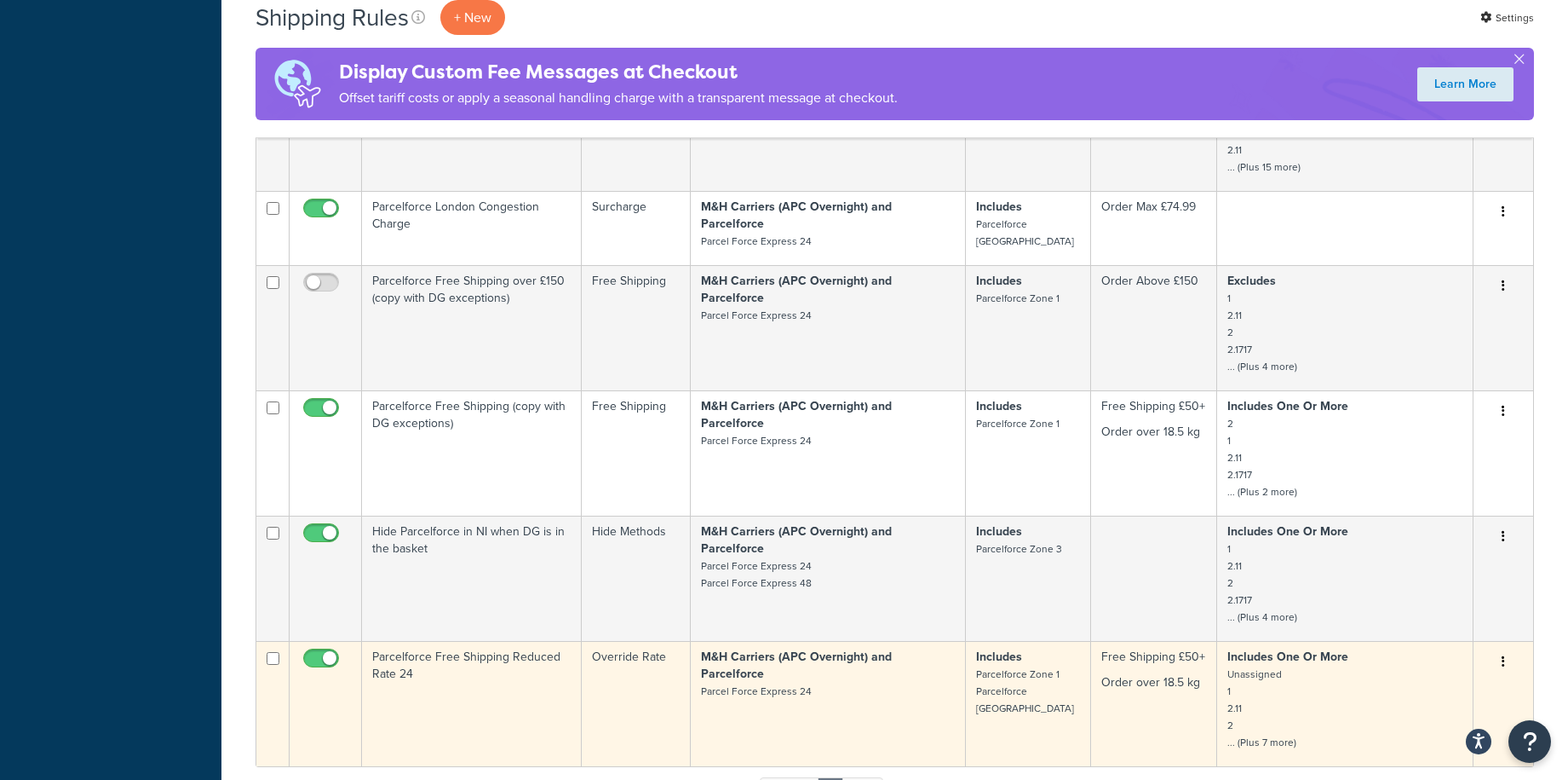
click at [424, 640] on td "Parcelforce Free Shipping Reduced Rate 24" at bounding box center [472, 703] width 220 height 126
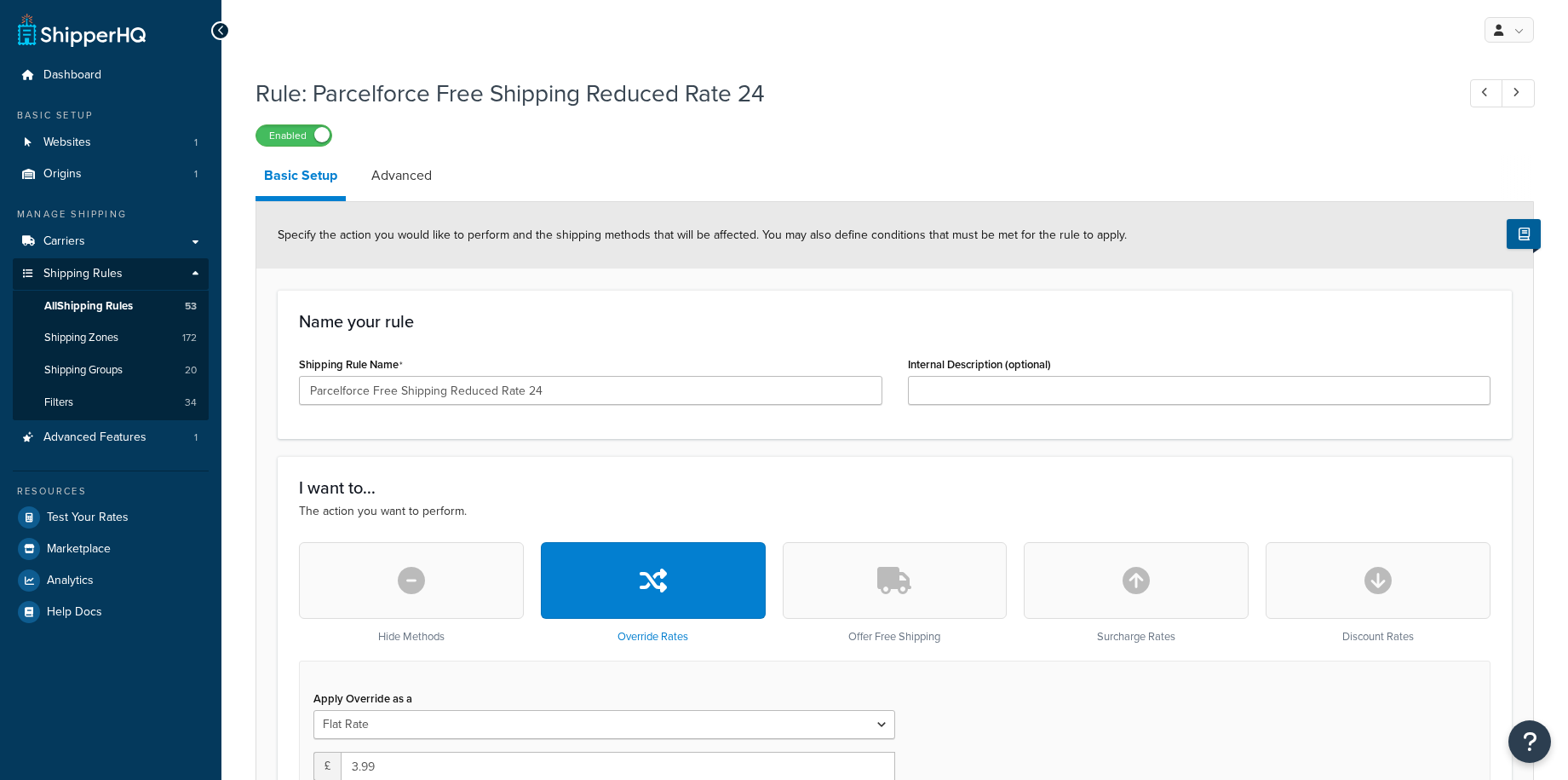
select select "LOCATION"
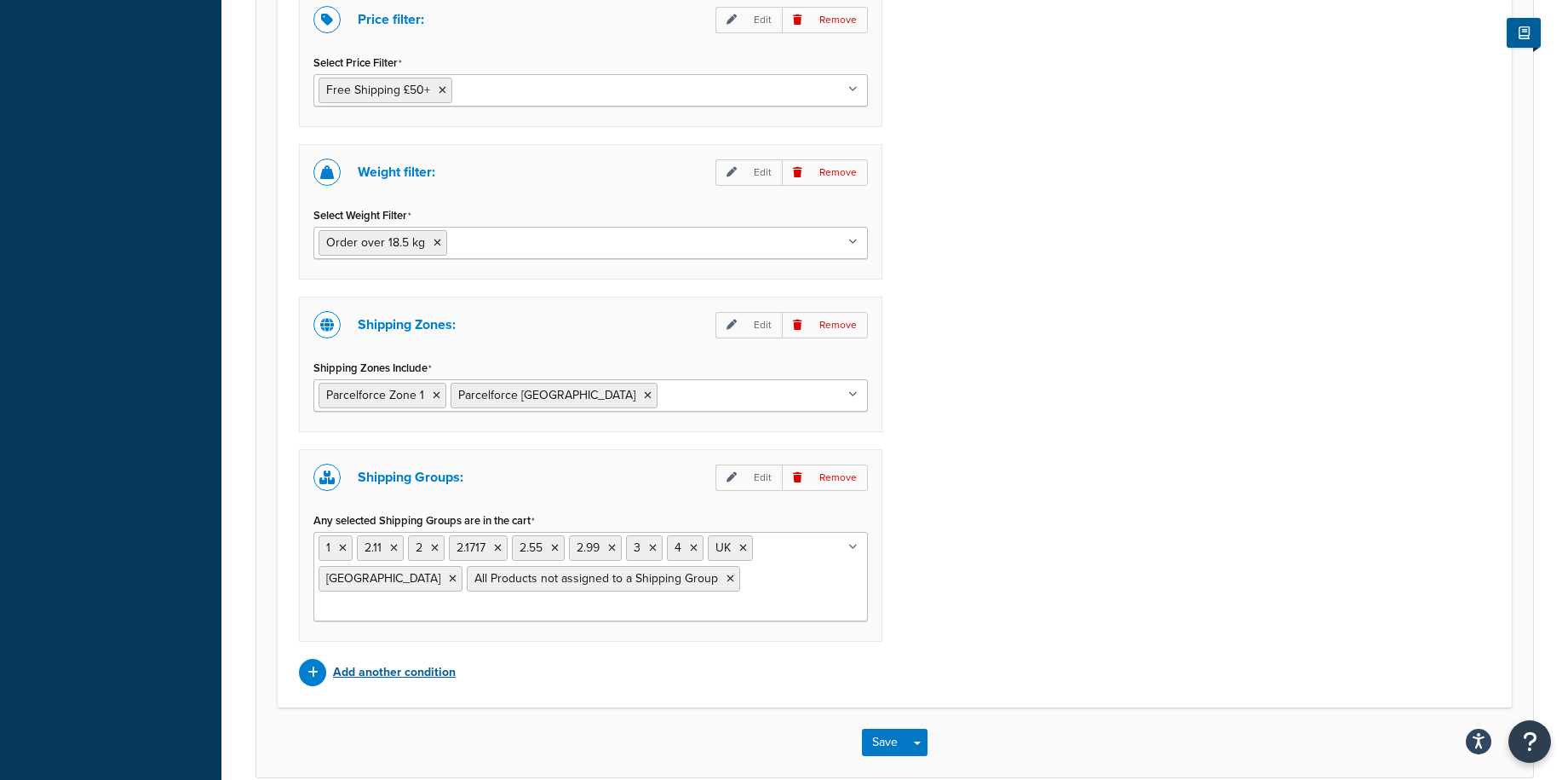
scroll to position [1303, 0]
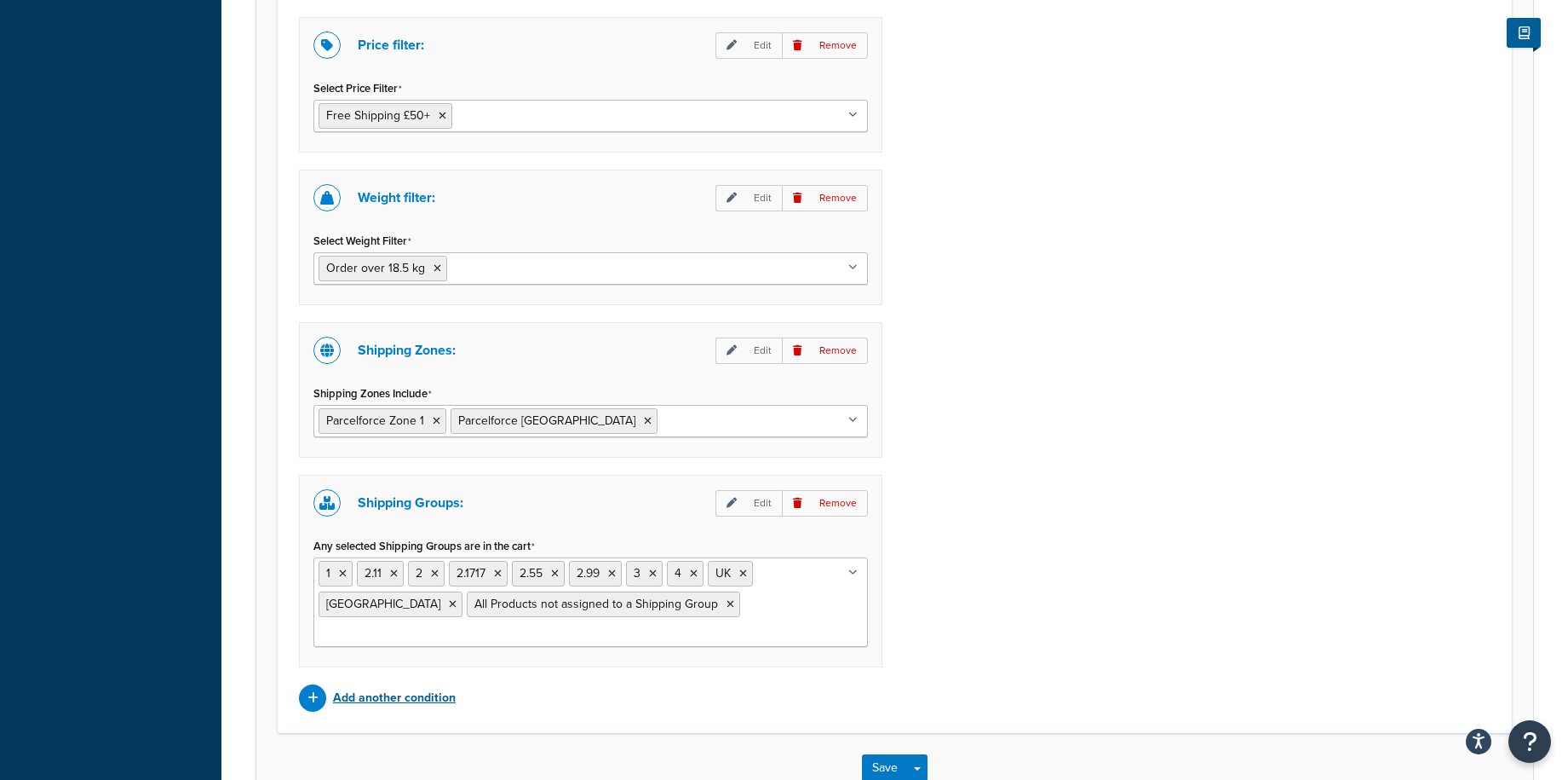
click at [388, 686] on p "Add another condition" at bounding box center [395, 698] width 123 height 24
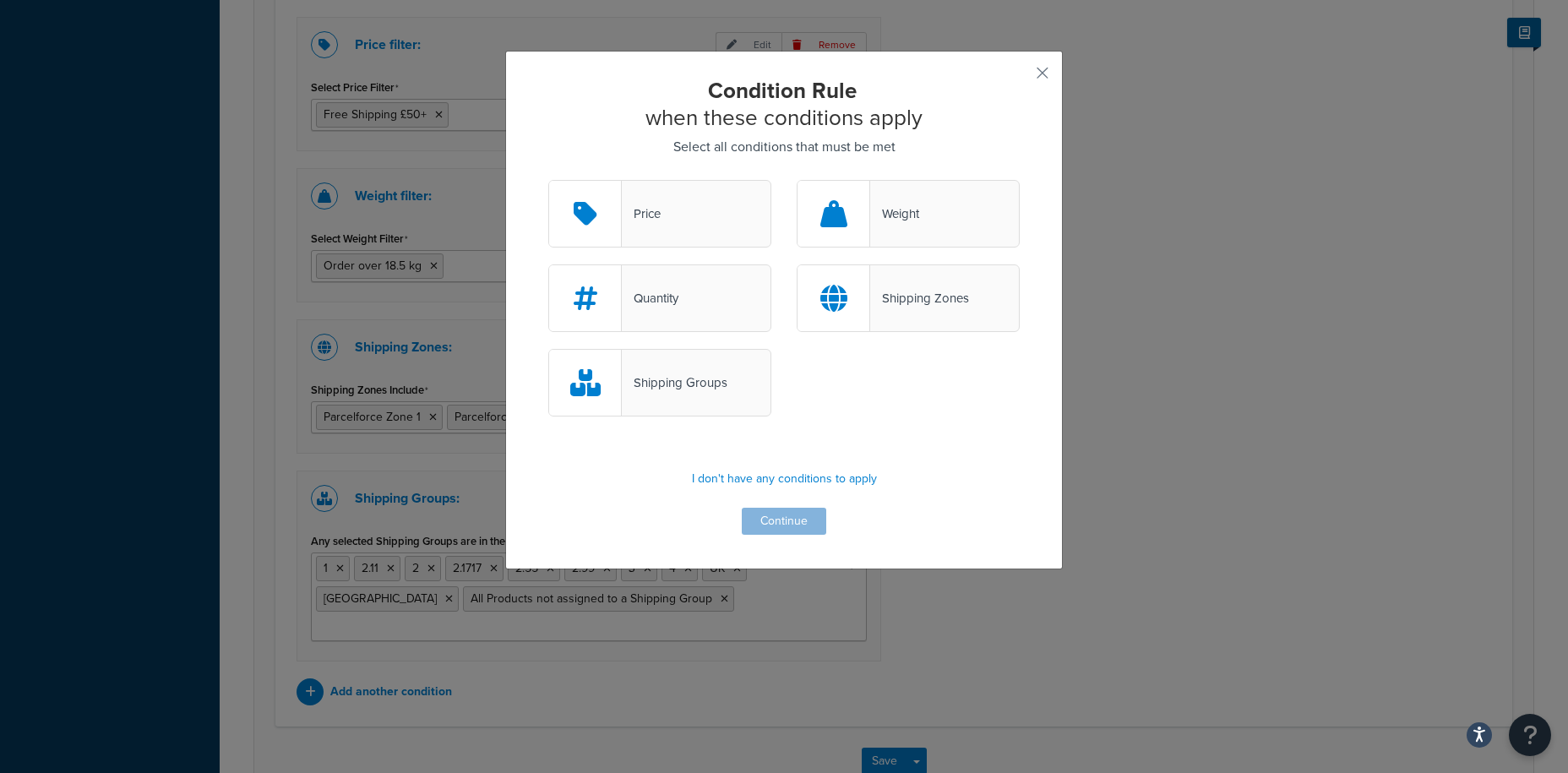
click at [662, 229] on div "Price" at bounding box center [660, 213] width 223 height 67
click at [0, 0] on input "Price" at bounding box center [0, 0] width 0 height 0
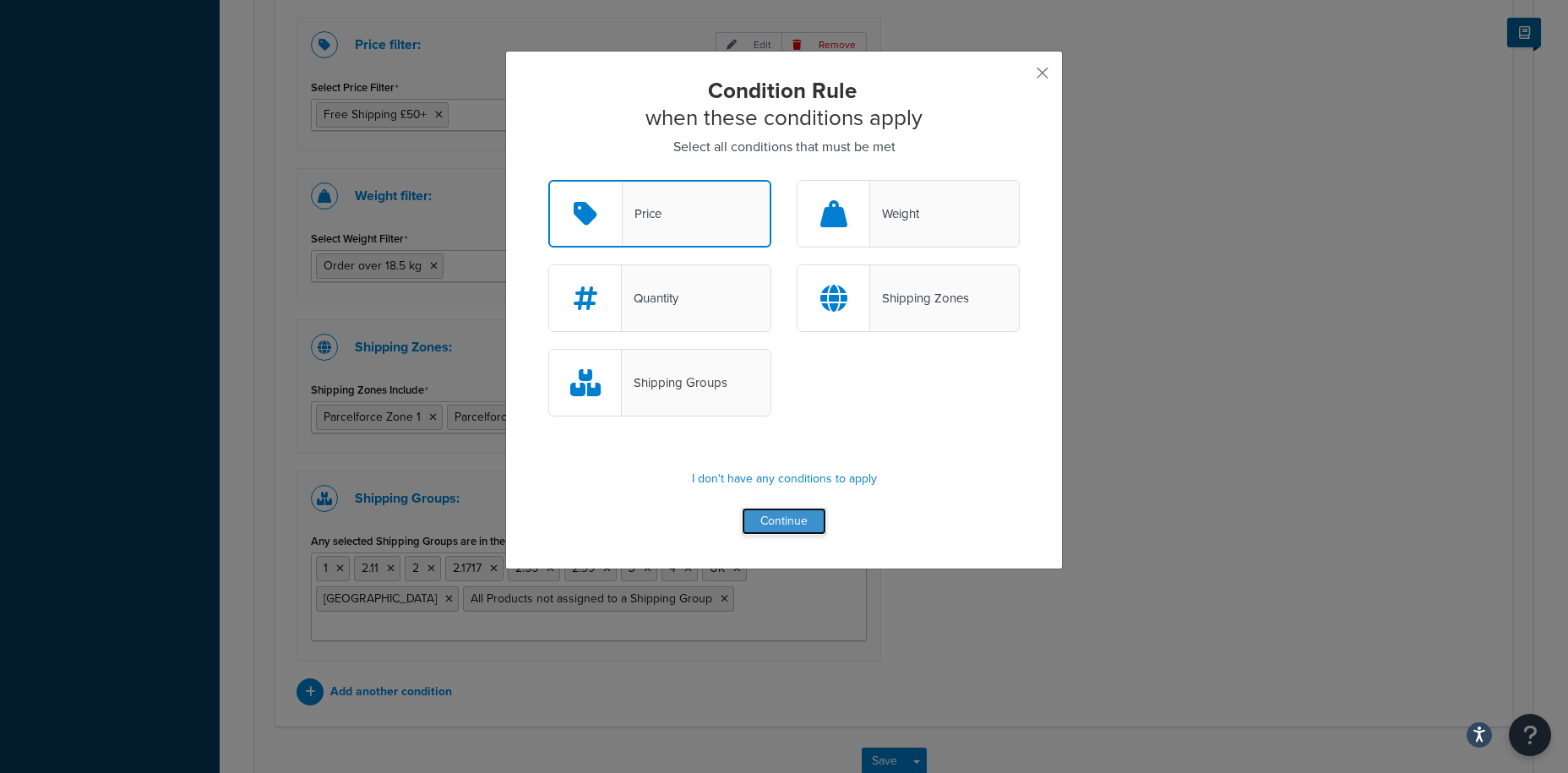
click at [791, 527] on button "Continue" at bounding box center [784, 520] width 85 height 27
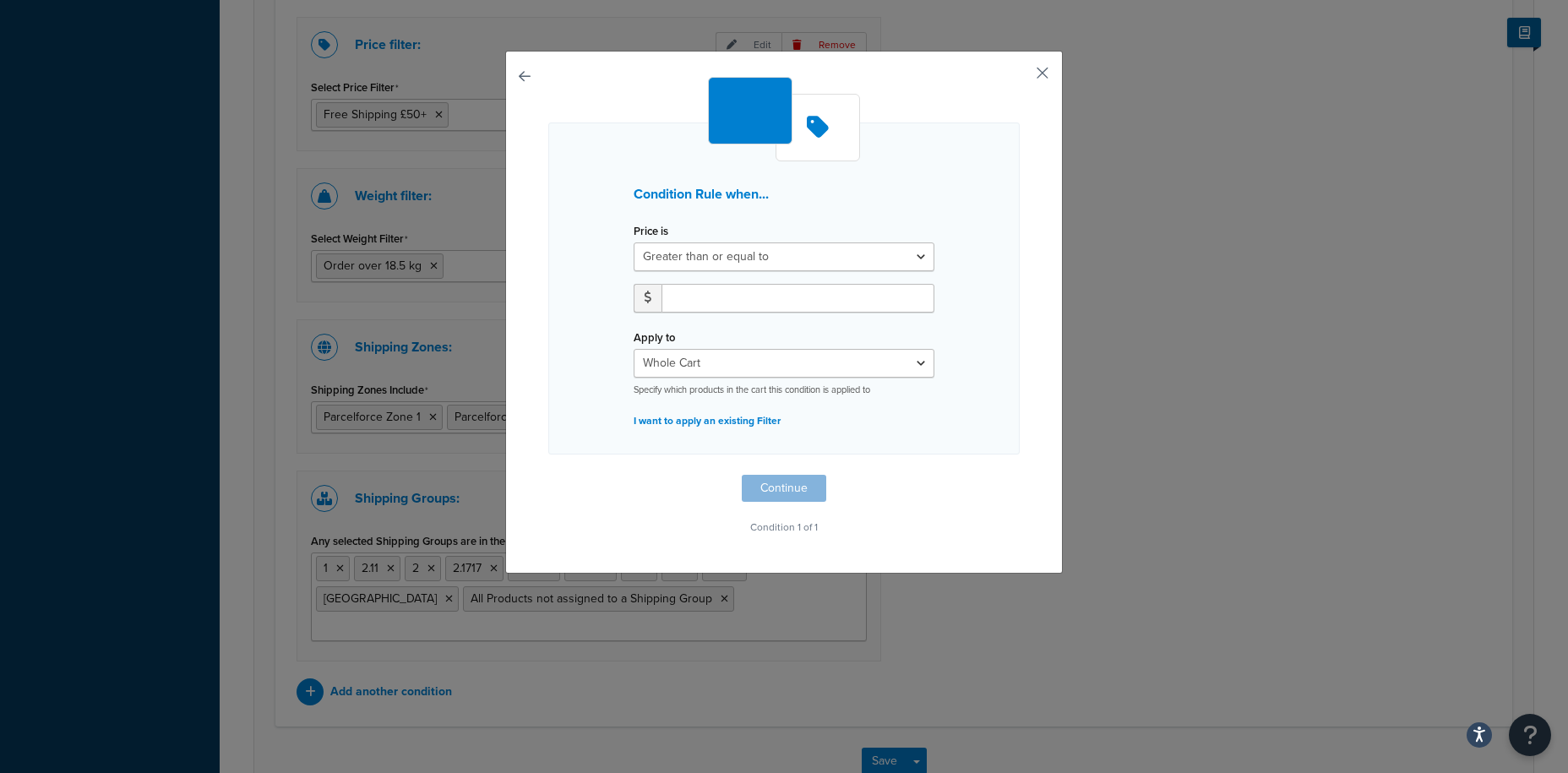
click at [1020, 77] on button "button" at bounding box center [1017, 78] width 5 height 5
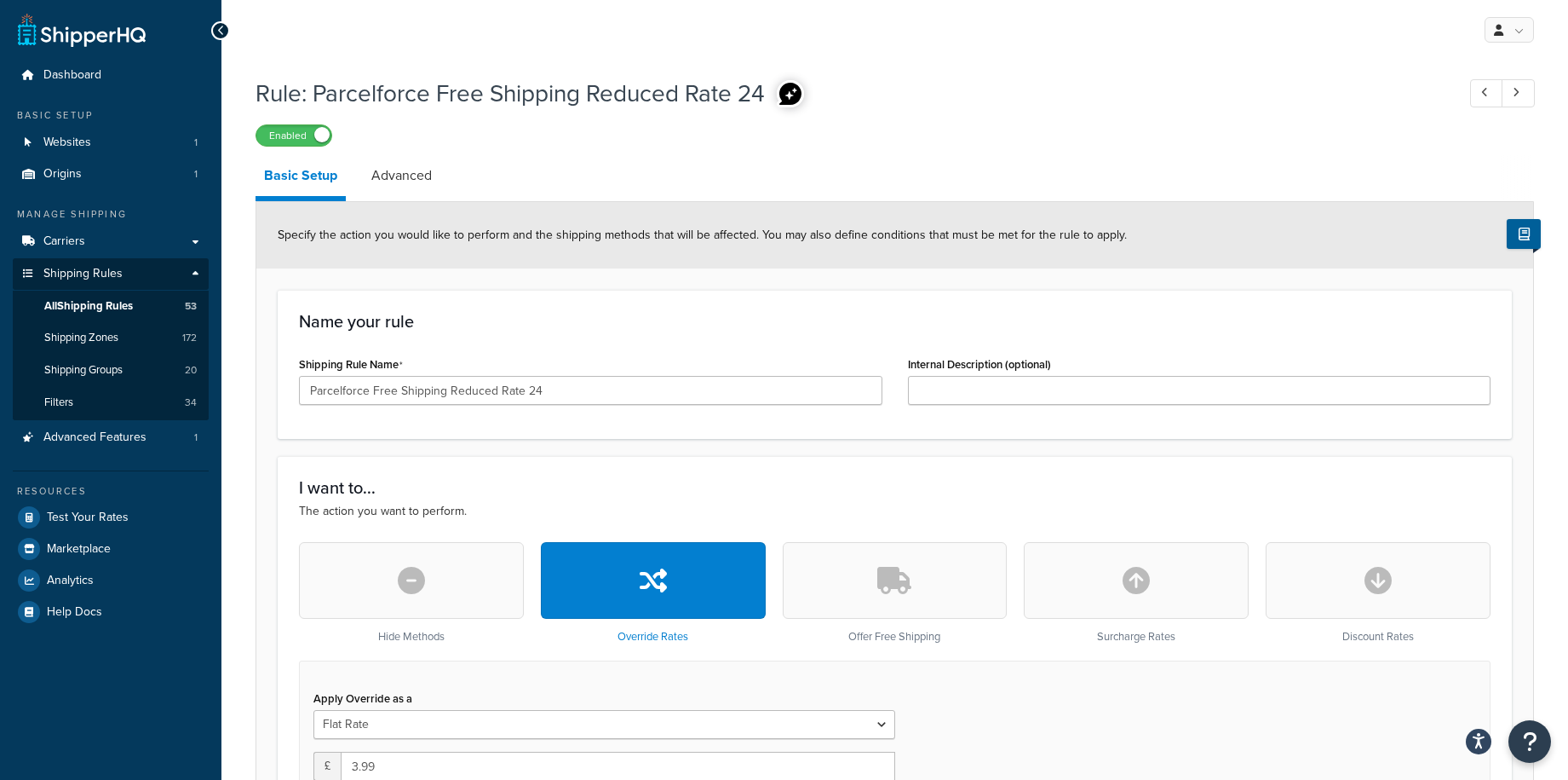
scroll to position [1303, 0]
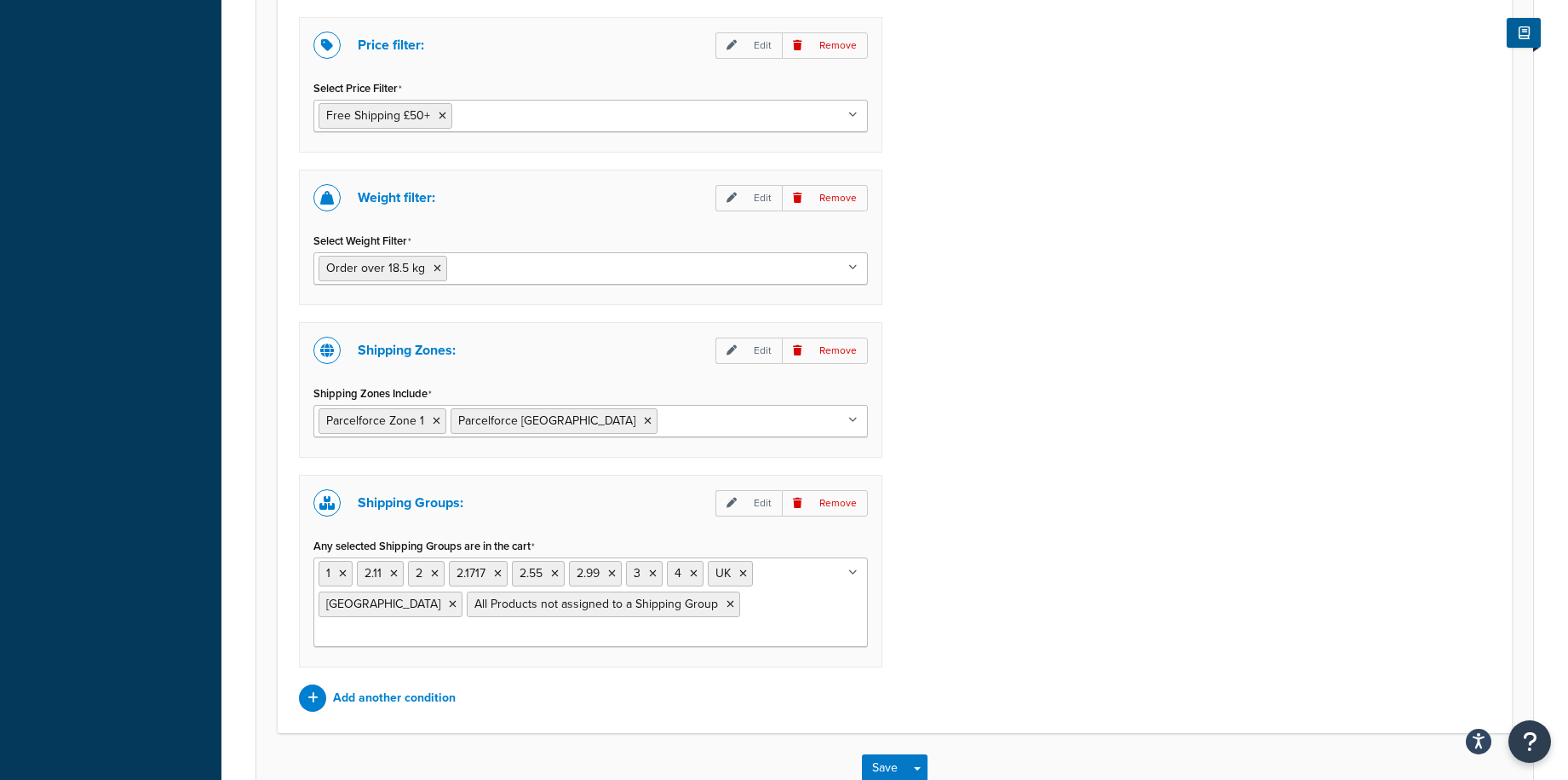
drag, startPoint x: 221, startPoint y: 239, endPoint x: 240, endPoint y: 232, distance: 20.2
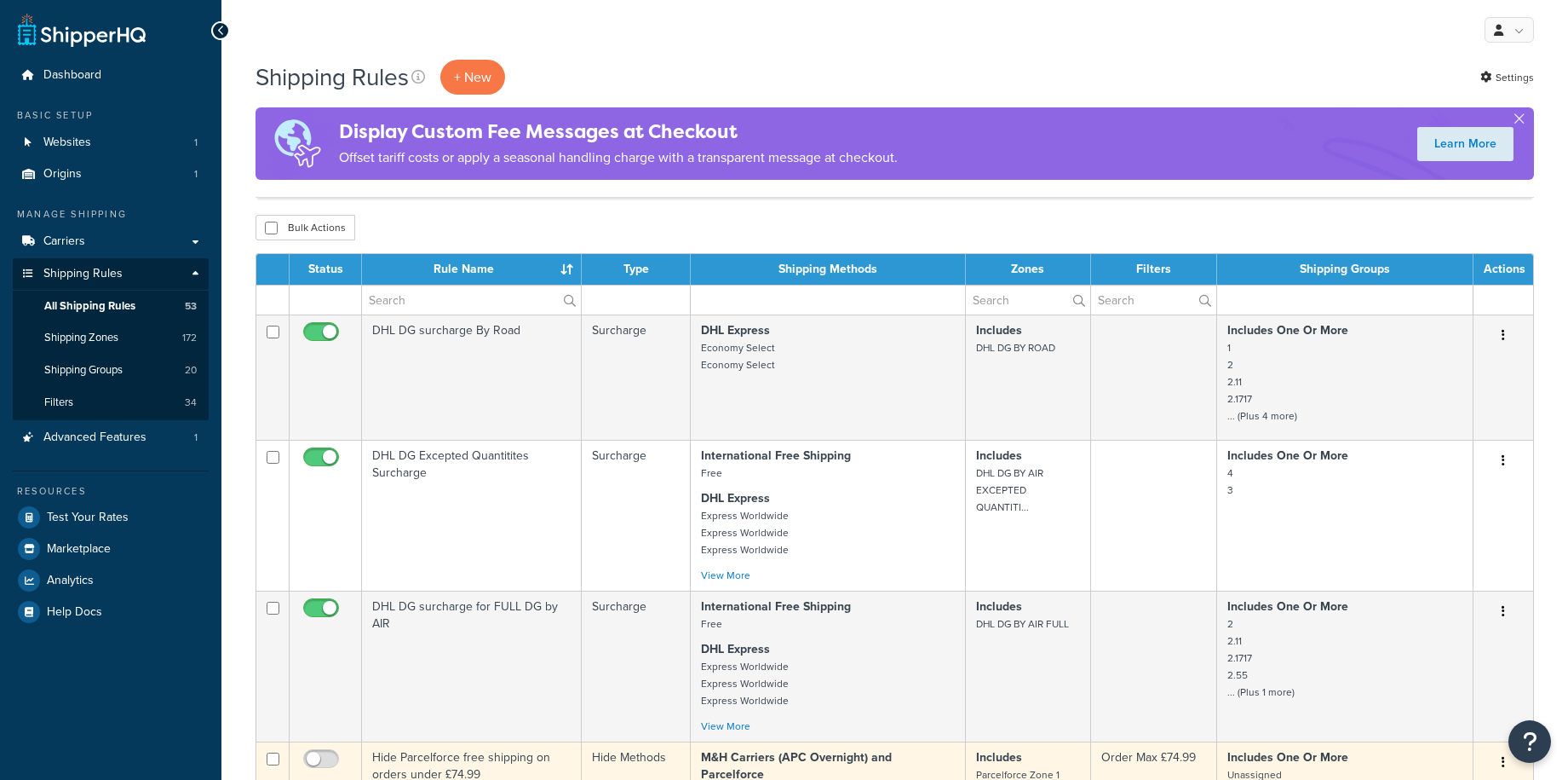
scroll to position [681, 0]
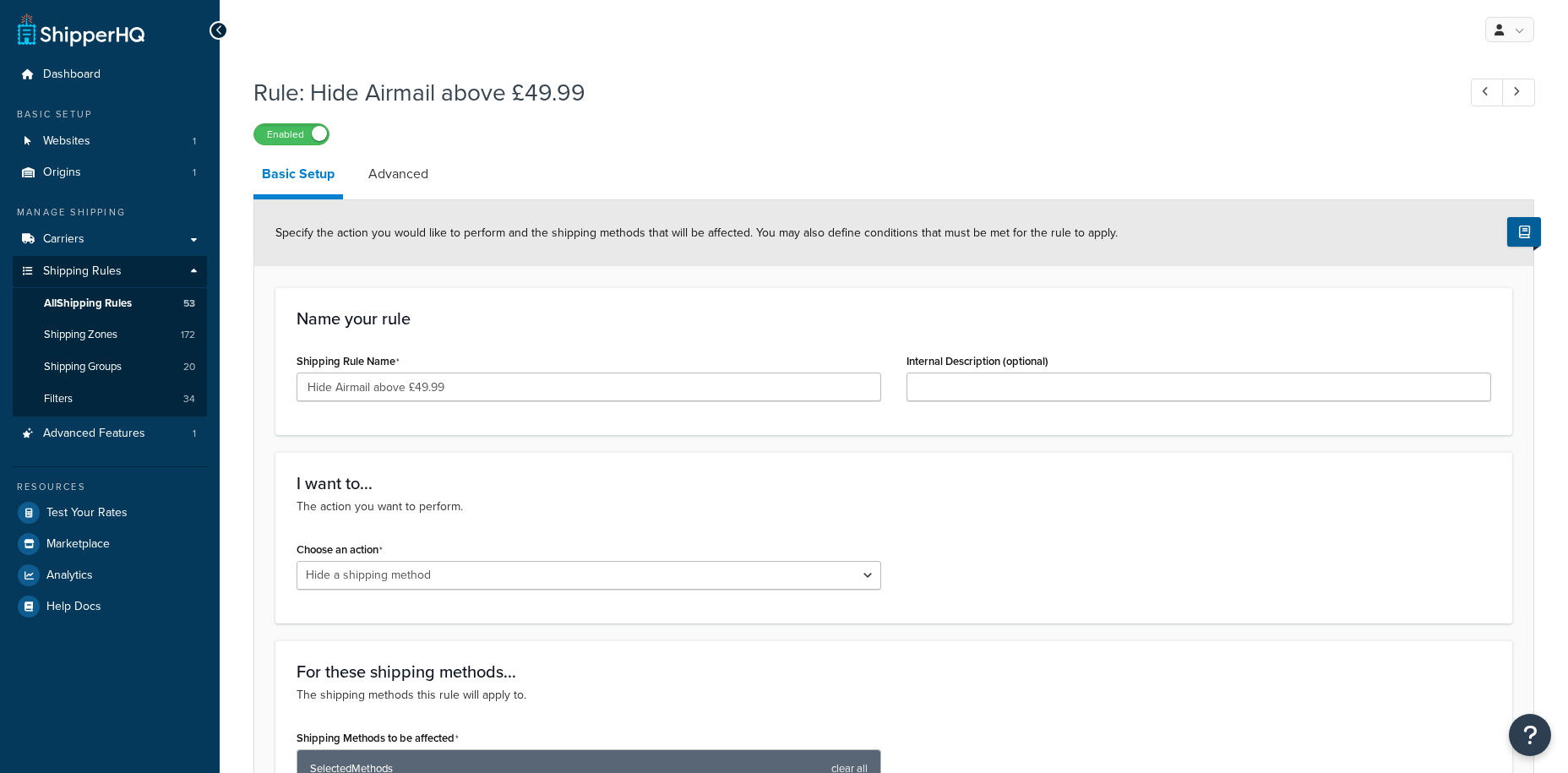
select select "HIDE"
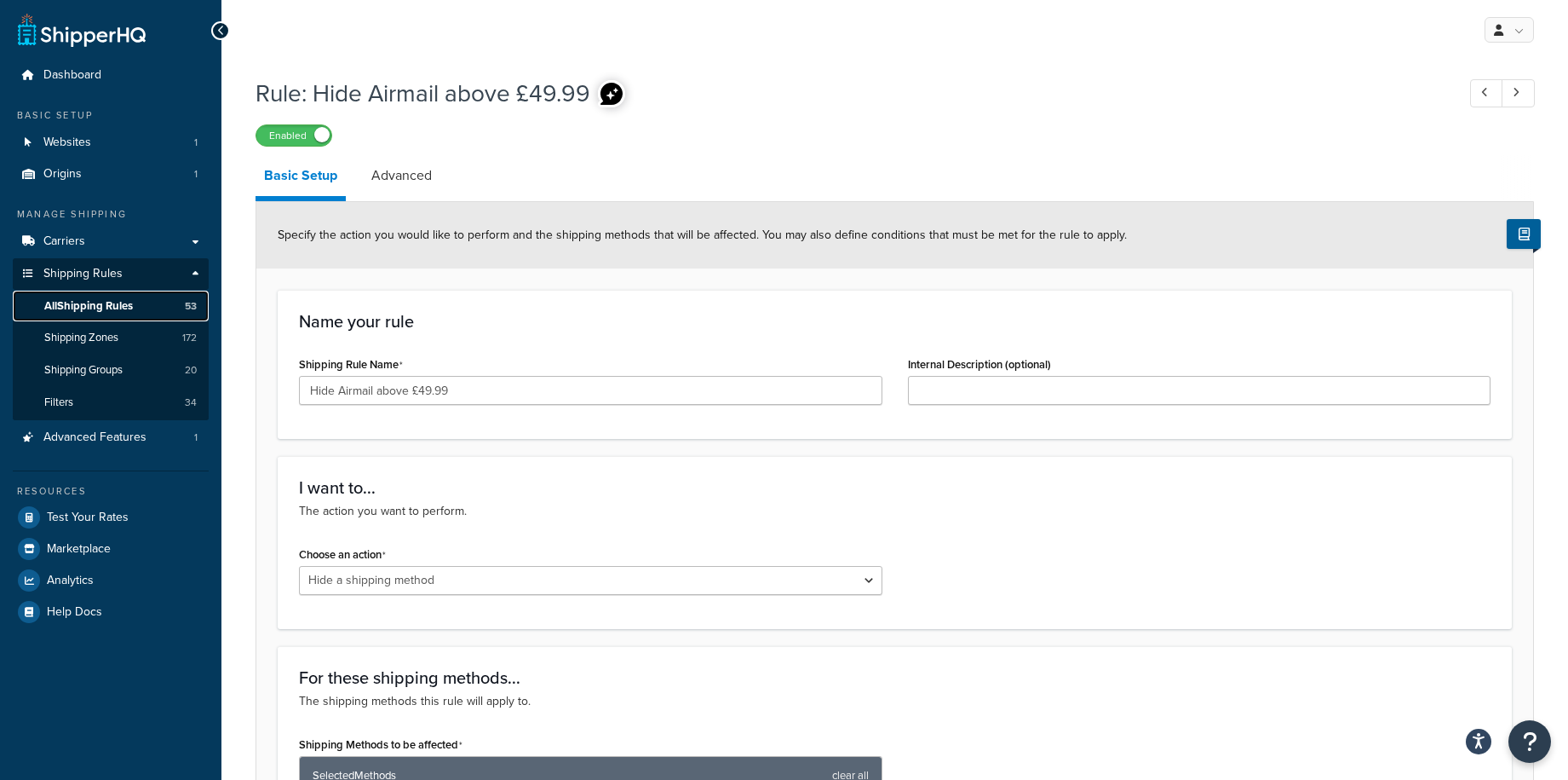
click at [74, 300] on span "All Shipping Rules" at bounding box center [88, 306] width 88 height 15
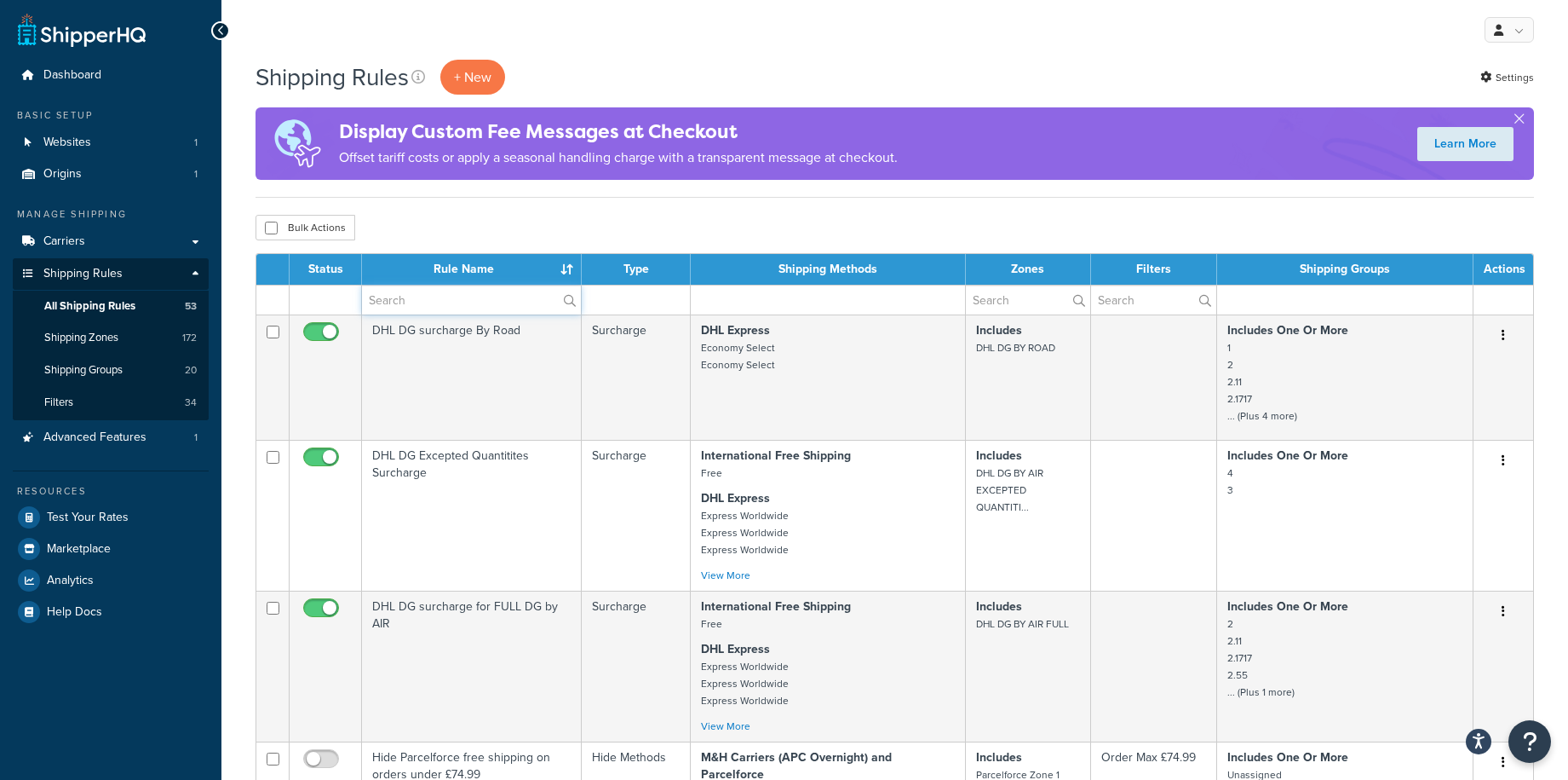
click at [431, 297] on input "text" at bounding box center [471, 300] width 219 height 29
type input "parcelforce"
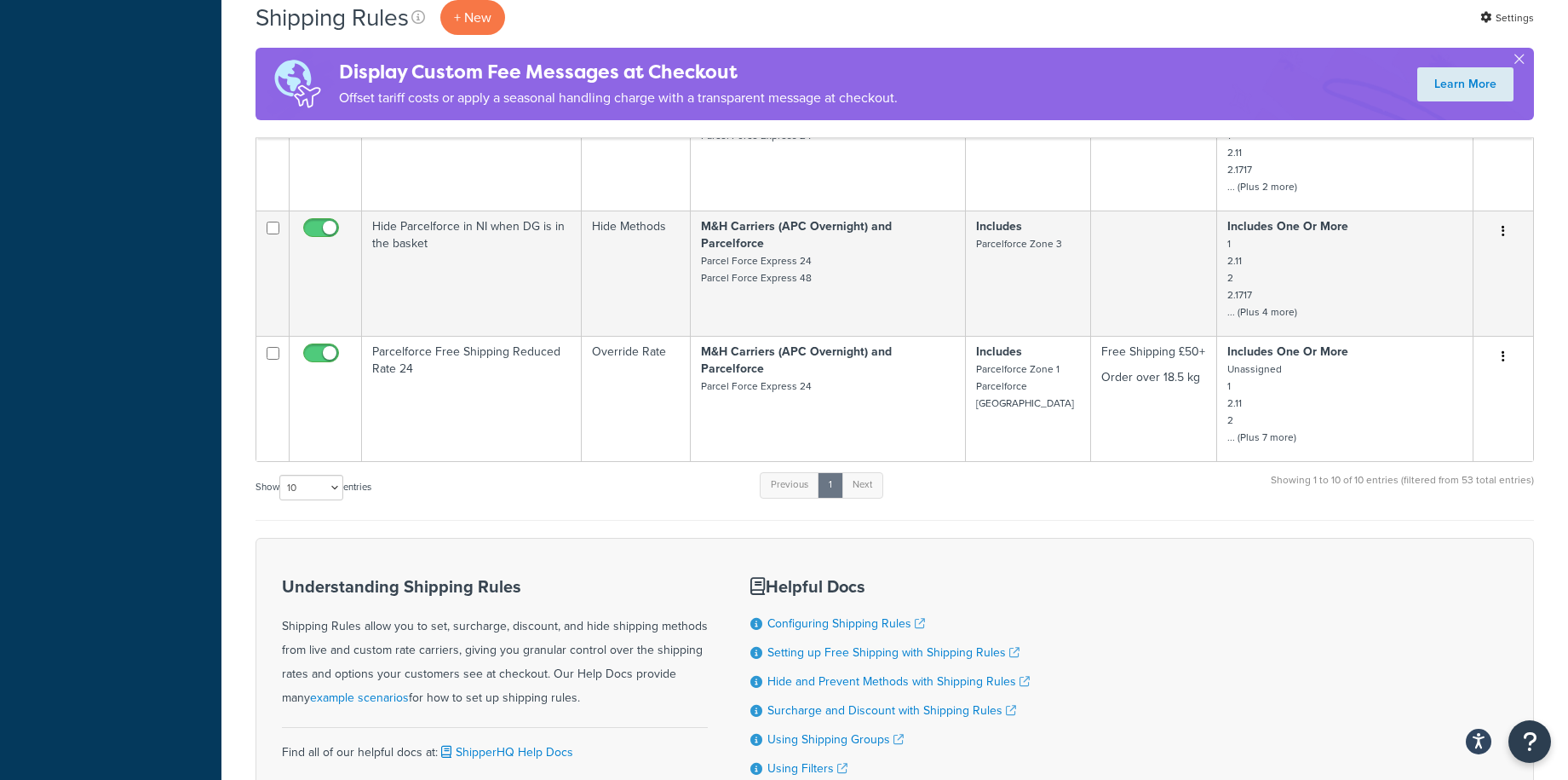
scroll to position [954, 0]
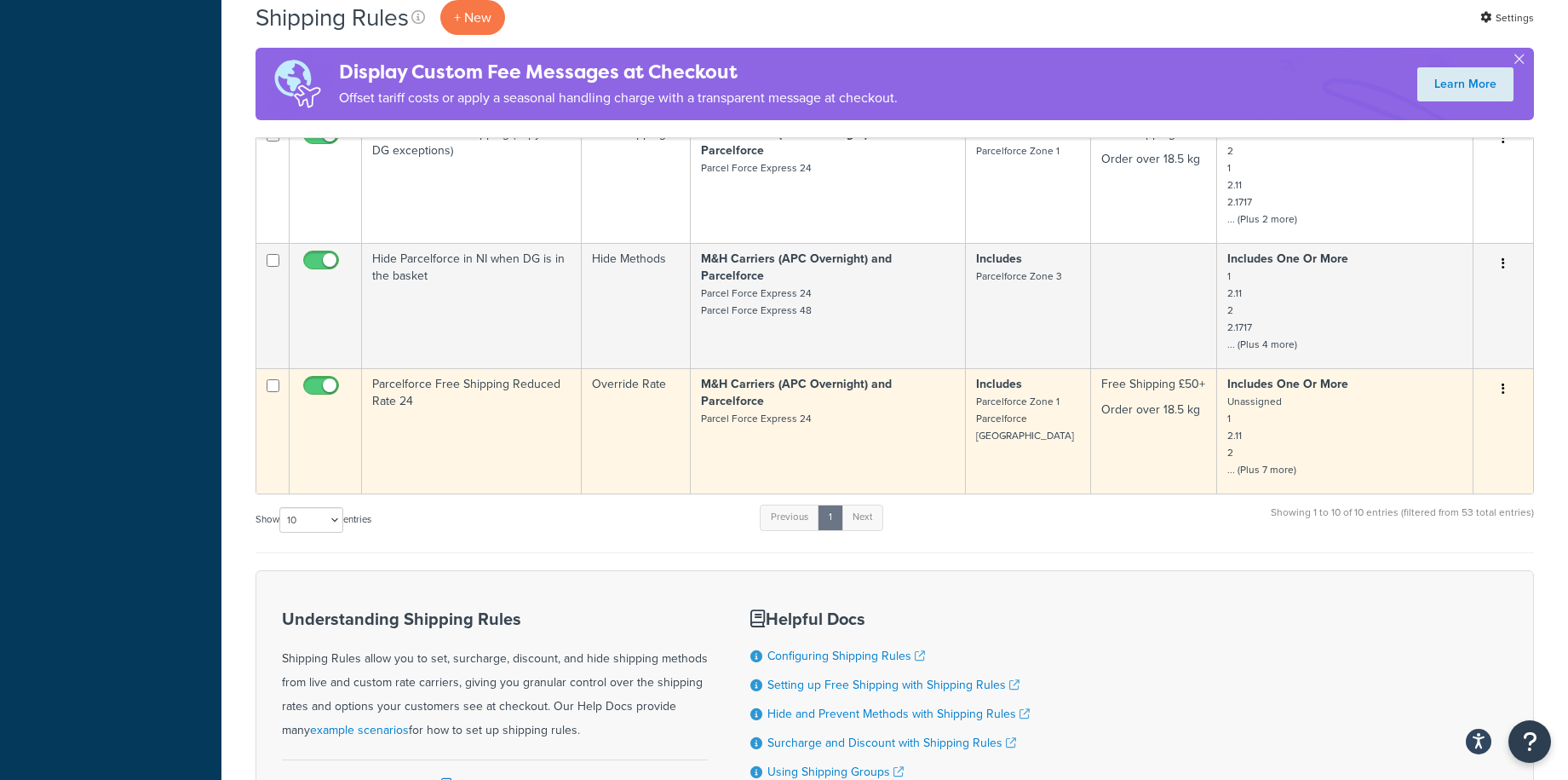
click at [1503, 383] on icon "button" at bounding box center [1504, 388] width 4 height 12
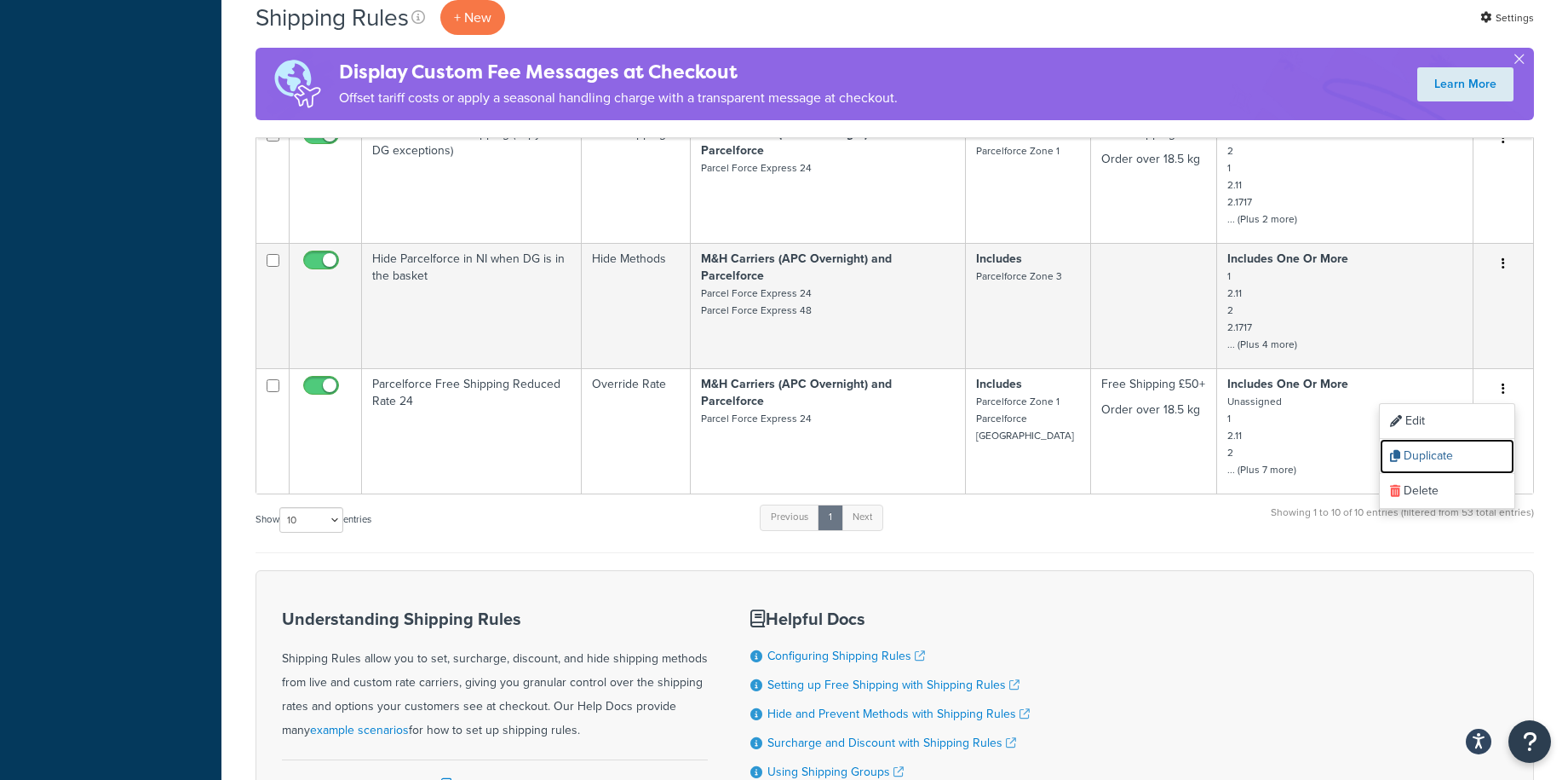
drag, startPoint x: 1433, startPoint y: 427, endPoint x: 871, endPoint y: 46, distance: 679.0
click at [1433, 438] on link "Duplicate" at bounding box center [1447, 456] width 135 height 35
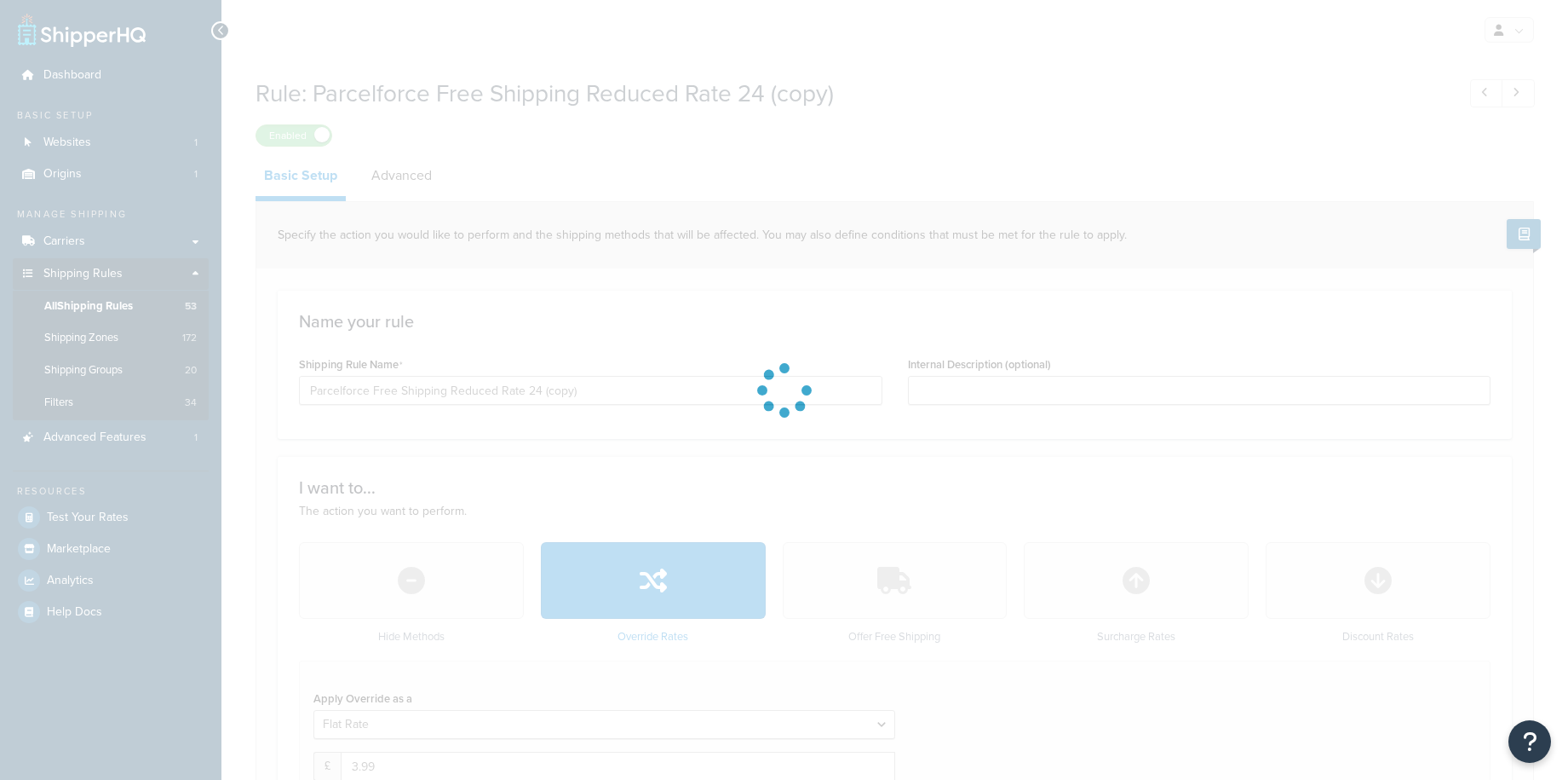
select select "LOCATION"
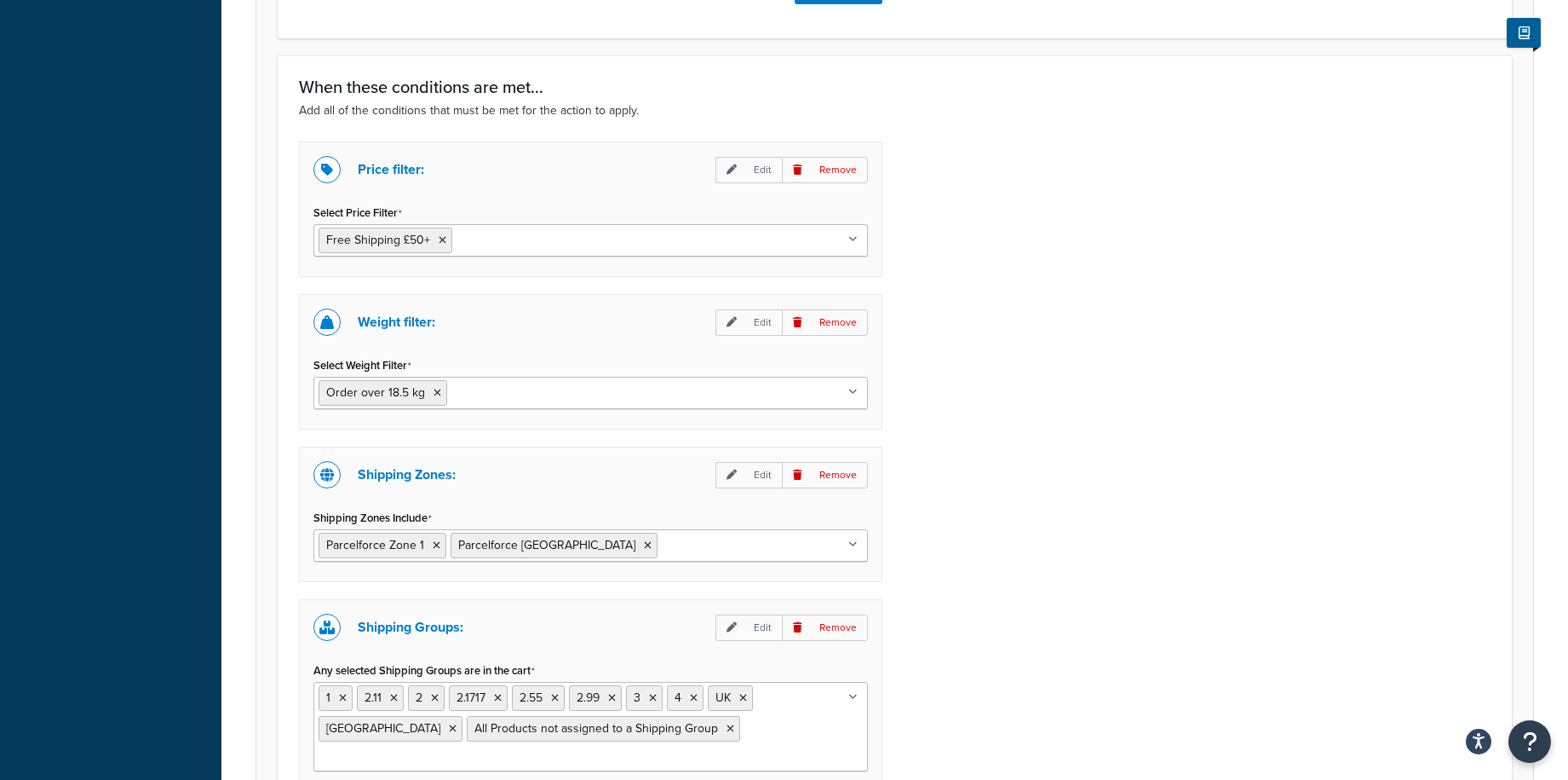
scroll to position [1193, 0]
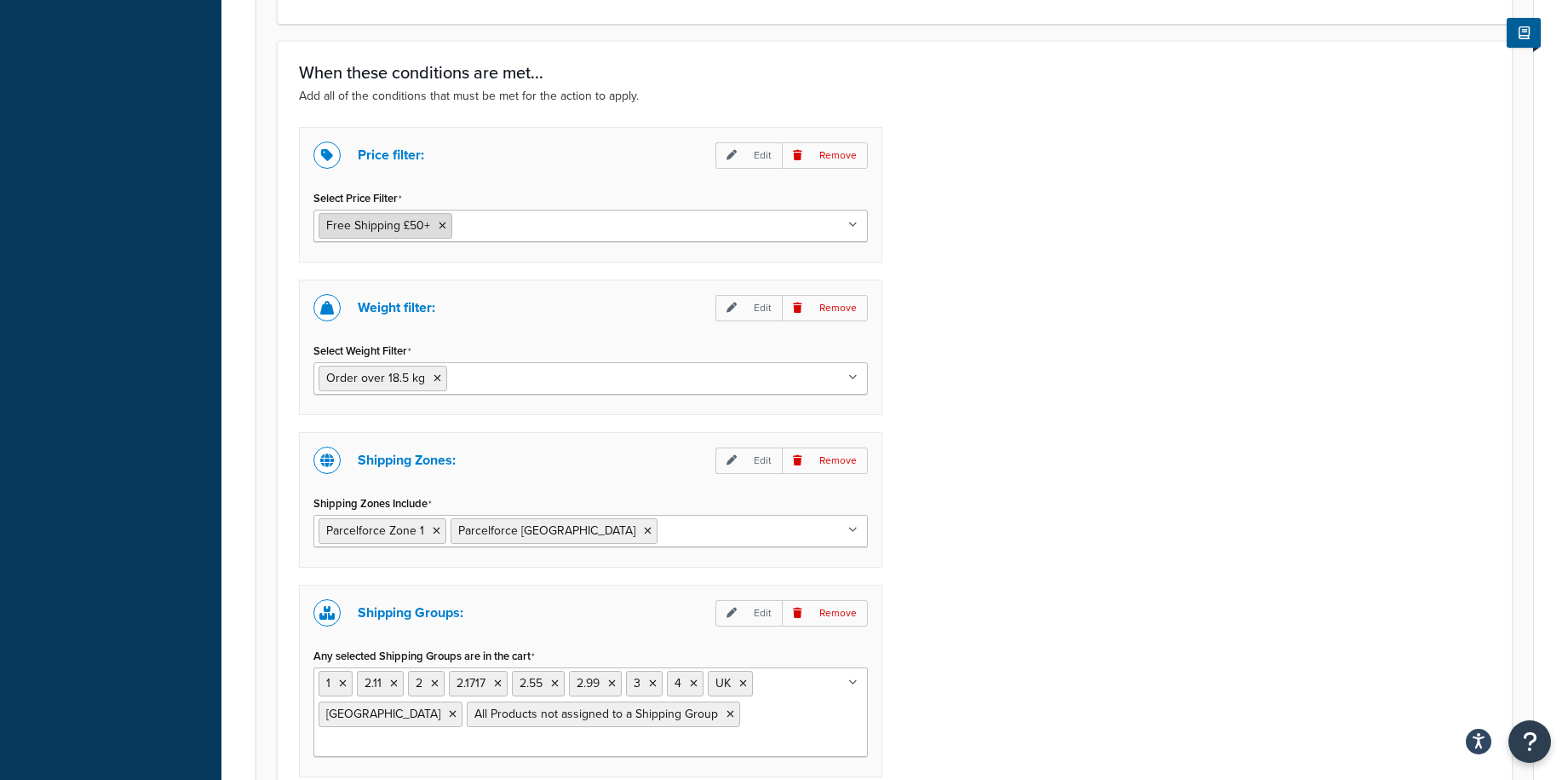
click at [438, 227] on icon at bounding box center [442, 225] width 7 height 10
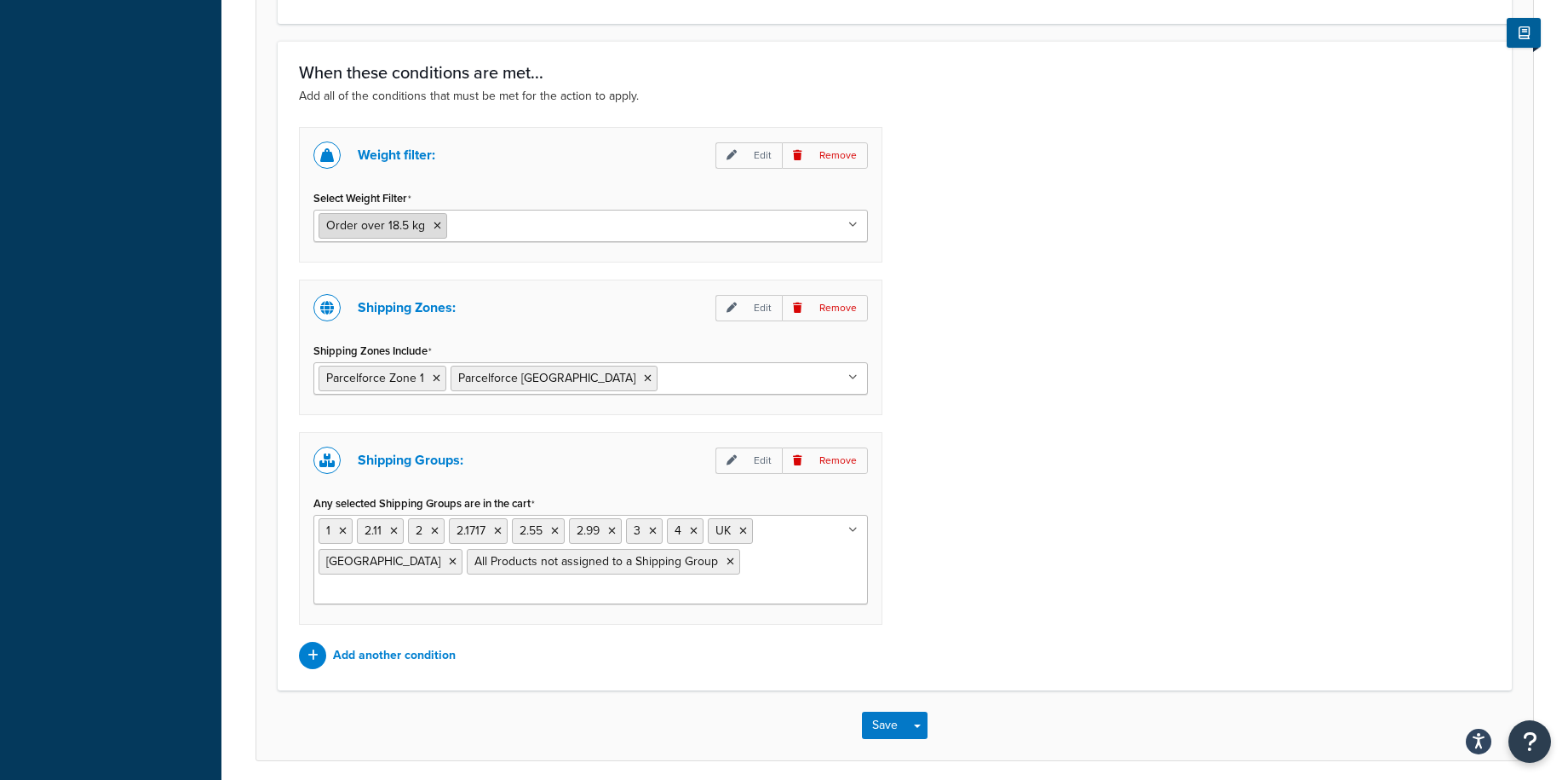
click at [434, 226] on icon at bounding box center [437, 225] width 7 height 10
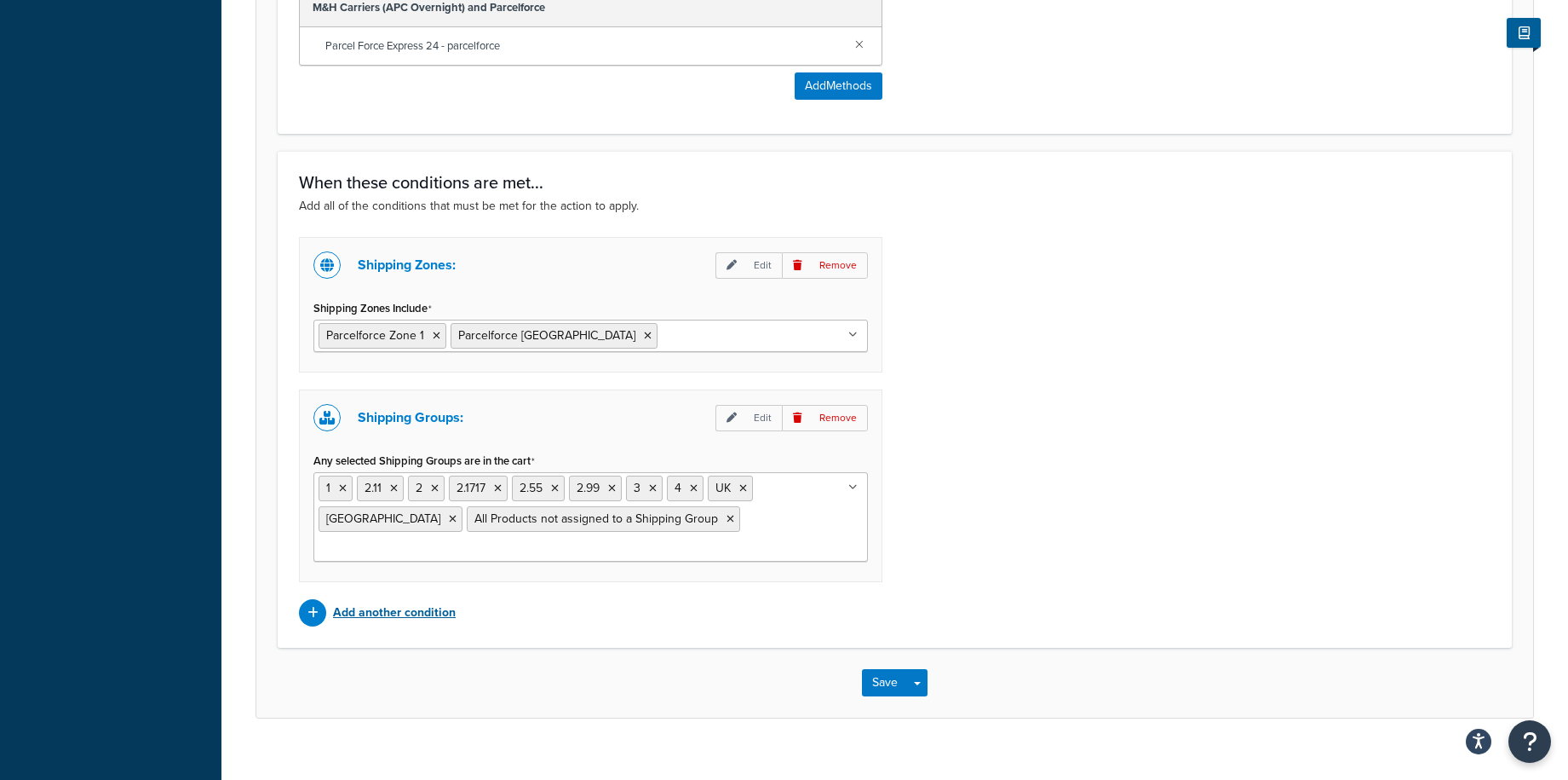
click at [398, 600] on p "Add another condition" at bounding box center [395, 612] width 123 height 24
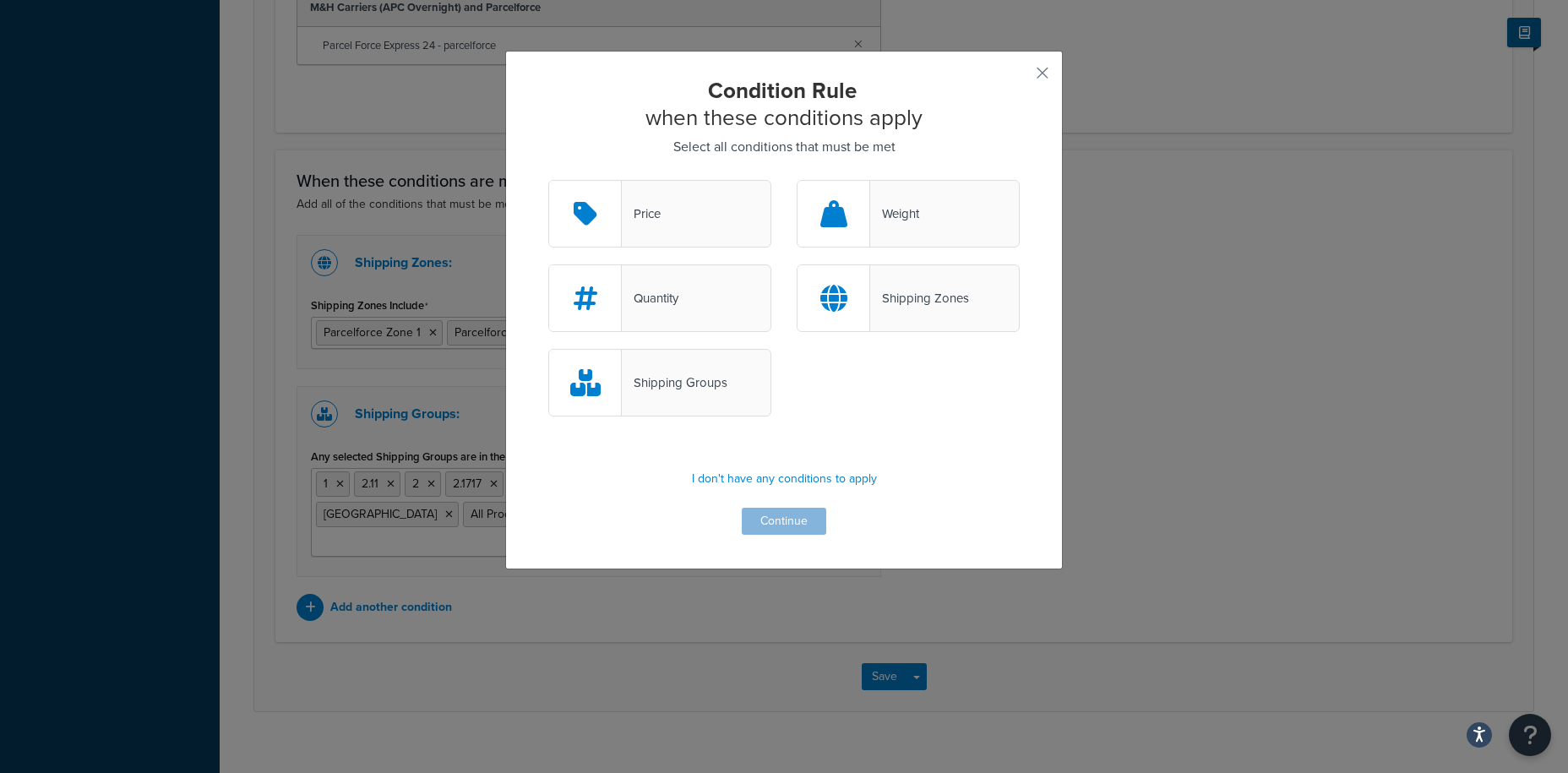
click at [664, 214] on div "Price" at bounding box center [660, 213] width 223 height 67
click at [0, 0] on input "Price" at bounding box center [0, 0] width 0 height 0
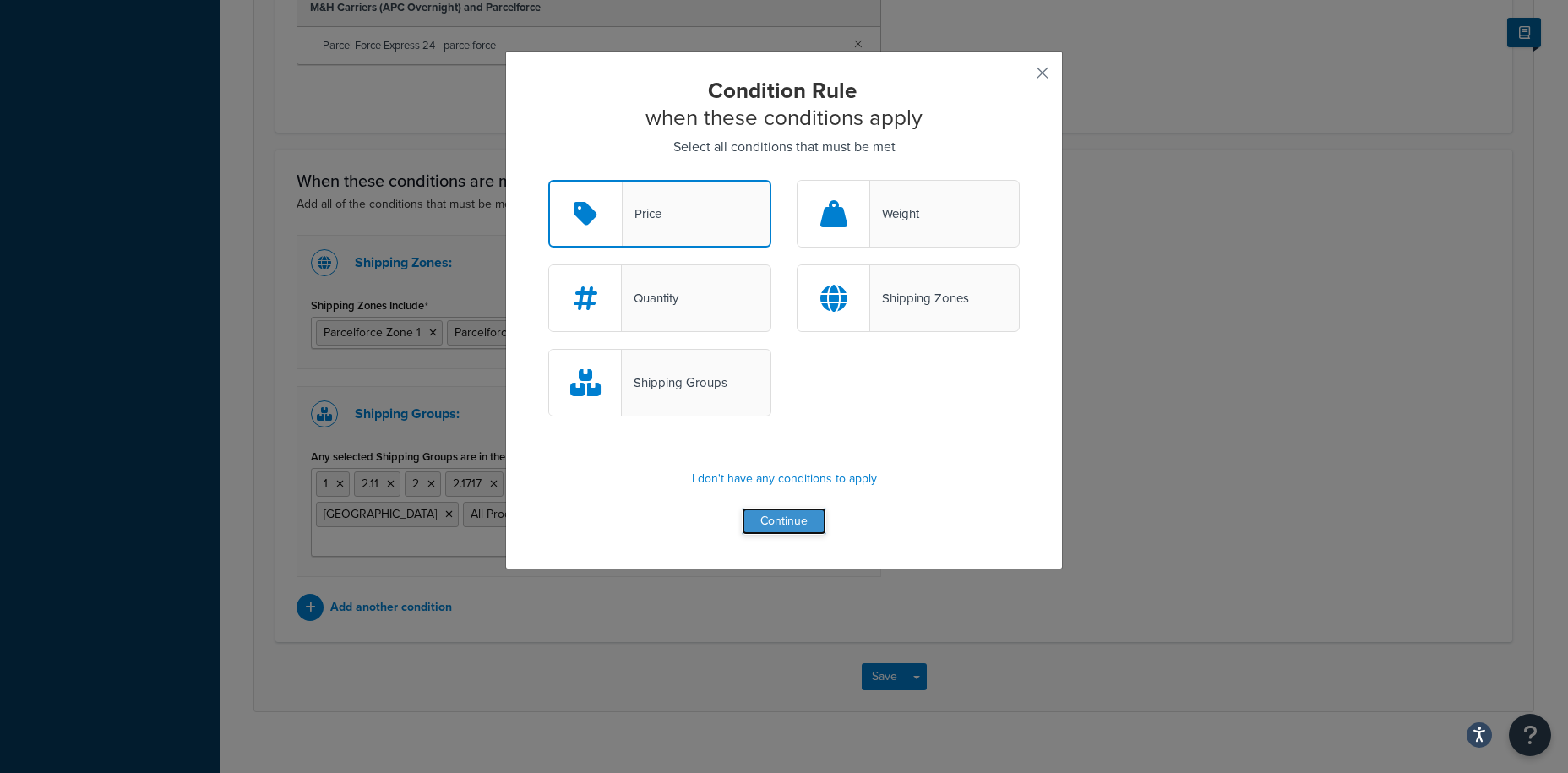
click at [766, 529] on button "Continue" at bounding box center [784, 520] width 85 height 27
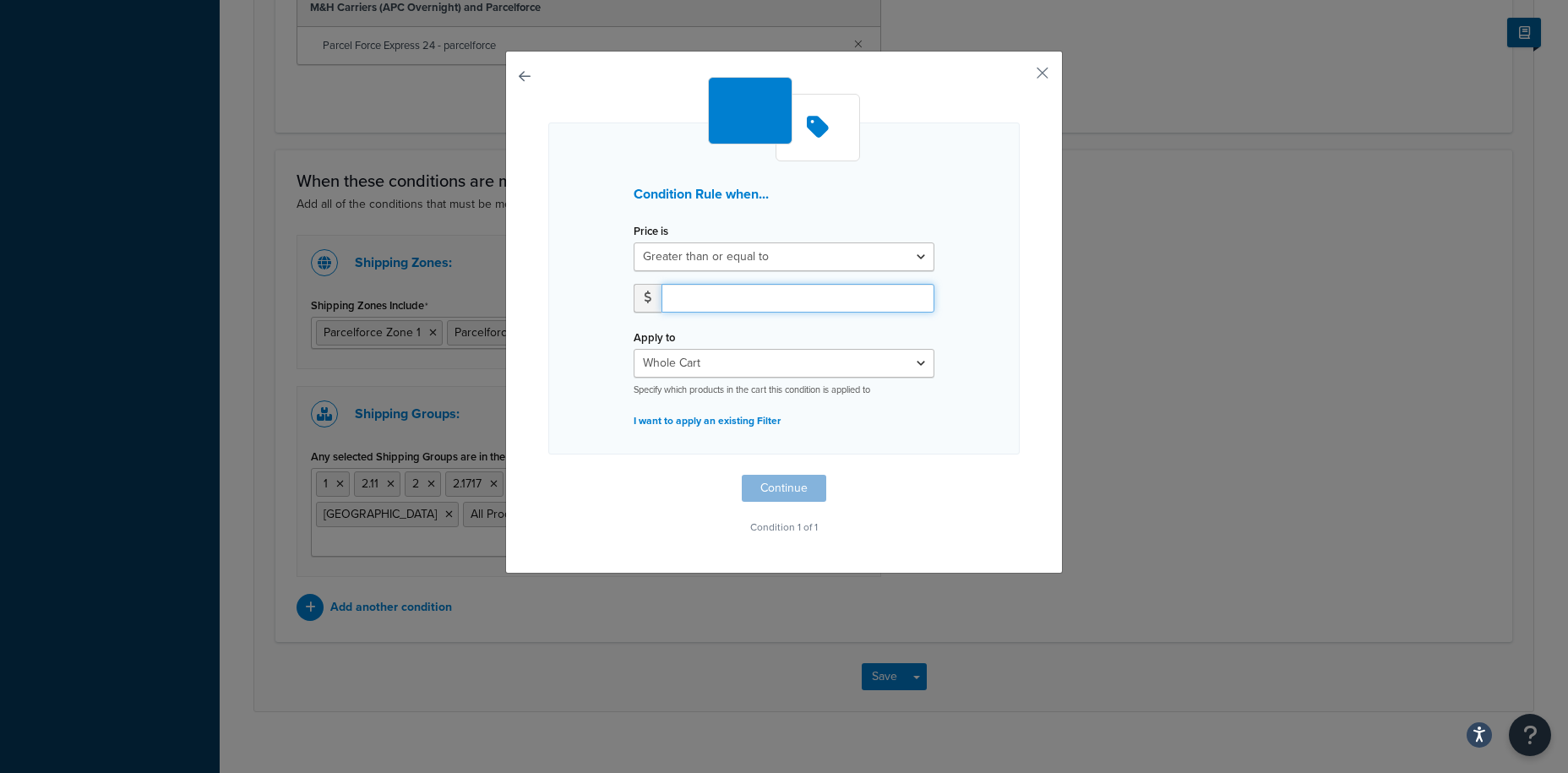
click at [697, 303] on input "number" at bounding box center [798, 298] width 273 height 29
type input "300"
click at [772, 491] on button "Continue" at bounding box center [784, 487] width 85 height 27
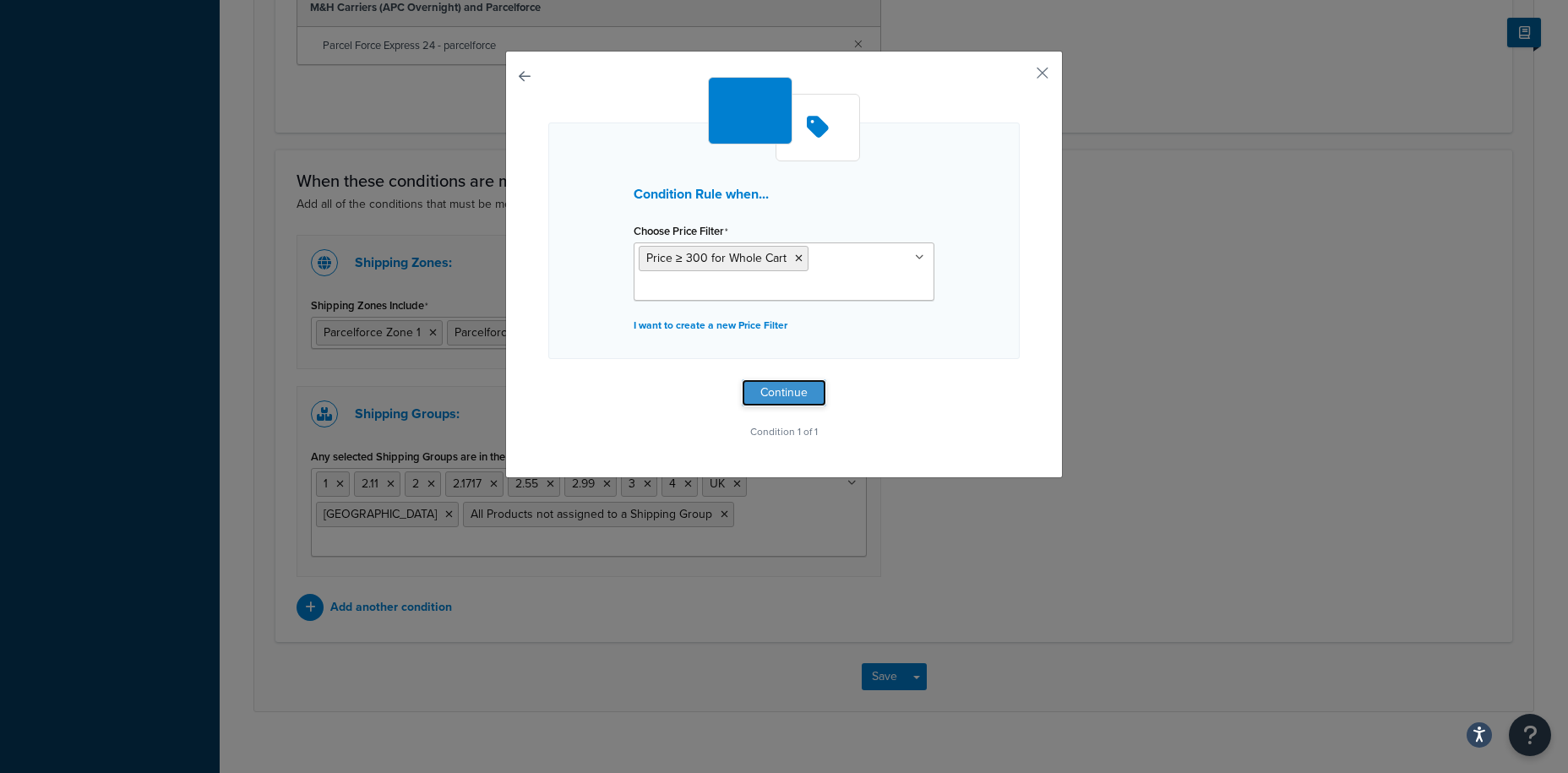
click at [764, 389] on button "Continue" at bounding box center [784, 392] width 85 height 27
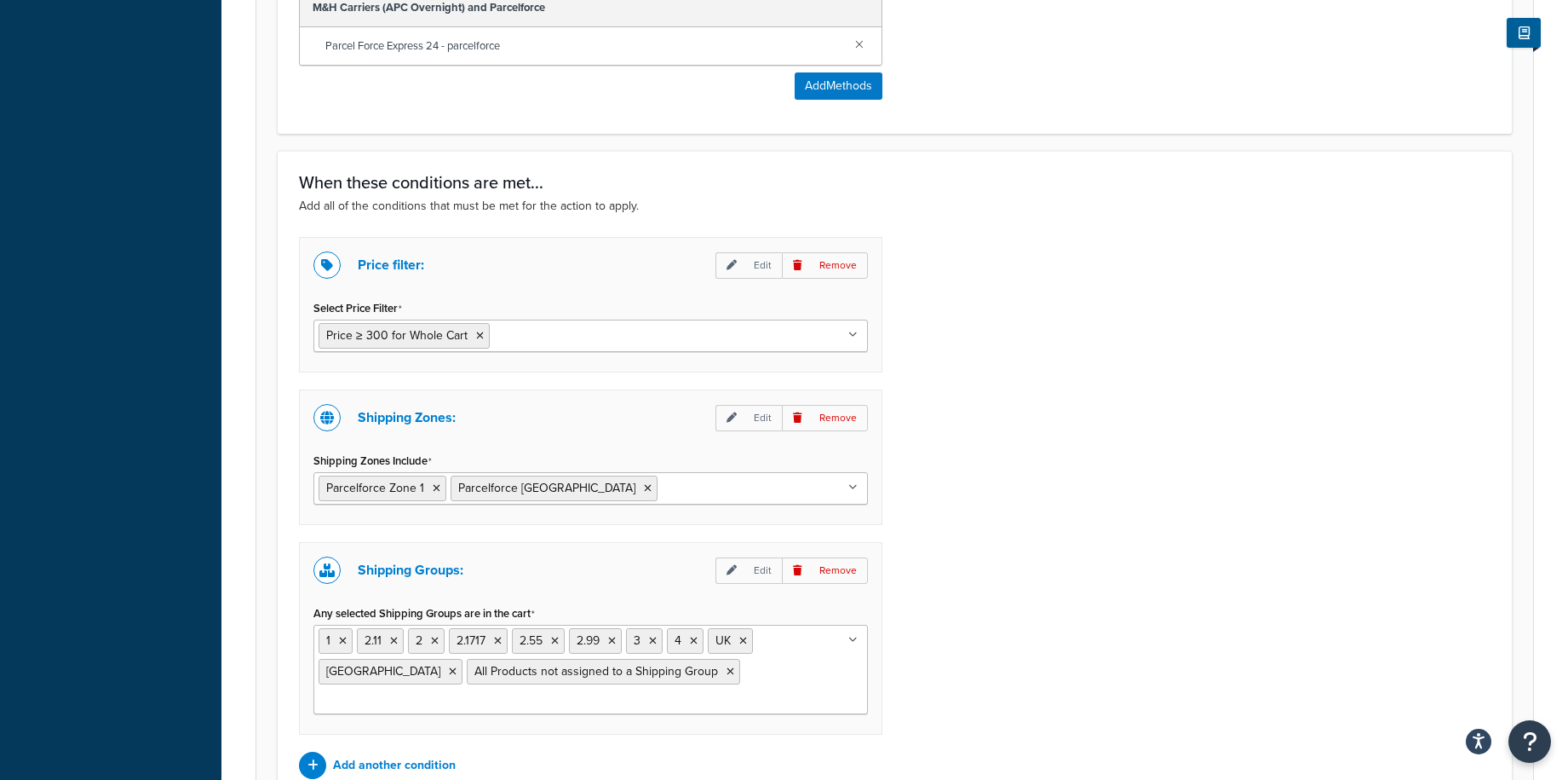
click at [662, 497] on input "Shipping Zones Include" at bounding box center [737, 488] width 151 height 19
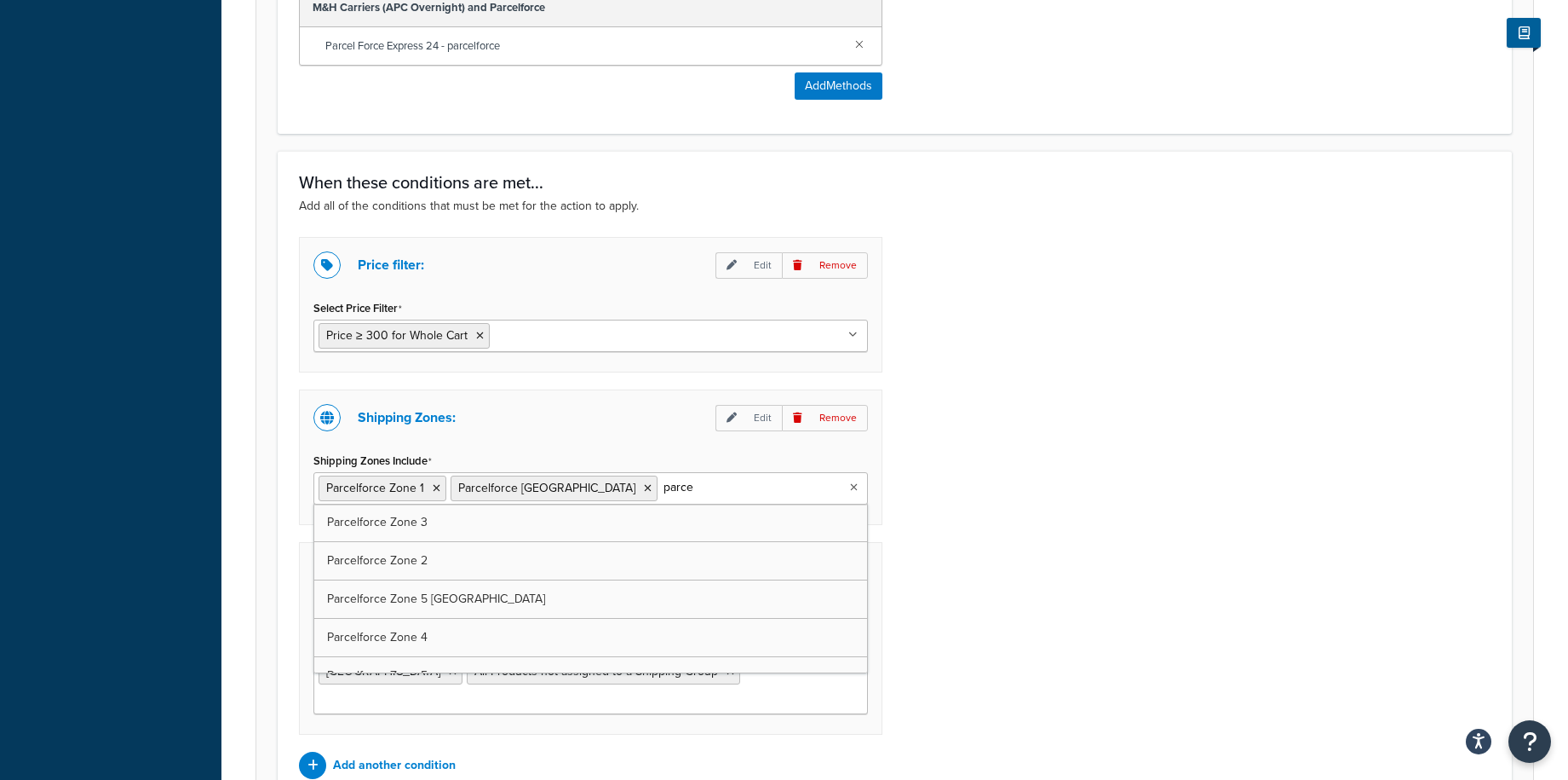
type input "parcel"
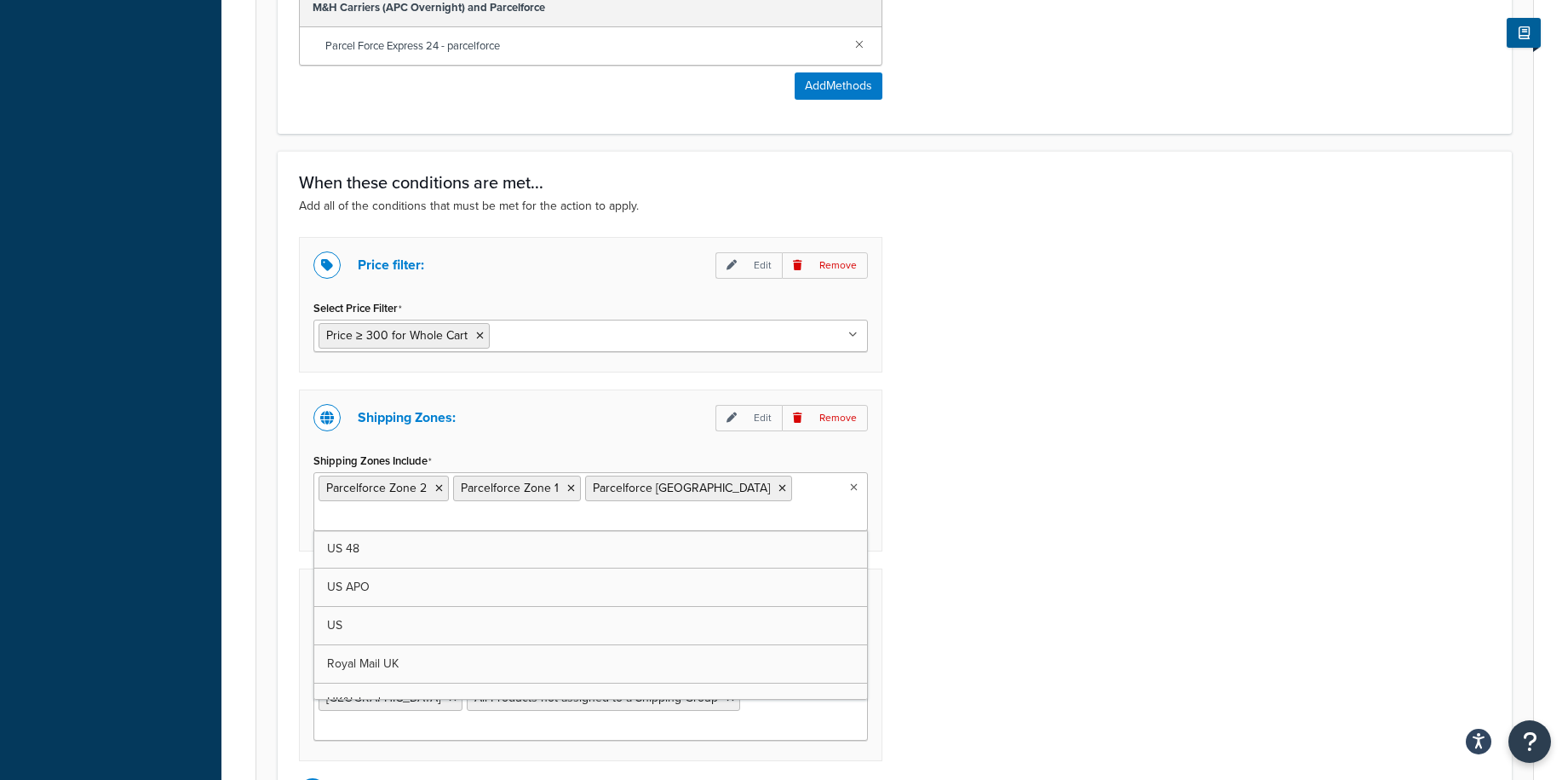
click at [1286, 422] on div "Price filter: Edit Remove Select Price Filter Price ≥ 300 for Whole Cart Order …" at bounding box center [895, 520] width 1217 height 569
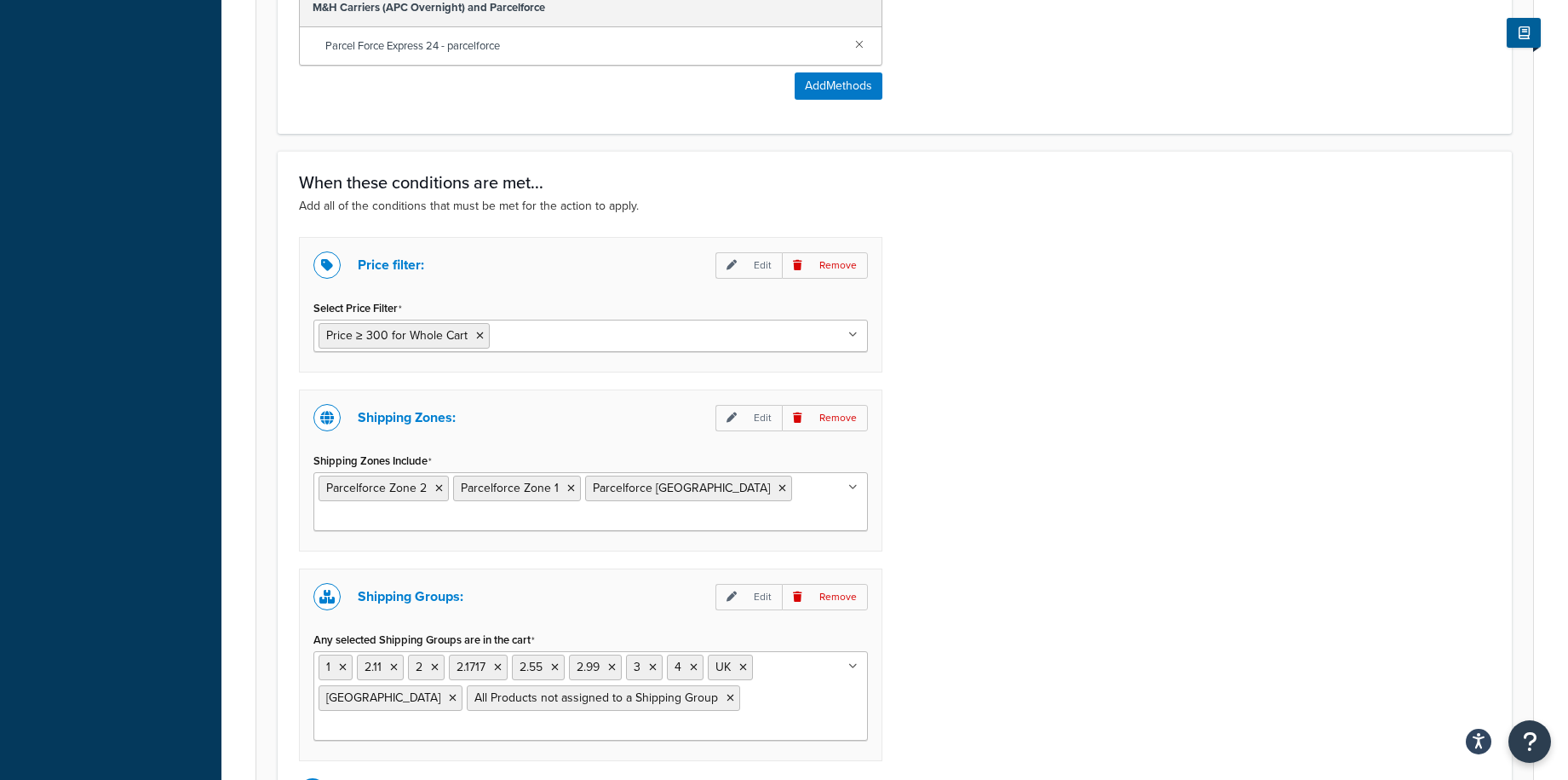
scroll to position [1254, 0]
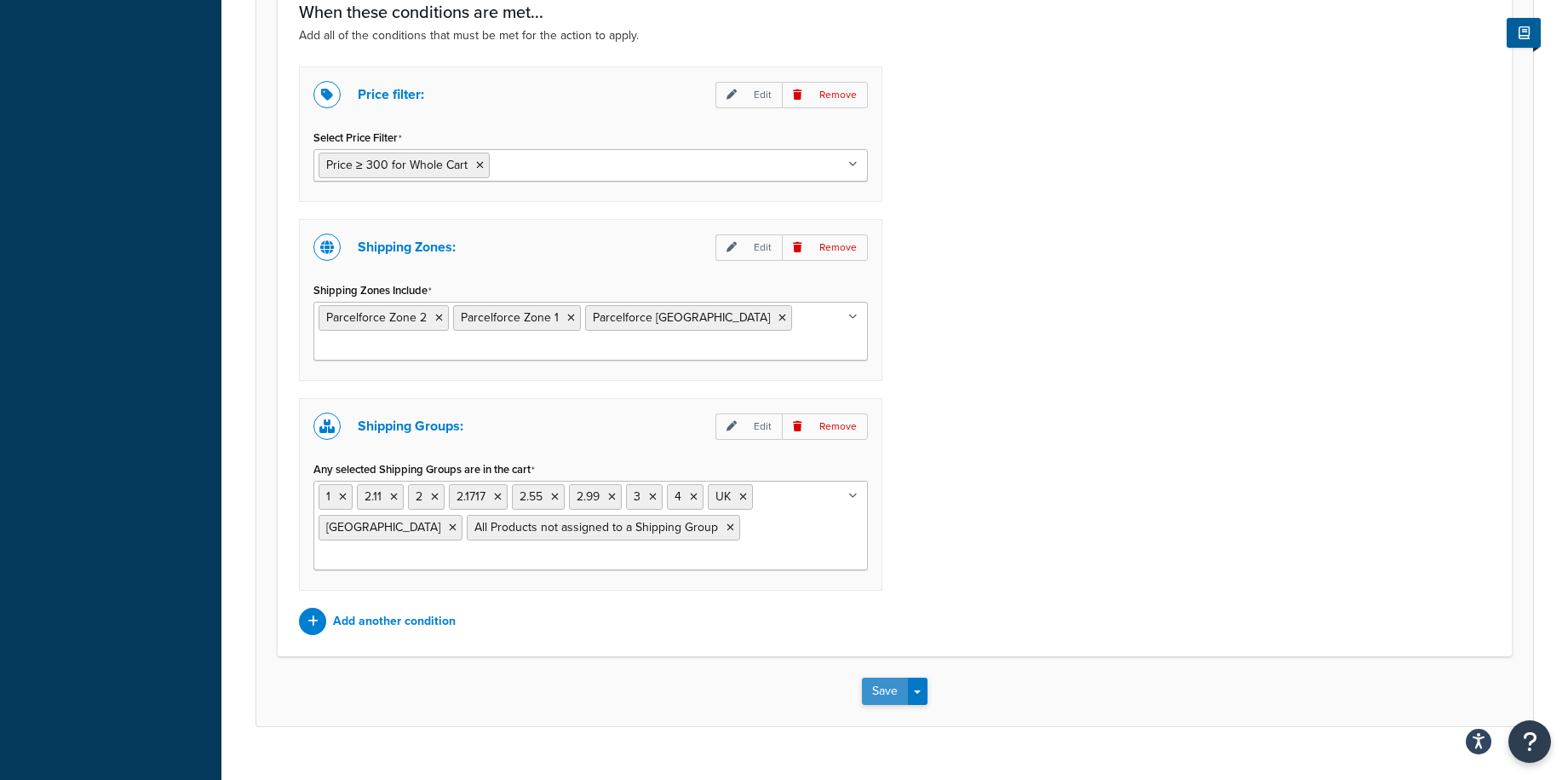
click at [881, 678] on button "Save" at bounding box center [884, 691] width 46 height 27
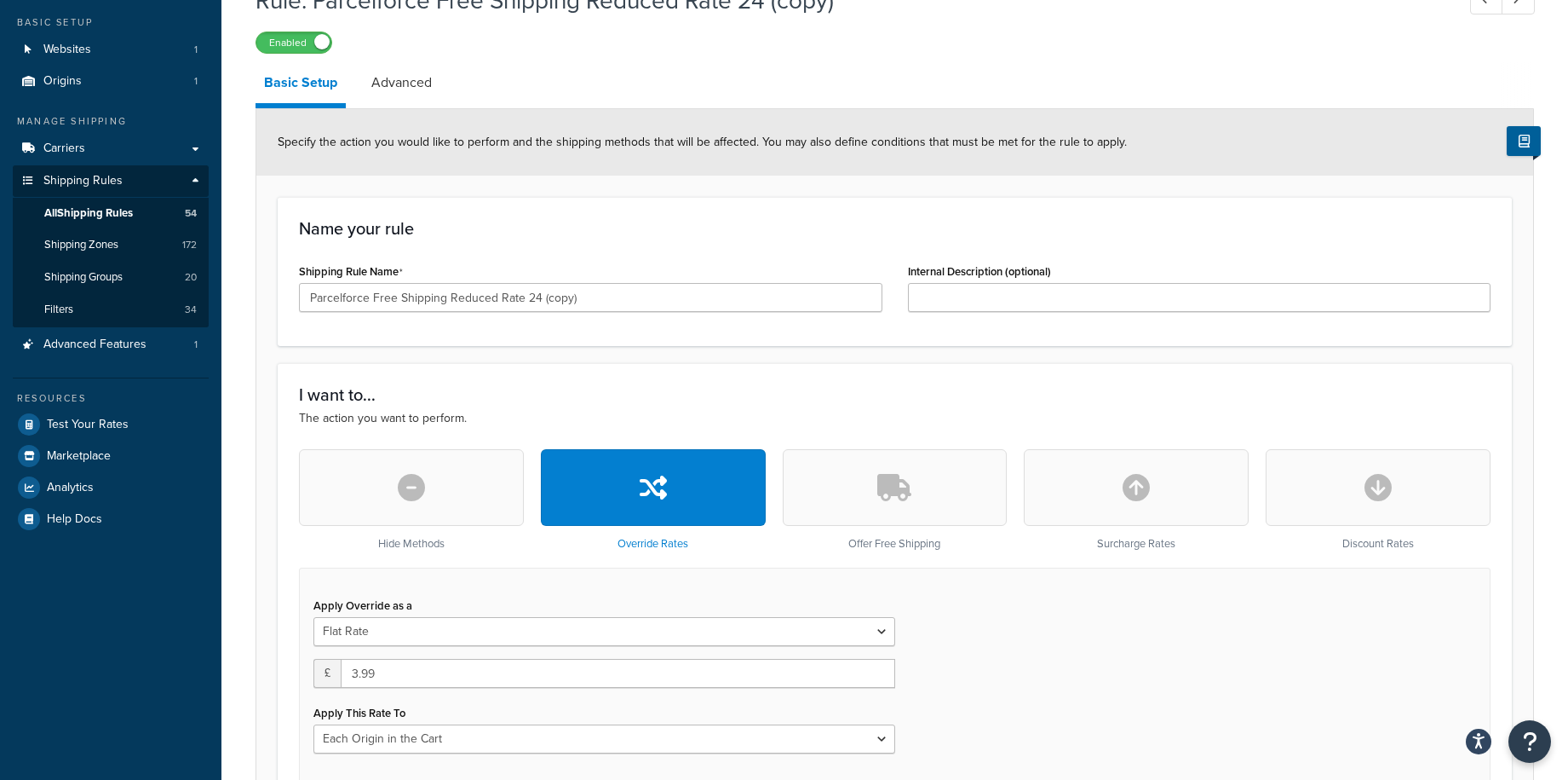
scroll to position [488, 0]
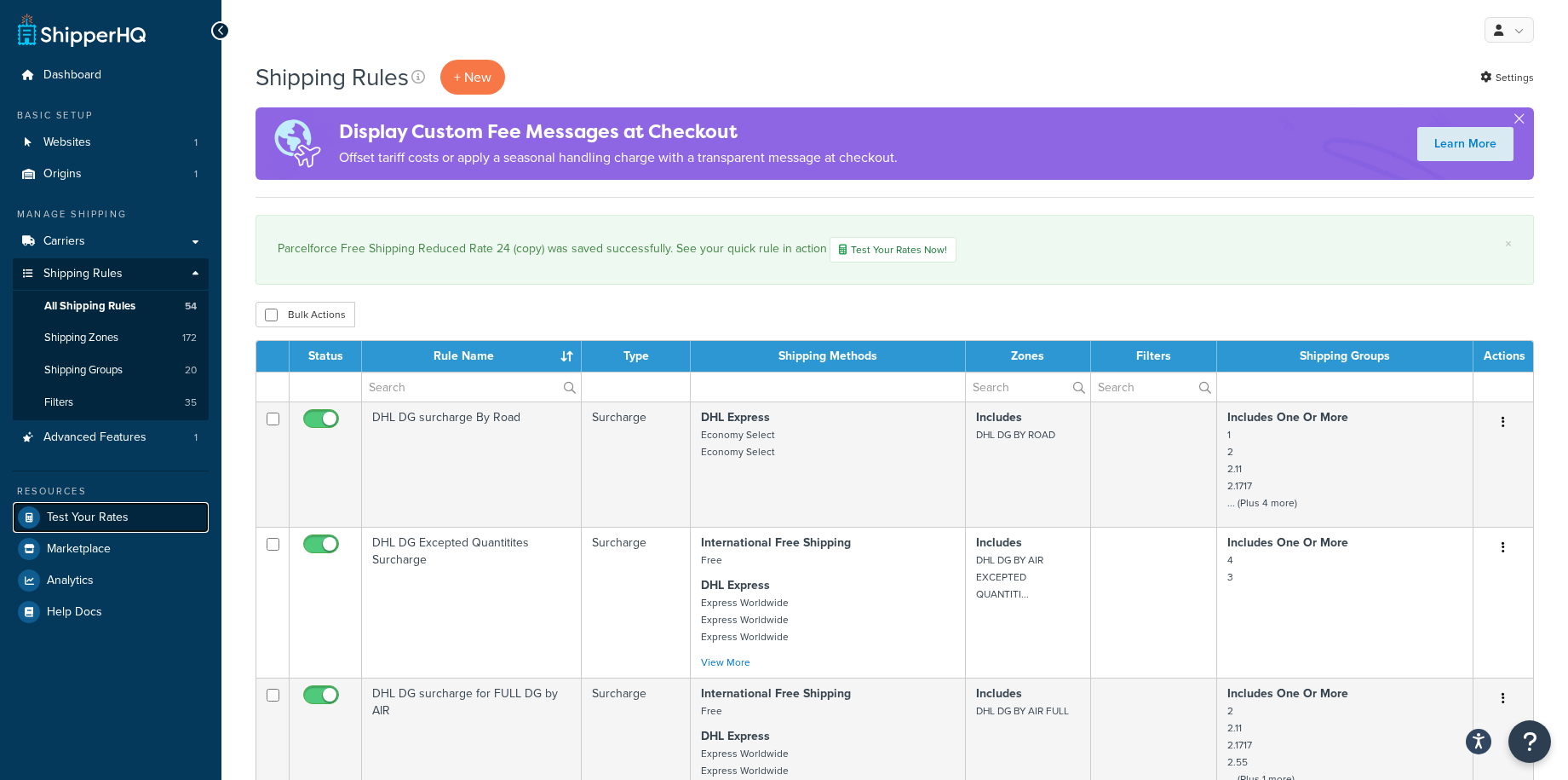
click at [56, 521] on span "Test Your Rates" at bounding box center [87, 518] width 82 height 15
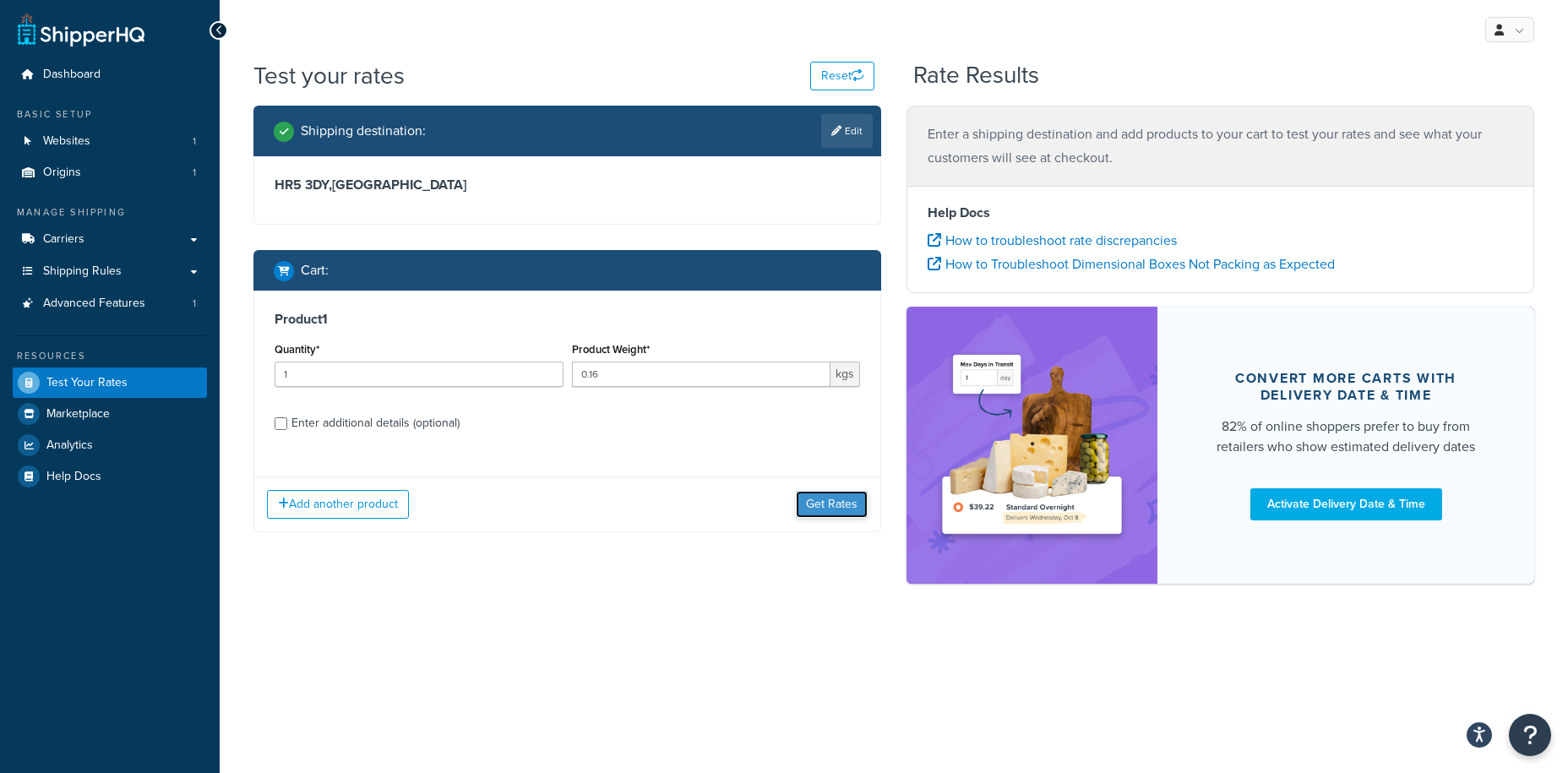
click at [827, 511] on button "Get Rates" at bounding box center [832, 504] width 72 height 27
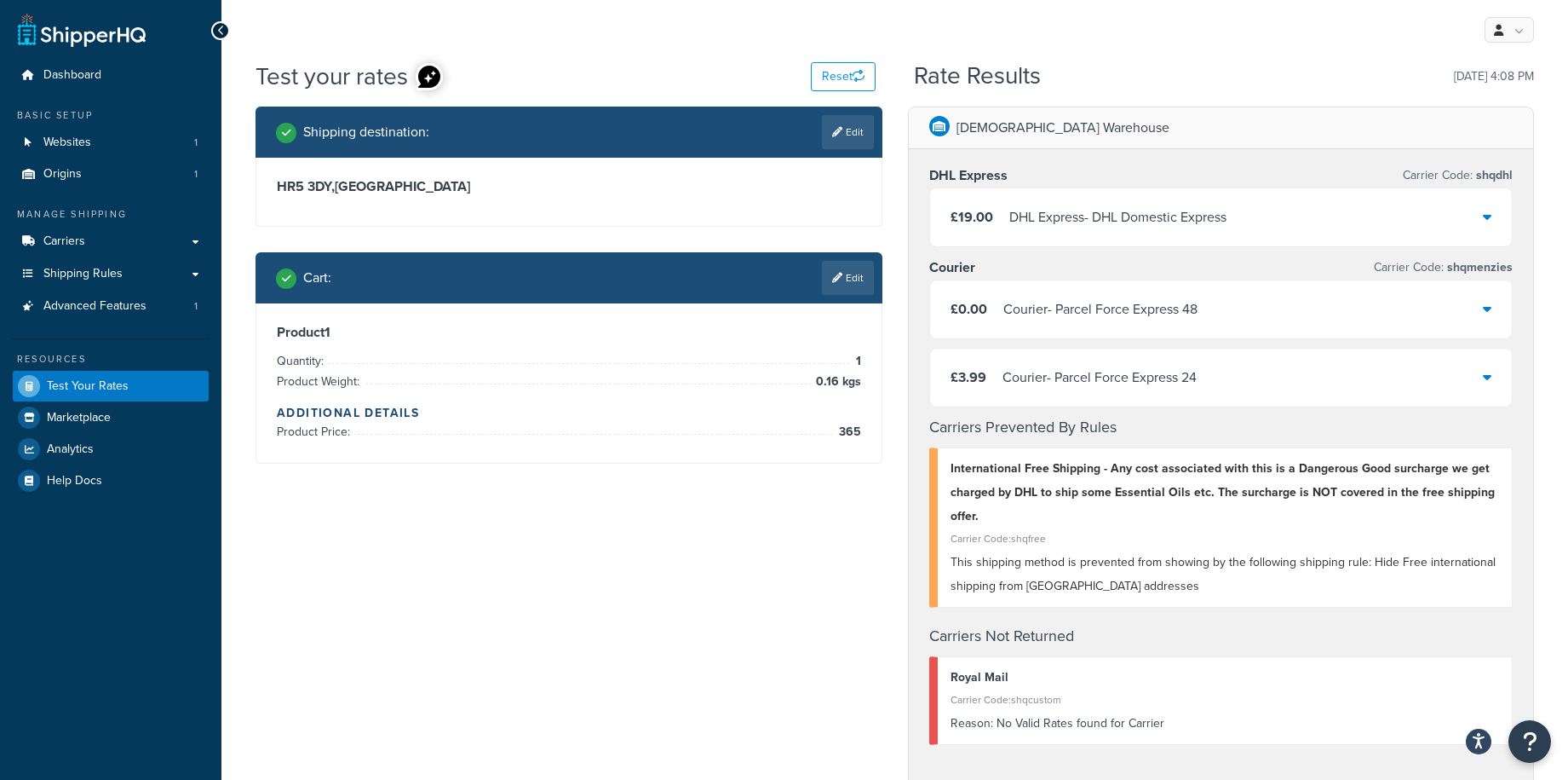
click at [1150, 306] on div "Courier - Parcel Force Express 48" at bounding box center [1100, 309] width 194 height 24
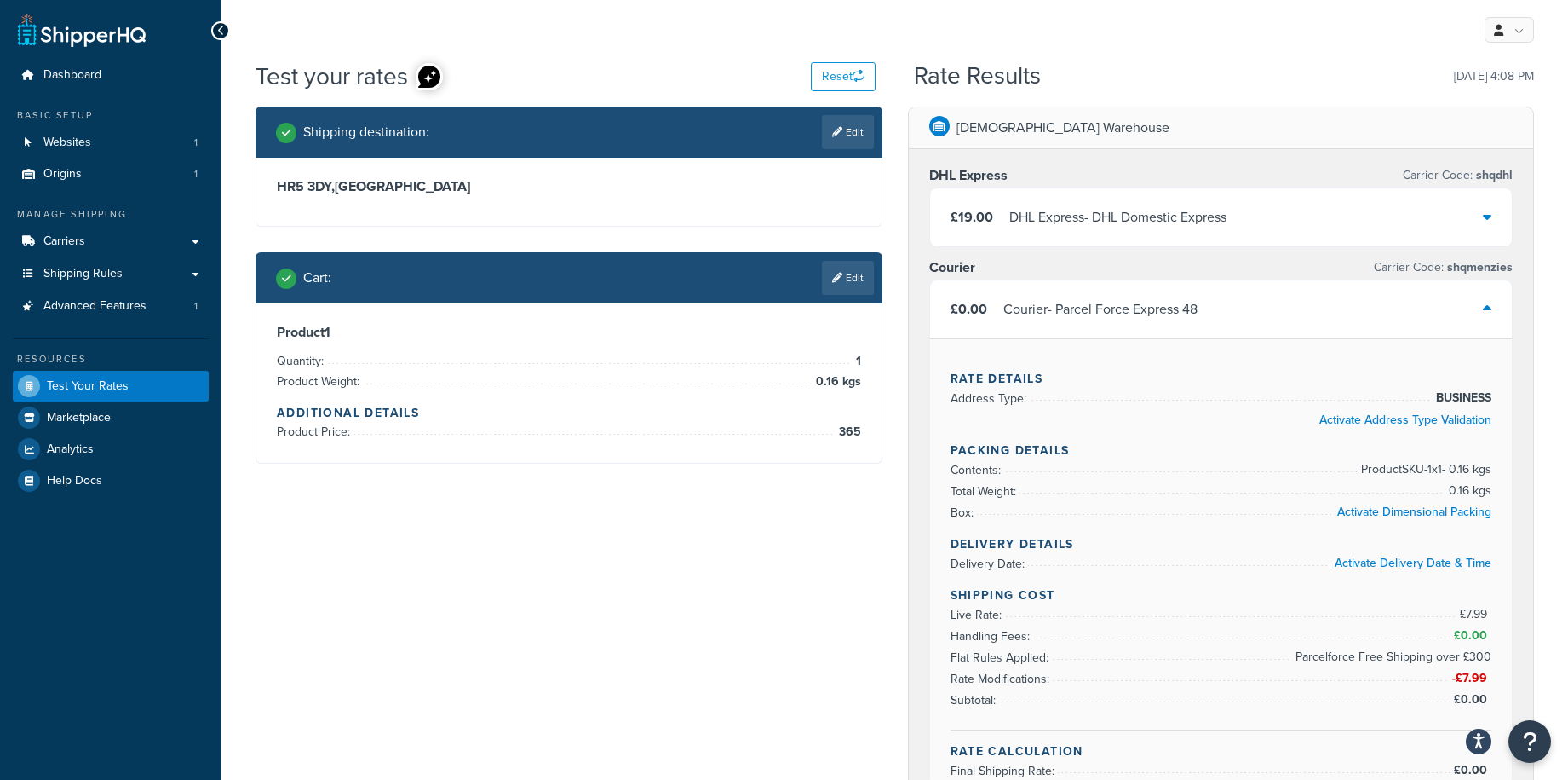
click at [1150, 306] on div "Courier - Parcel Force Express 48" at bounding box center [1100, 309] width 194 height 24
